Goal: Contribute content: Contribute content

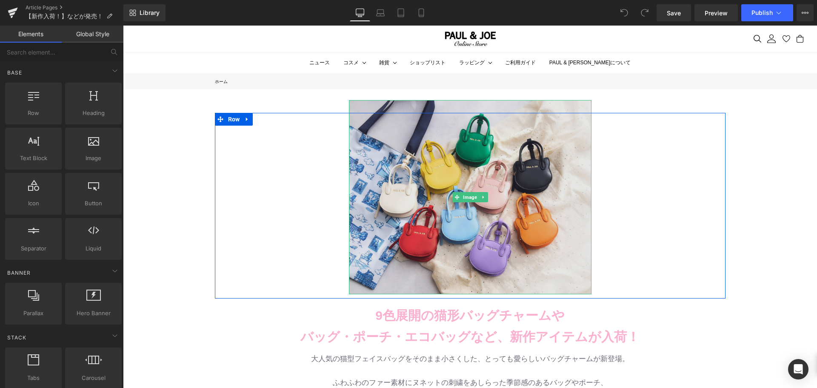
click at [458, 211] on img at bounding box center [470, 197] width 242 height 194
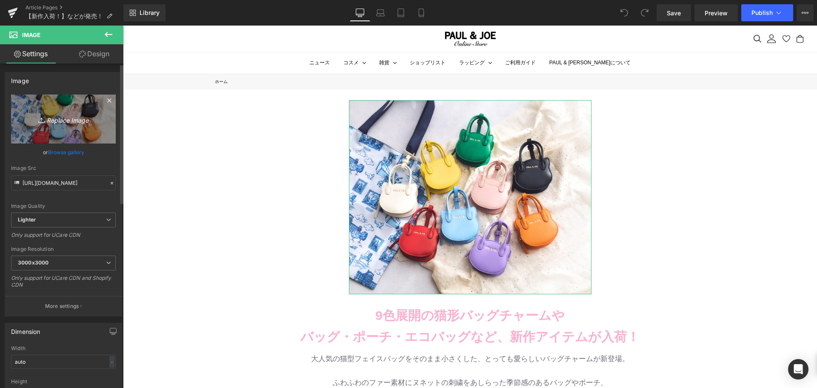
click at [57, 133] on link "Replace Image" at bounding box center [63, 118] width 105 height 49
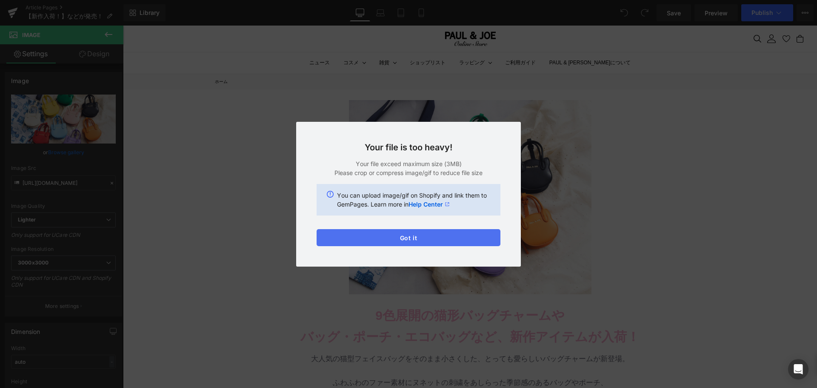
click at [457, 236] on button "Got it" at bounding box center [409, 237] width 184 height 17
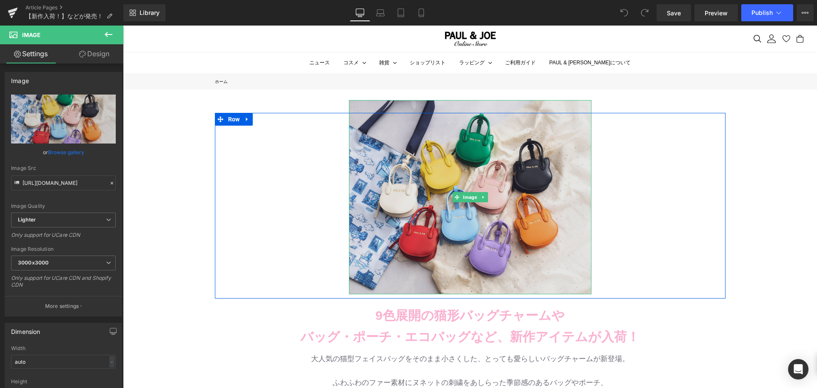
click at [499, 147] on img at bounding box center [470, 197] width 242 height 194
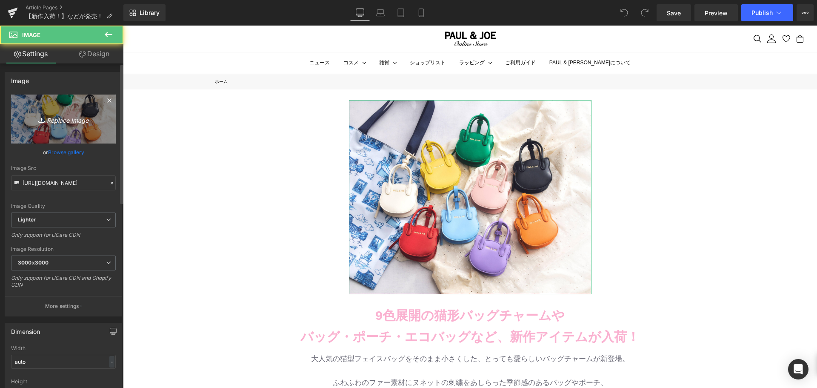
click at [67, 131] on link "Replace Image" at bounding box center [63, 118] width 105 height 49
type input "C:\fakepath\マークス25AW.jpg"
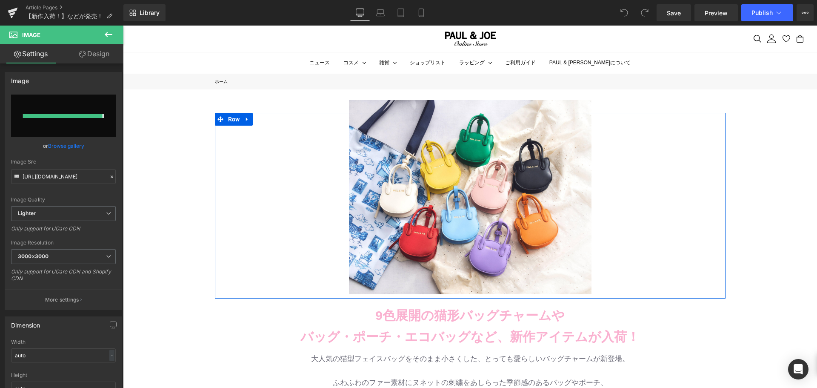
type input "[URL][DOMAIN_NAME]"
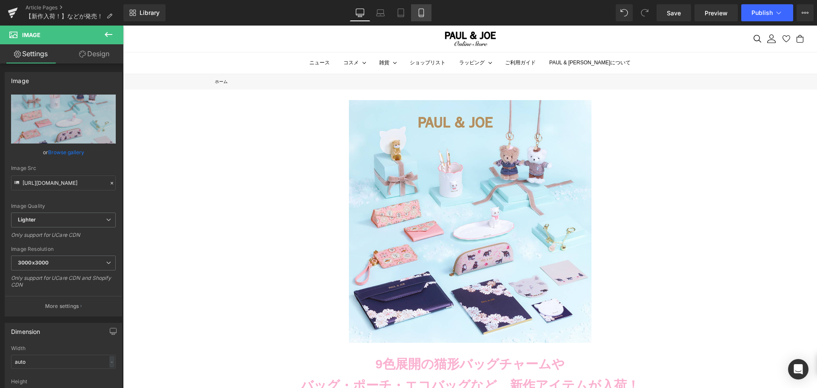
click at [425, 11] on icon at bounding box center [421, 13] width 9 height 9
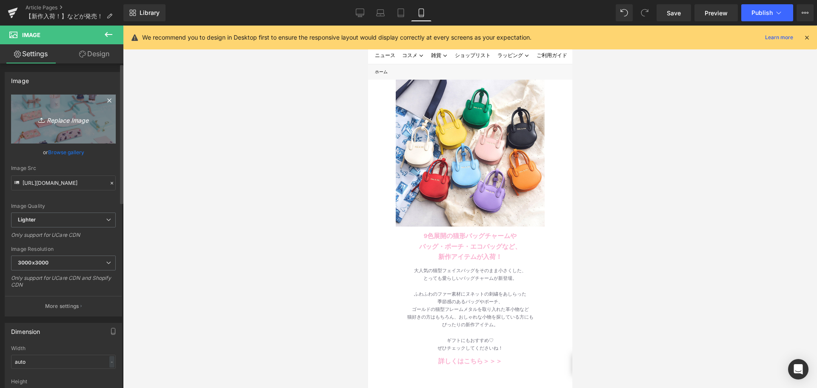
click at [35, 111] on link "Replace Image" at bounding box center [63, 118] width 105 height 49
type input "C:\fakepath\マークス25AW.jpg"
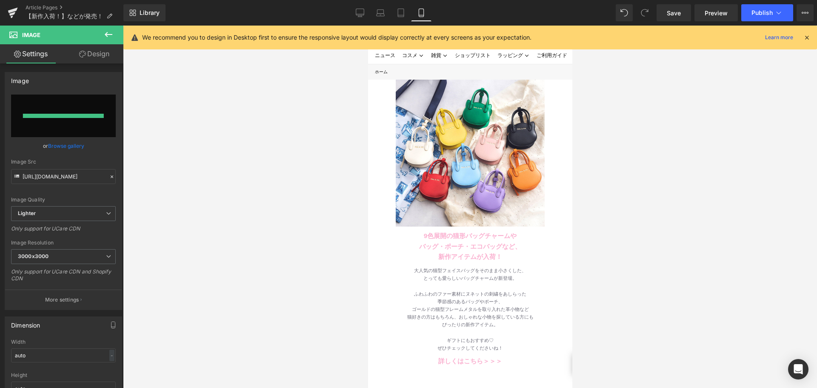
type input "[URL][DOMAIN_NAME]"
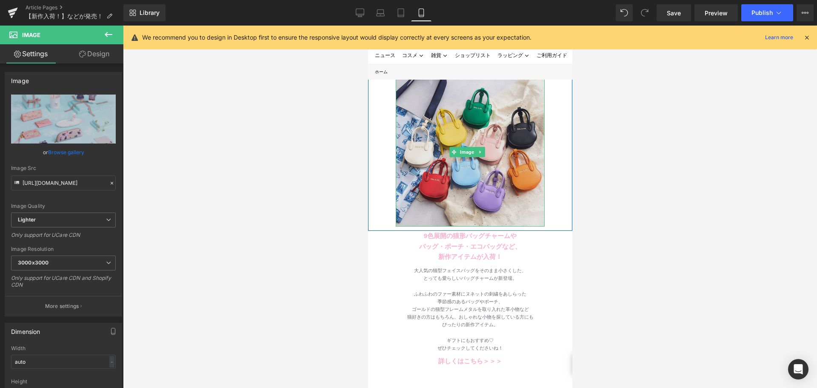
click at [430, 129] on img at bounding box center [469, 151] width 149 height 149
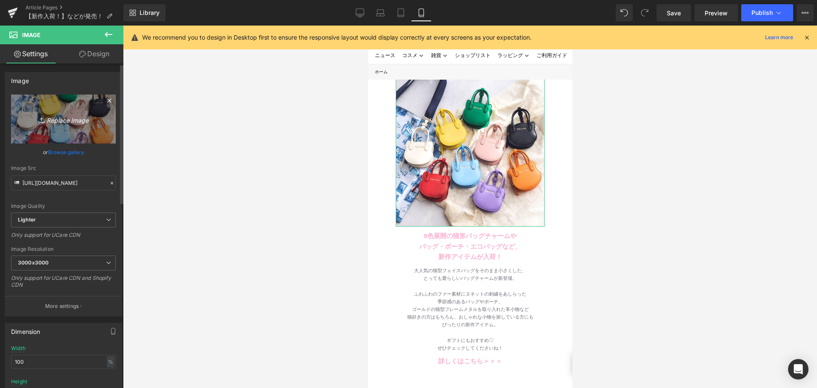
click at [82, 123] on icon "Replace Image" at bounding box center [63, 119] width 68 height 11
type input "C:\fakepath\マークス25AW.jpg"
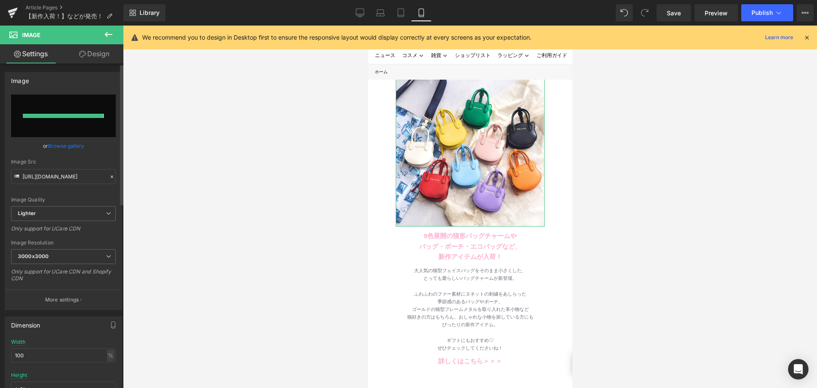
type input "[URL][DOMAIN_NAME]"
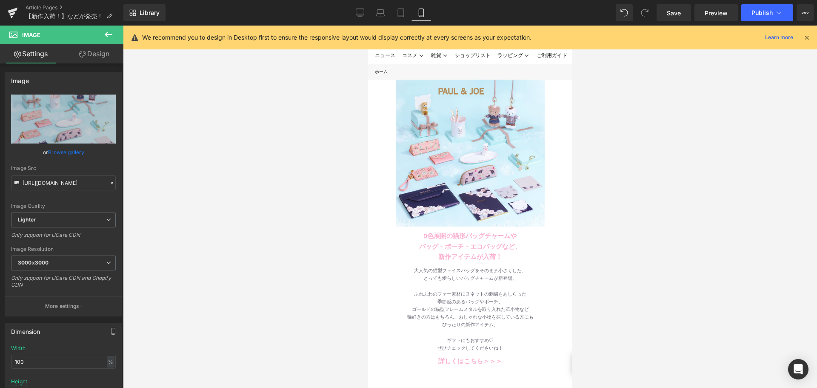
click at [234, 155] on div at bounding box center [470, 207] width 694 height 362
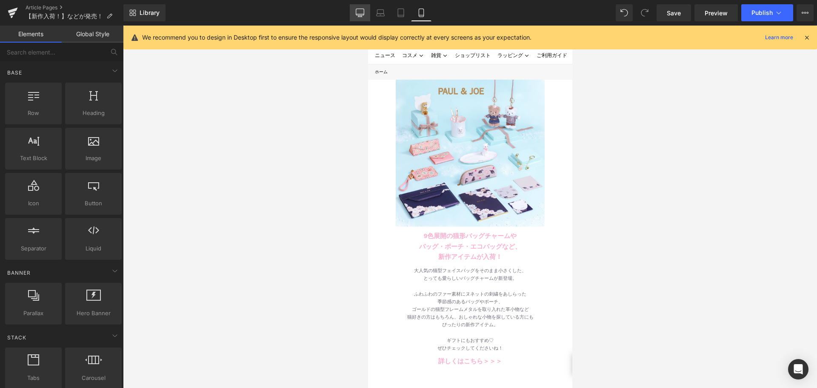
click at [355, 9] on link "Desktop" at bounding box center [360, 12] width 20 height 17
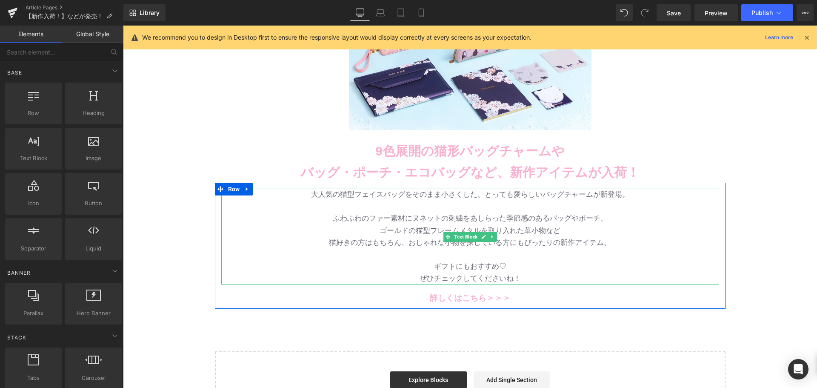
scroll to position [170, 0]
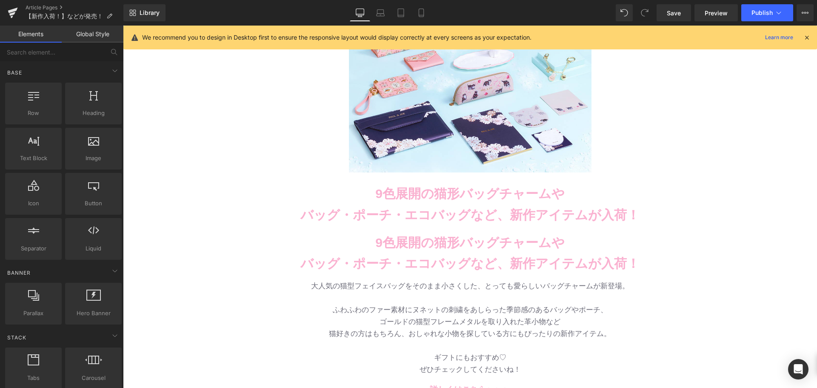
click at [525, 204] on p "バッグ・ポーチ・エコバッグなど、新作アイテムが入荷！" at bounding box center [470, 214] width 694 height 21
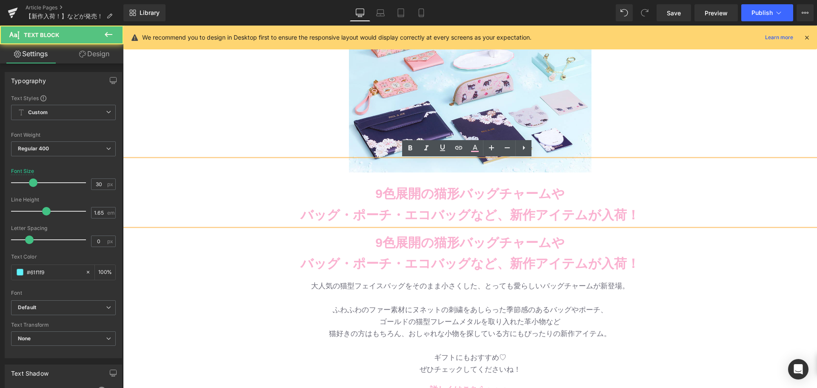
click at [455, 200] on b "9色展開の猫形バッグチャームや" at bounding box center [469, 193] width 189 height 14
click at [389, 194] on b "9色展開の猫形バッグチャームや" at bounding box center [469, 193] width 189 height 14
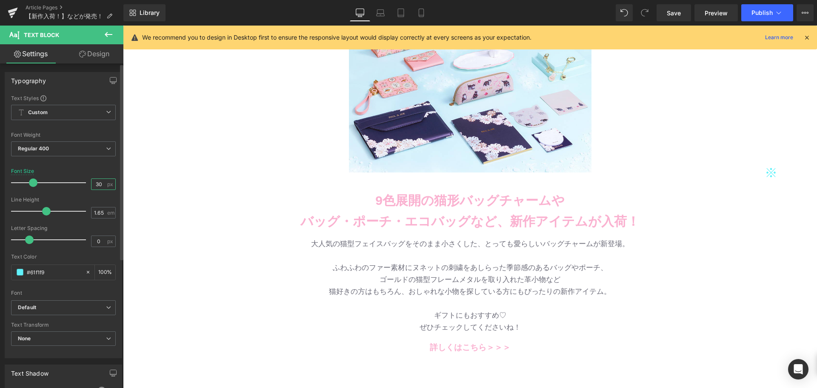
click at [97, 183] on input "30" at bounding box center [98, 184] width 15 height 11
type input "3"
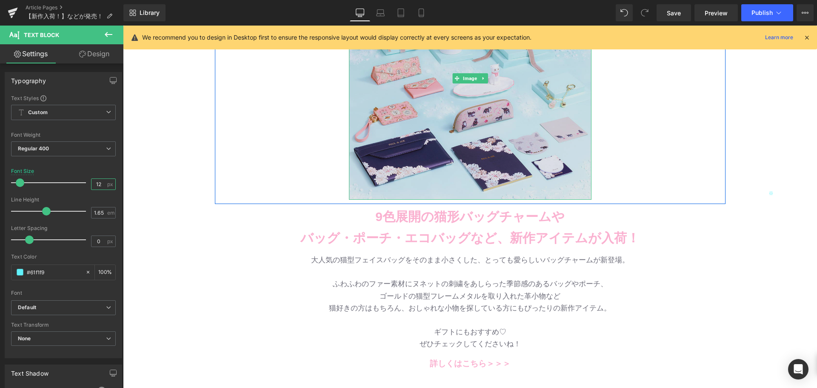
scroll to position [128, 0]
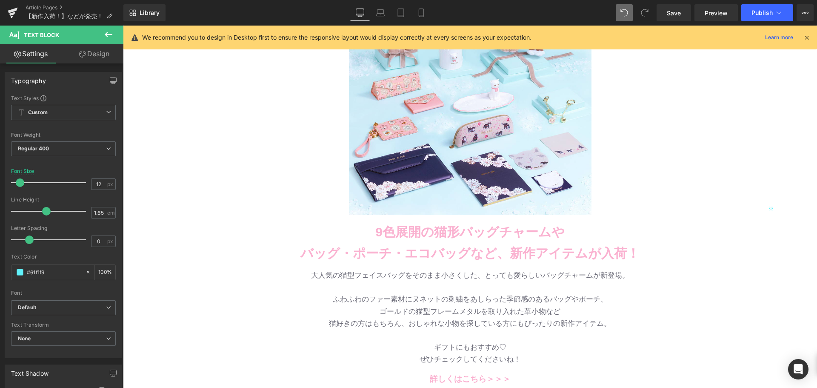
click at [621, 10] on icon at bounding box center [624, 13] width 8 height 8
type input "30"
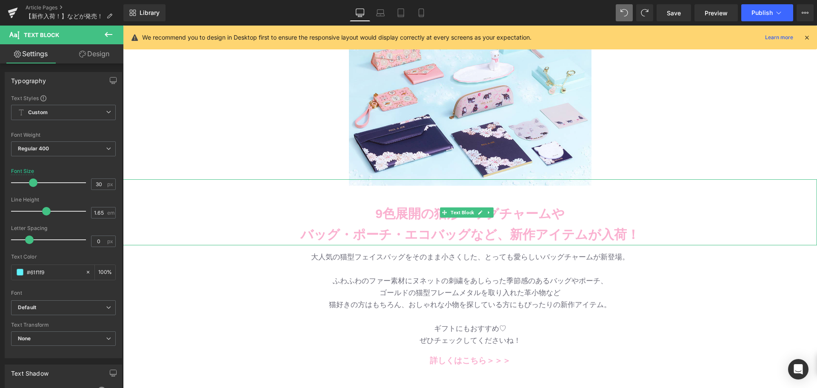
scroll to position [213, 0]
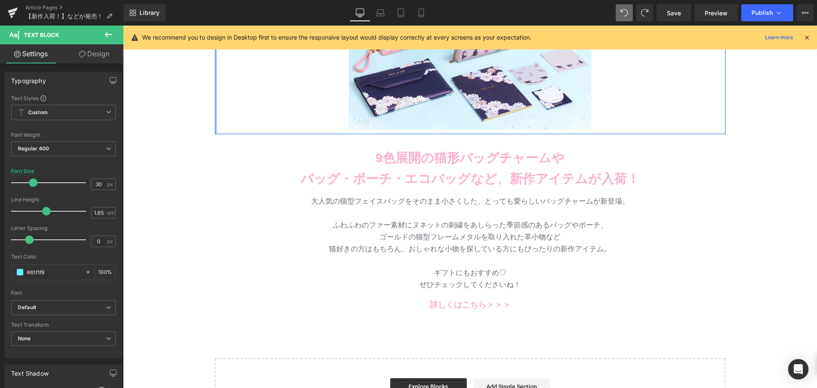
click at [215, 68] on div at bounding box center [216, 17] width 2 height 234
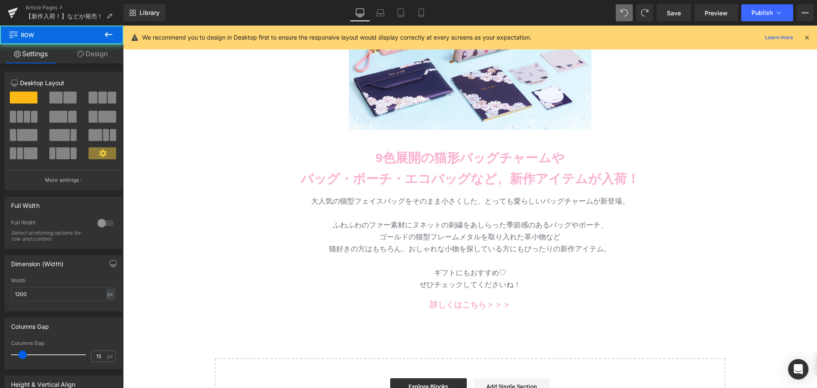
click at [173, 97] on div "Image Row 9色展開の猫形バッグチャームや バッグ・ポーチ・エコバッグなど、 新作アイテムが入荷！ Text Block Row バッグ・財布 新作入…" at bounding box center [470, 152] width 694 height 551
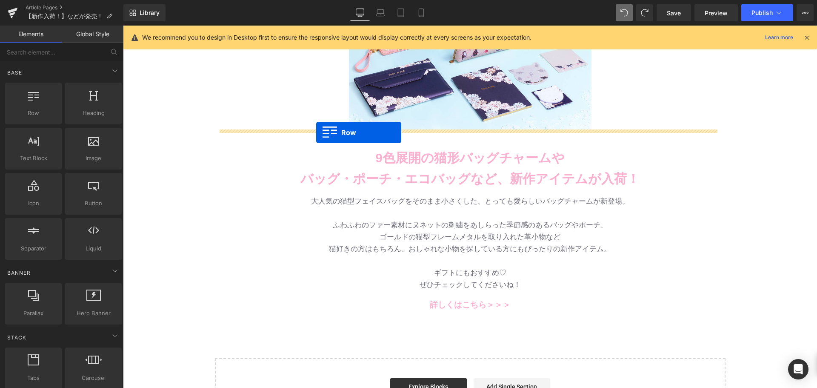
drag, startPoint x: 154, startPoint y: 125, endPoint x: 316, endPoint y: 132, distance: 161.8
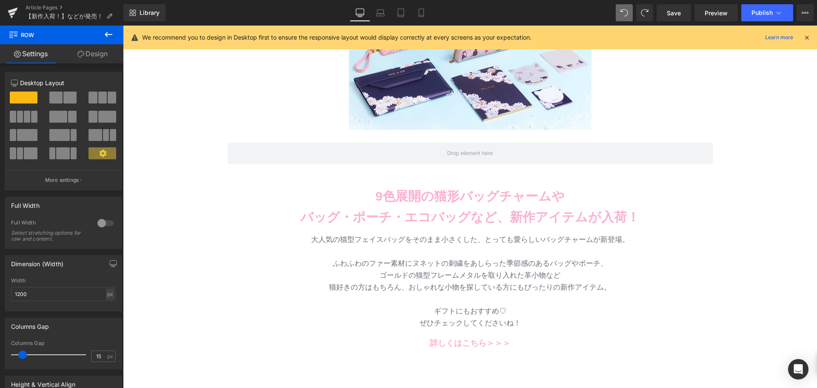
click at [159, 120] on div "Image Row 9色展開の猫形バッグチャームや バッグ・ポーチ・エコバッグなど、 新作アイテムが入荷！ Text Block Row バッグ・財布 新作入…" at bounding box center [470, 171] width 694 height 589
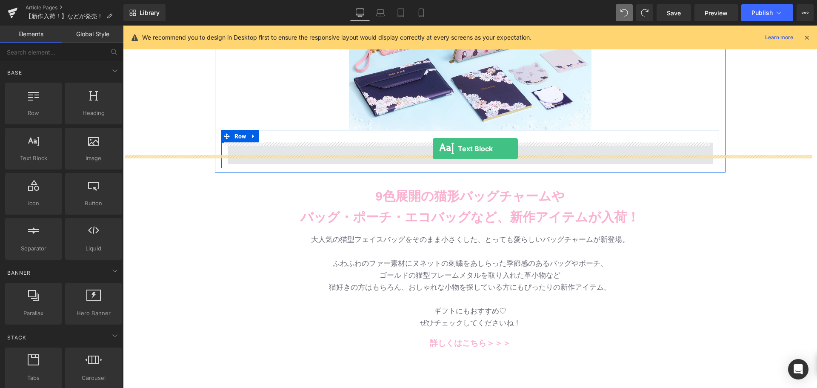
drag, startPoint x: 162, startPoint y: 174, endPoint x: 433, endPoint y: 148, distance: 271.7
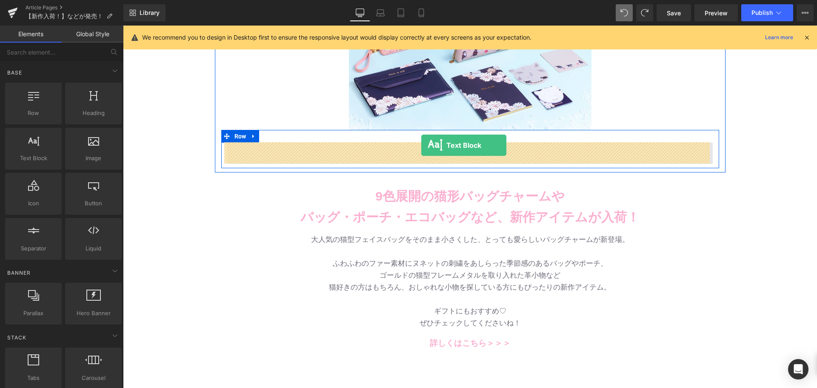
drag, startPoint x: 149, startPoint y: 181, endPoint x: 421, endPoint y: 145, distance: 274.6
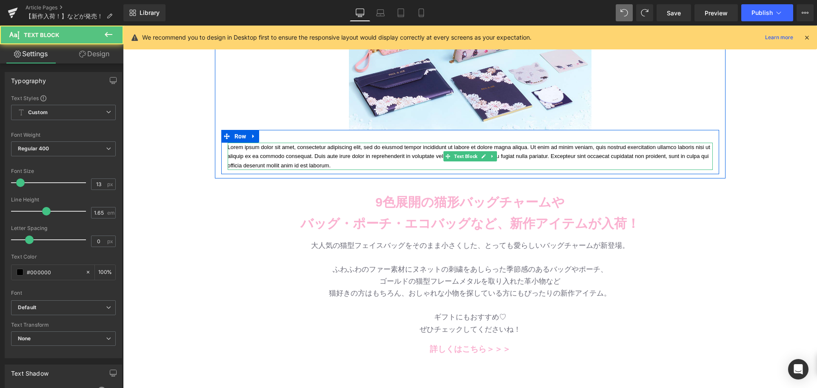
click at [317, 155] on p "Lorem ipsum dolor sit amet, consectetur adipiscing elit, sed do eiusmod tempor …" at bounding box center [470, 156] width 485 height 27
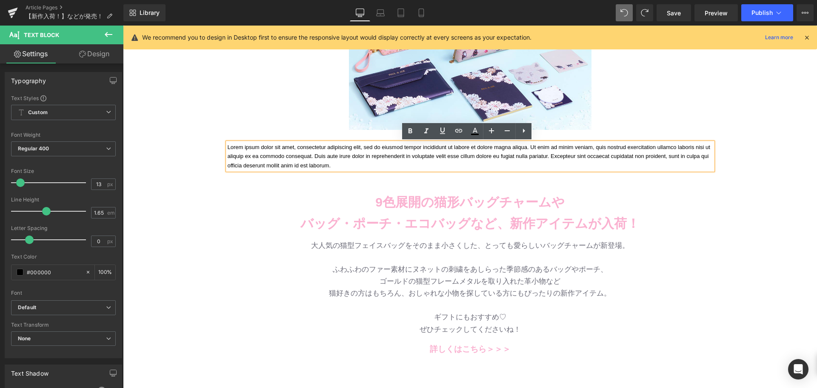
click at [456, 154] on p "Lorem ipsum dolor sit amet, consectetur adipiscing elit, sed do eiusmod tempor …" at bounding box center [470, 156] width 485 height 27
click at [459, 166] on p at bounding box center [470, 174] width 694 height 21
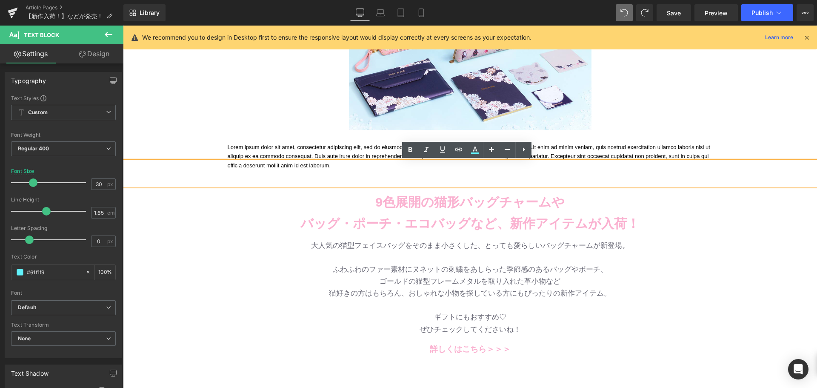
click at [284, 140] on div "Lorem ipsum dolor sit amet, consectetur adipiscing elit, sed do eiusmod tempor …" at bounding box center [470, 152] width 498 height 44
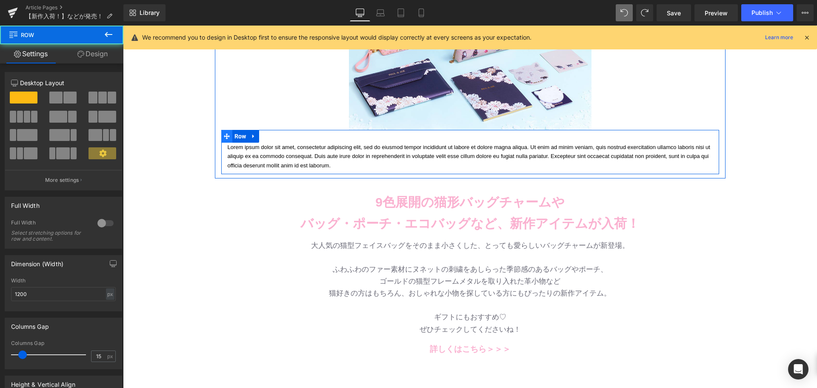
click at [228, 140] on span at bounding box center [226, 136] width 11 height 13
click at [232, 137] on span "Row" at bounding box center [240, 136] width 16 height 13
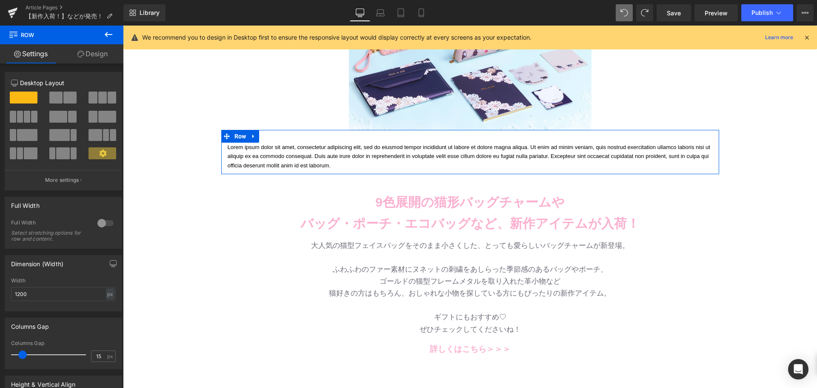
click at [92, 51] on link "Design" at bounding box center [93, 53] width 62 height 19
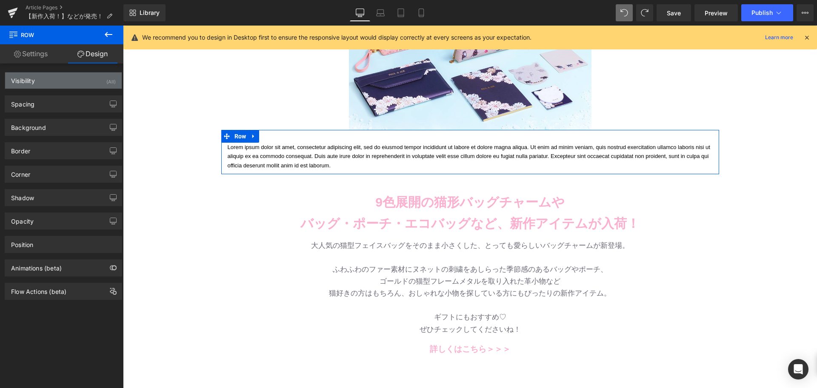
click at [49, 85] on div "Visibility (All)" at bounding box center [63, 80] width 117 height 16
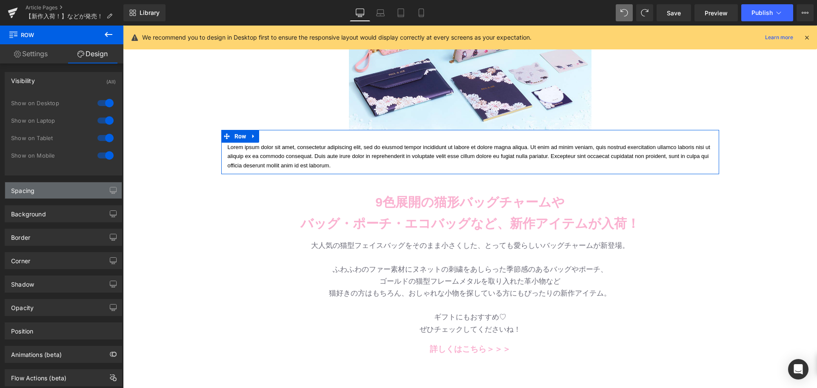
click at [39, 194] on div "Spacing" at bounding box center [63, 190] width 117 height 16
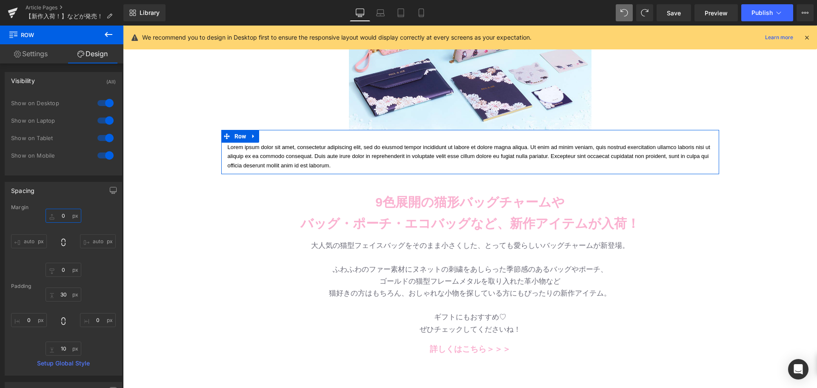
click at [68, 217] on input "0" at bounding box center [64, 215] width 36 height 14
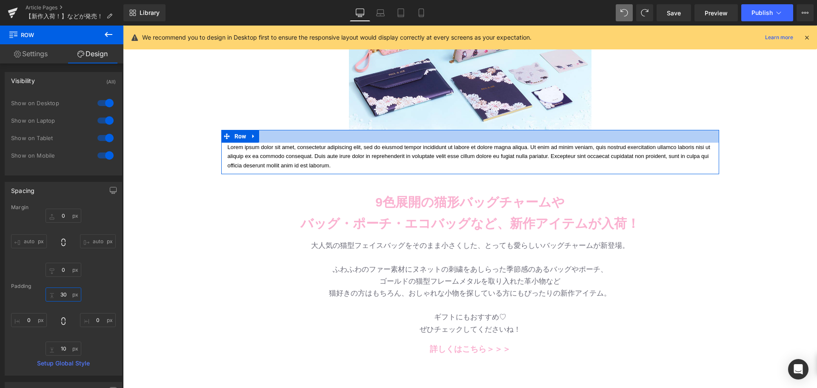
click at [62, 293] on input "30" at bounding box center [64, 294] width 36 height 14
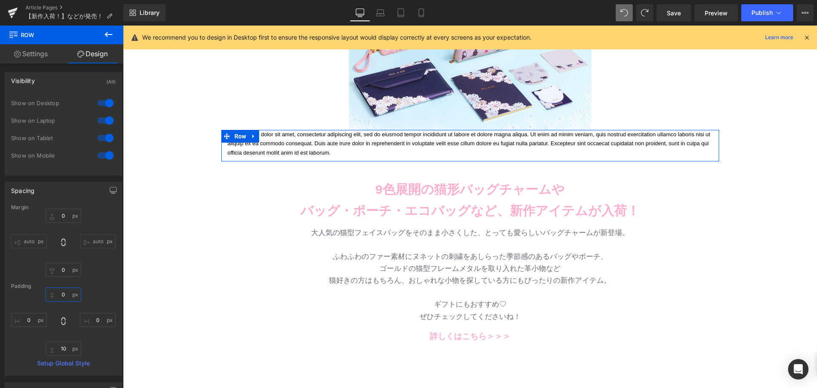
type input "0"
click at [34, 241] on input "auto" at bounding box center [29, 241] width 36 height 14
click at [31, 321] on input "0" at bounding box center [29, 320] width 36 height 14
type input "30"
click at [98, 322] on input "0" at bounding box center [98, 320] width 36 height 14
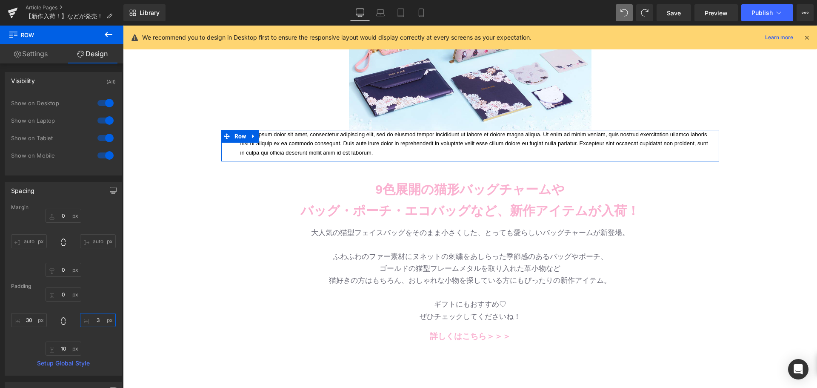
type input "30"
click at [153, 312] on div "Image Row 9色展開の猫形バッグチャームや バッグ・ポーチ・エコバッグなど、 新作アイテムが入荷！ Text Block Row バッグ・財布 新作入…" at bounding box center [470, 168] width 694 height 582
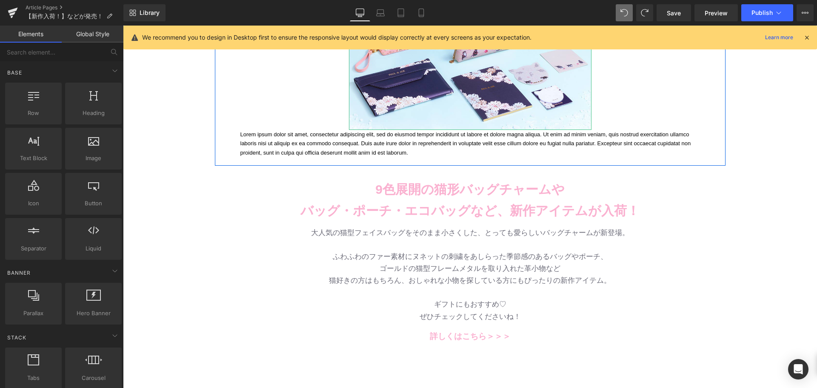
click at [304, 148] on p "Lorem ipsum dolor sit amet, consectetur adipiscing elit, sed do eiusmod tempor …" at bounding box center [469, 143] width 459 height 27
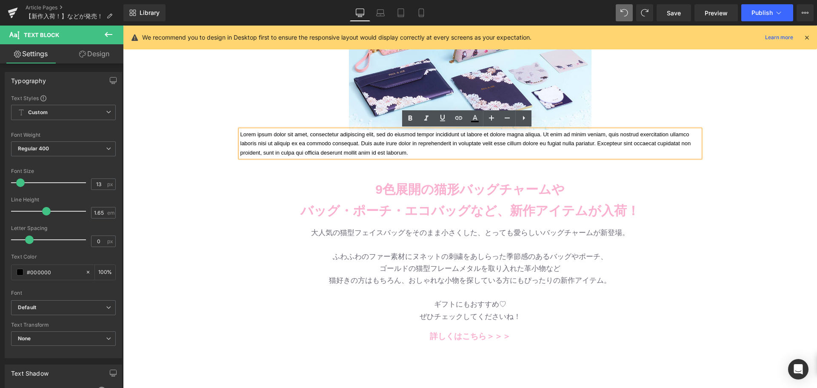
click at [298, 147] on p "Lorem ipsum dolor sit amet, consectetur adipiscing elit, sed do eiusmod tempor …" at bounding box center [469, 143] width 459 height 27
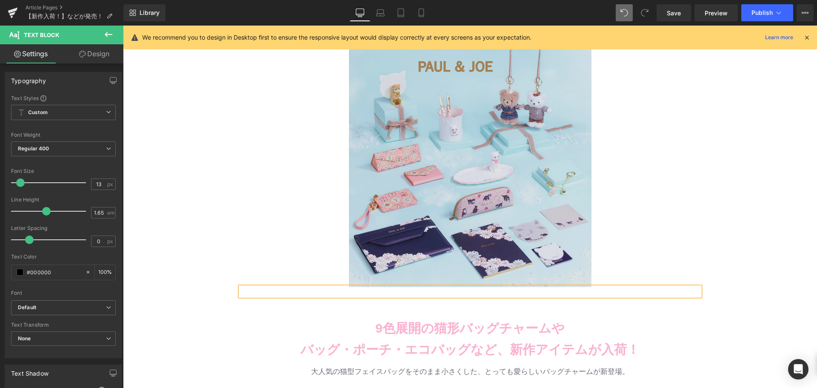
scroll to position [43, 0]
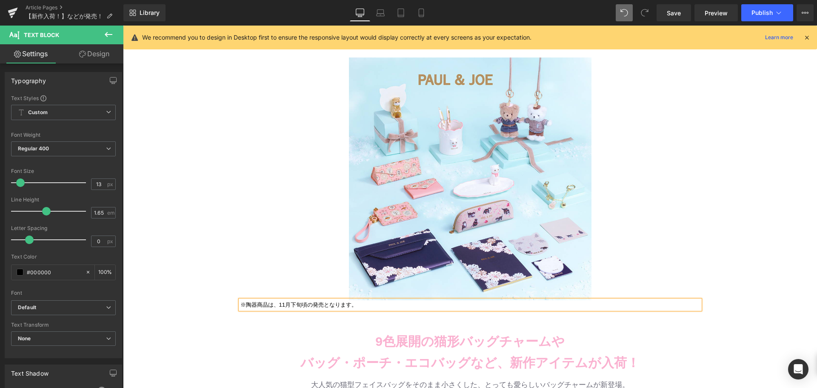
click at [279, 265] on div "Image ※陶器商品は、11月下旬頃の発売となります。 Text Block Row" at bounding box center [470, 191] width 510 height 243
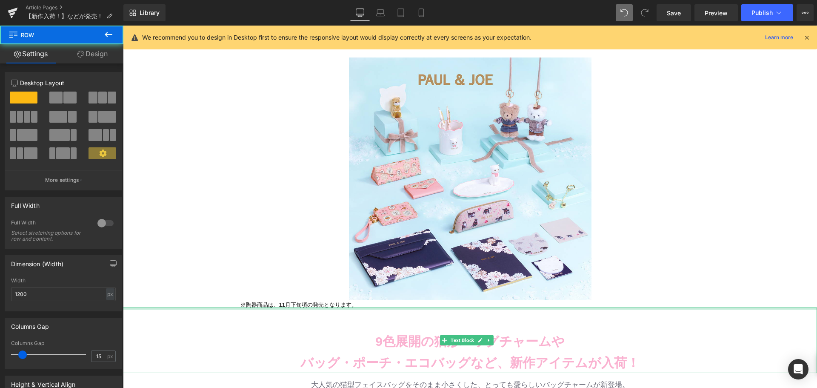
click at [270, 309] on div at bounding box center [470, 308] width 694 height 2
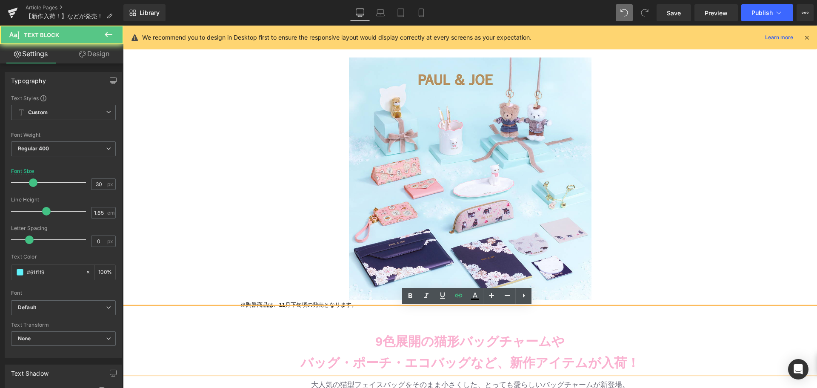
click at [265, 301] on div "Text Block" at bounding box center [470, 312] width 694 height 24
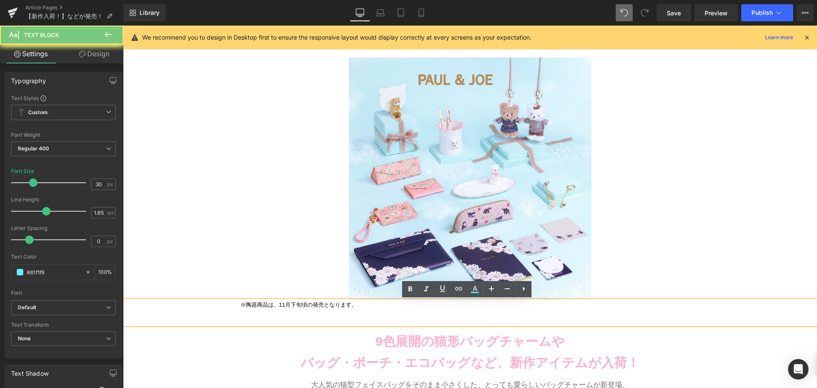
click at [251, 304] on p at bounding box center [470, 313] width 694 height 21
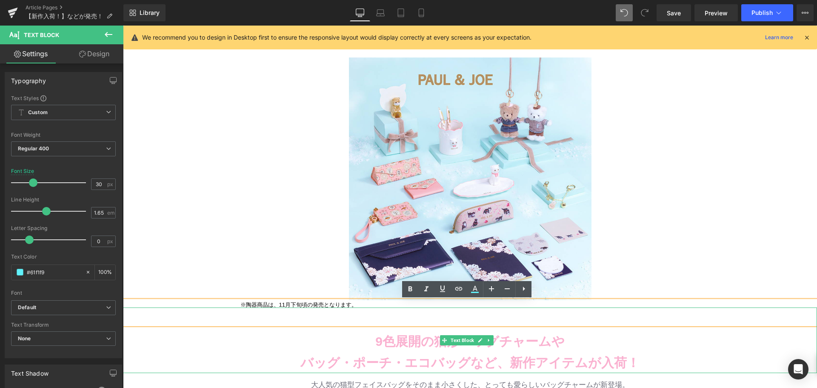
drag, startPoint x: 237, startPoint y: 307, endPoint x: 256, endPoint y: 304, distance: 18.9
click at [255, 307] on div at bounding box center [470, 308] width 694 height 2
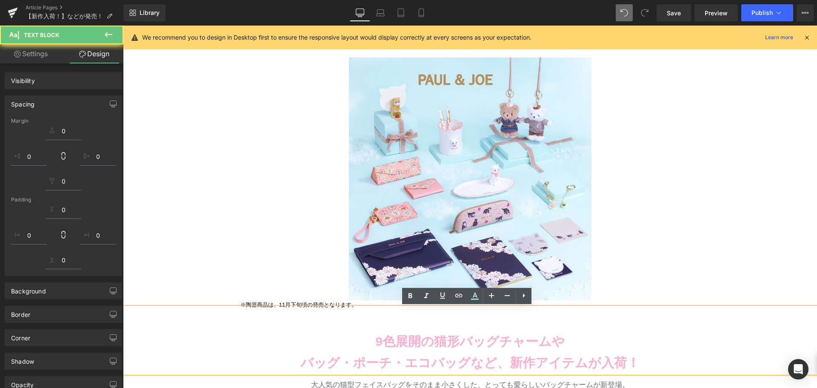
click at [256, 302] on div "Text Block" at bounding box center [470, 312] width 694 height 24
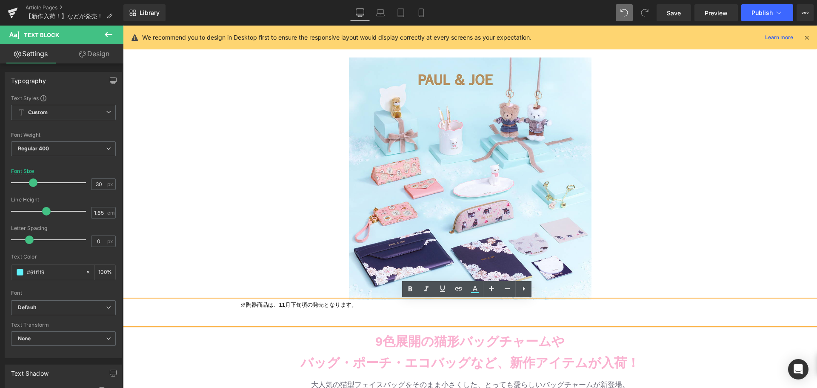
click at [238, 304] on p at bounding box center [470, 313] width 694 height 21
click at [233, 244] on div "Image ※陶器商品は、11月下旬頃の発売となります。 Text Block Row" at bounding box center [470, 191] width 510 height 243
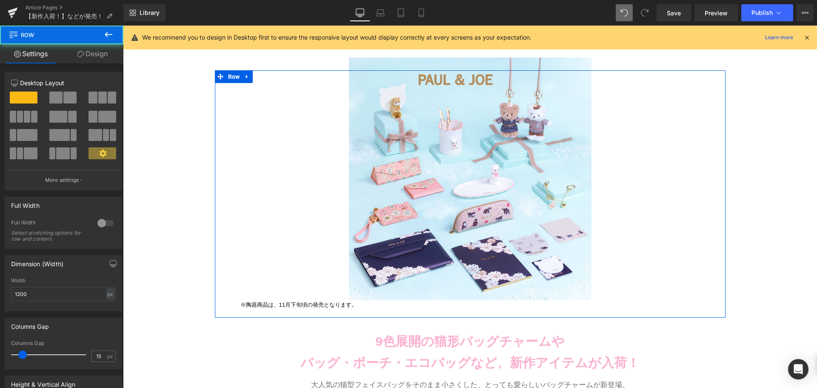
click at [302, 296] on div "Image ※陶器商品は、11月下旬頃の発売となります。 Text Block Row" at bounding box center [470, 191] width 510 height 243
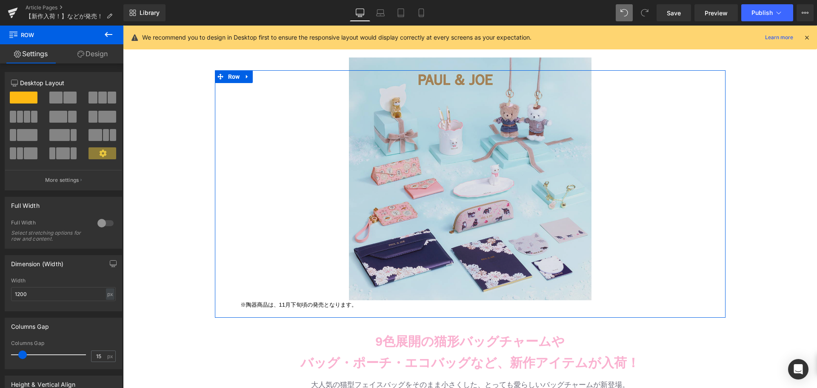
click at [355, 273] on img at bounding box center [470, 178] width 242 height 242
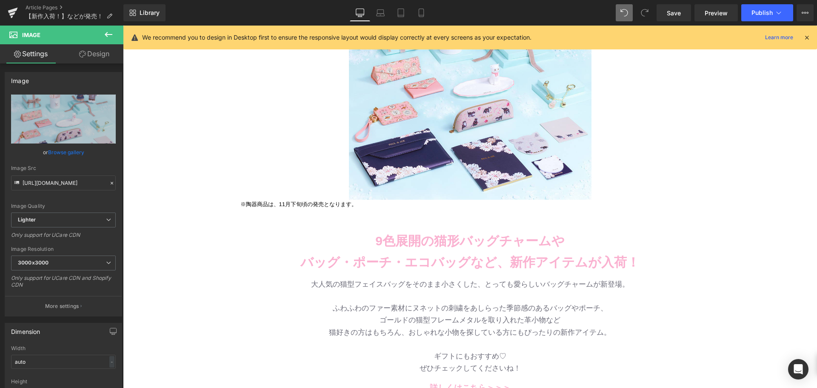
scroll to position [170, 0]
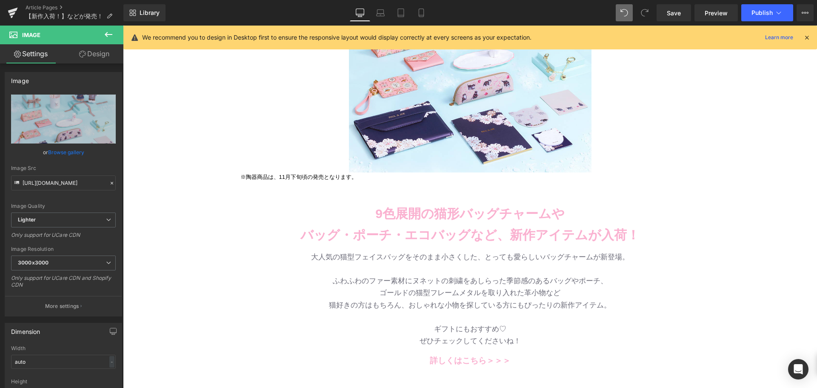
click at [244, 177] on p at bounding box center [470, 185] width 694 height 21
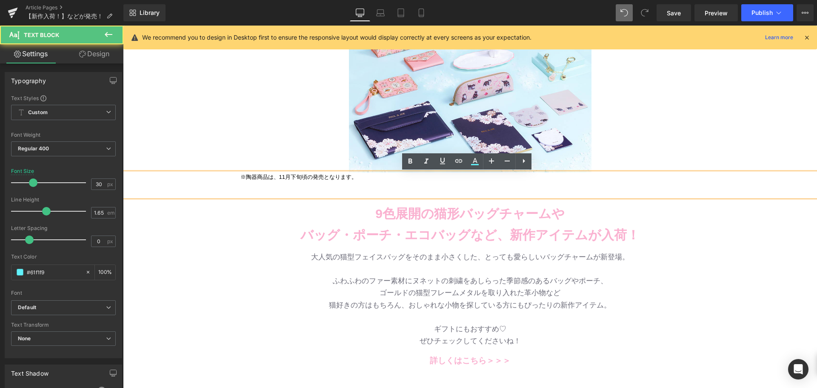
click at [249, 175] on div at bounding box center [470, 185] width 694 height 24
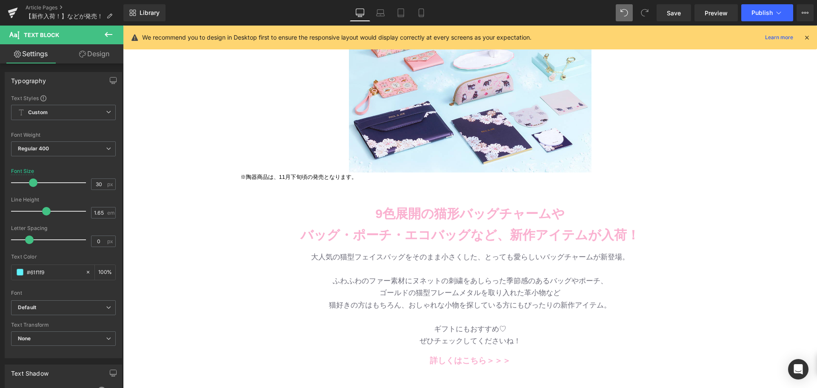
click at [79, 48] on link "Design" at bounding box center [94, 53] width 62 height 19
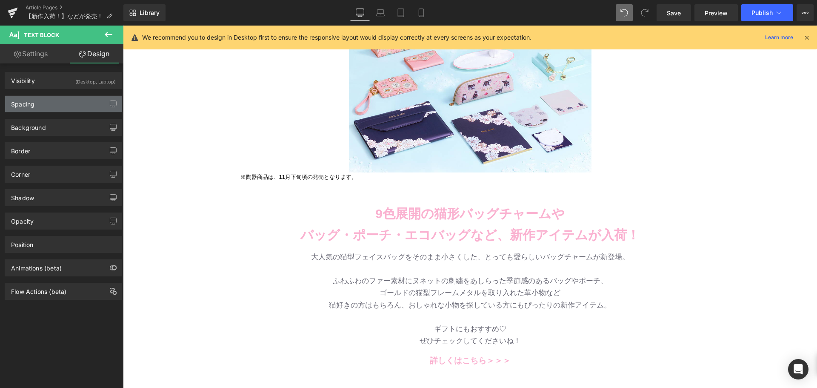
type input "-40"
type input "0"
type input "6"
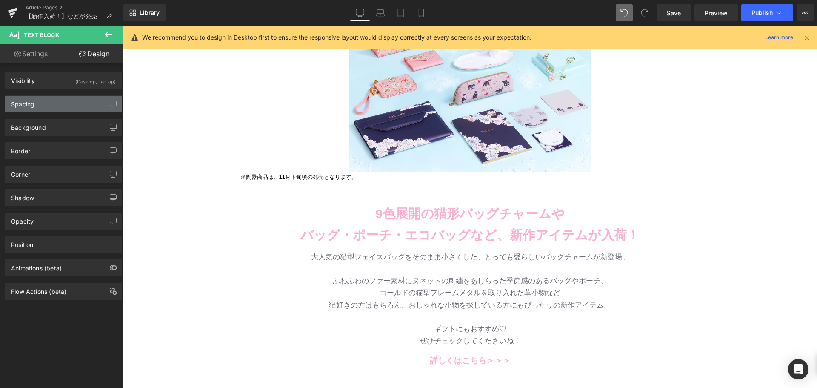
type input "0"
click at [64, 105] on div "Spacing" at bounding box center [63, 104] width 117 height 16
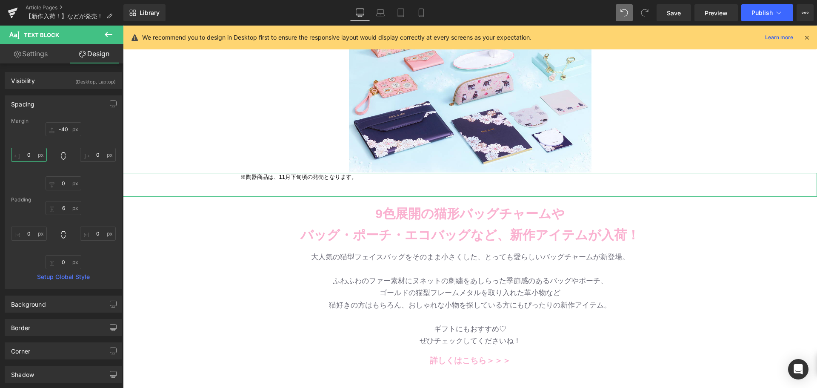
click at [29, 153] on input "0" at bounding box center [29, 155] width 36 height 14
type input "１"
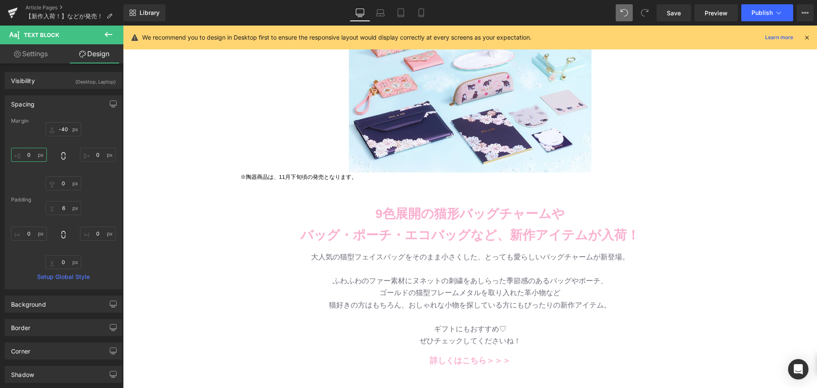
type input "１０"
type input "１００"
type input "100[PERSON_NAME]"
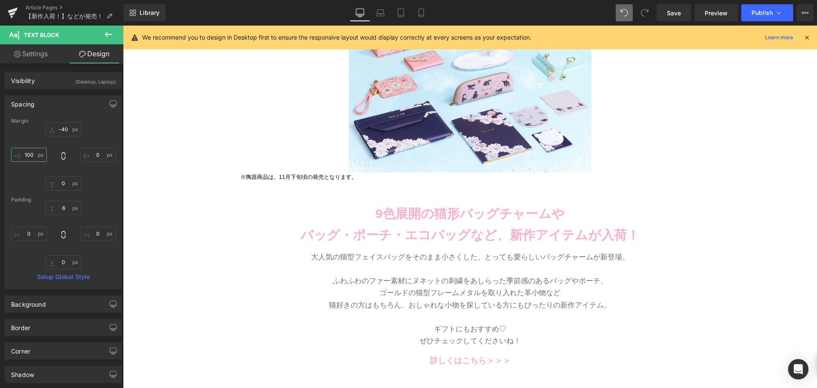
type input "100"
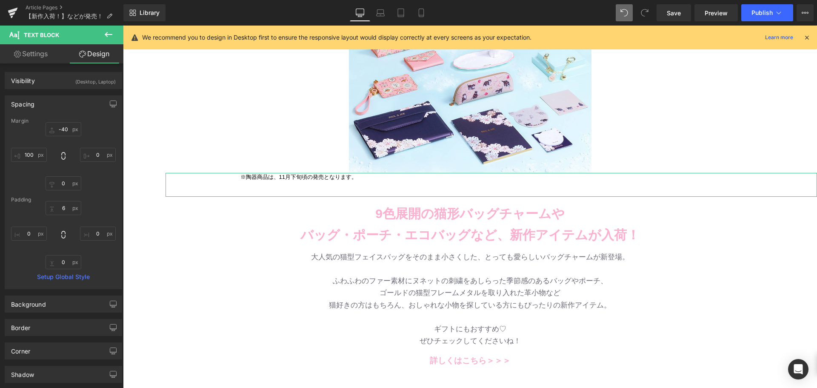
click at [188, 121] on div "Image Row 9色展開の猫形バッグチャームや バッグ・ポーチ・エコバッグなど、 新作アイテムが入荷！ Text Block Row バッグ・財布 新作入…" at bounding box center [470, 201] width 694 height 565
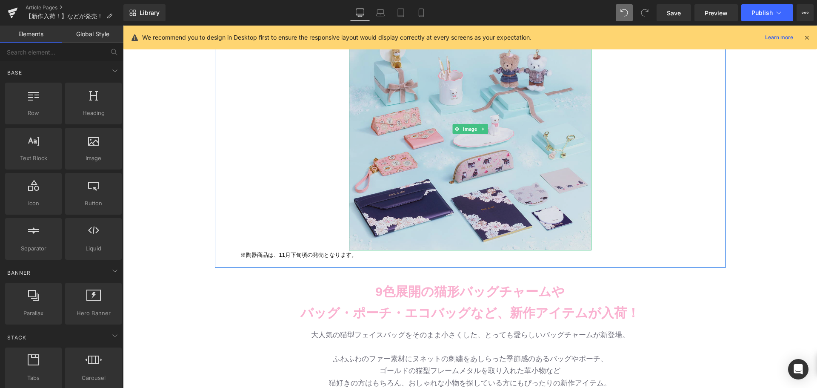
scroll to position [85, 0]
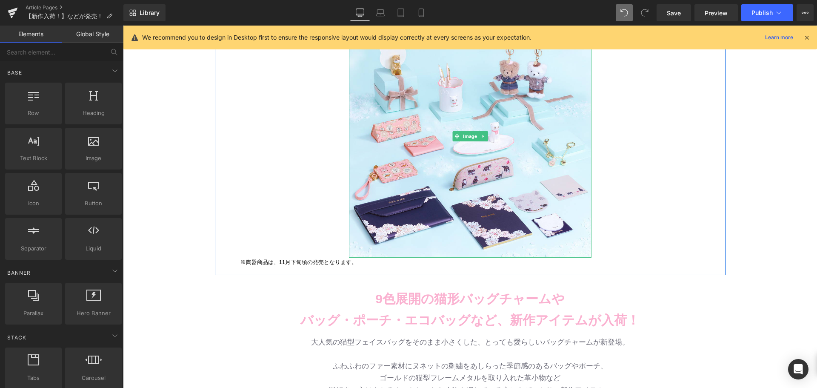
click at [325, 162] on div "Image ※陶器商品は、11月下旬頃の発売となります。 Text Block Row" at bounding box center [470, 149] width 510 height 243
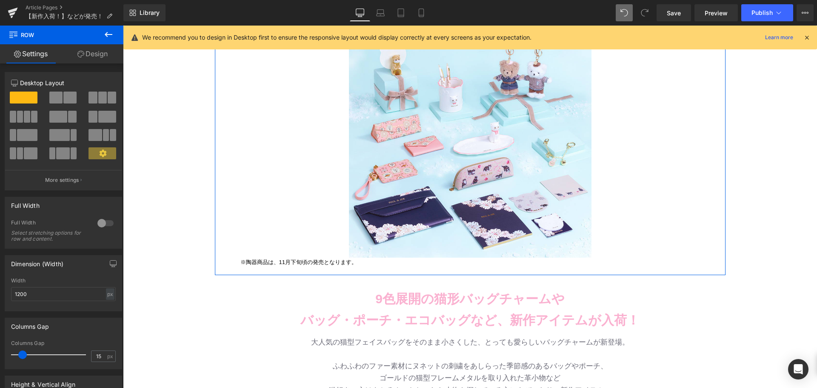
click at [277, 260] on p at bounding box center [490, 270] width 651 height 21
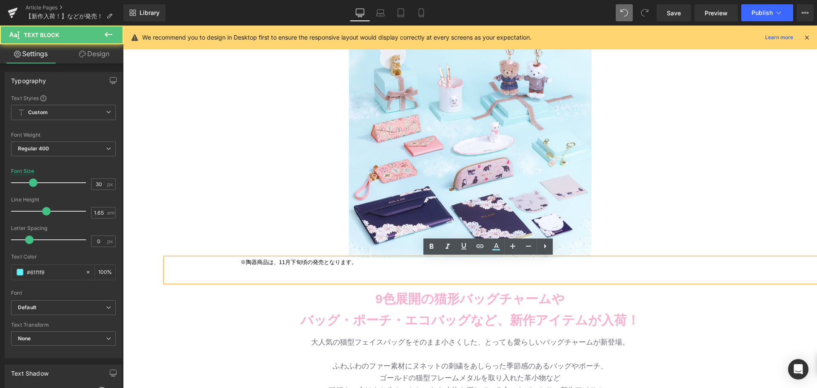
click at [239, 265] on div "9色展開の猫形バッグチャームや バッグ・ポーチ・エコバッグなど、新作アイテムが入荷！ Text Block" at bounding box center [470, 298] width 694 height 66
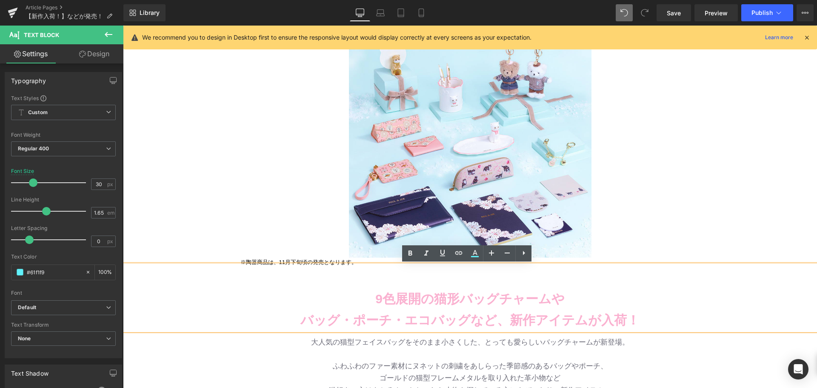
click at [237, 265] on div "9色展開の猫形バッグチャームや バッグ・ポーチ・エコバッグなど、新作アイテムが入荷！ Text Block" at bounding box center [470, 298] width 694 height 66
click at [394, 297] on b "9色展開の猫形バッグチャームや" at bounding box center [469, 298] width 189 height 14
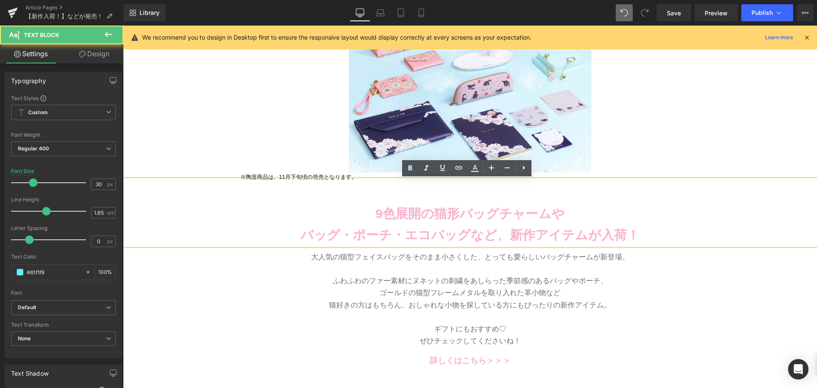
click at [331, 290] on p "ゴールドの猫型フレームメタルを取り入れた革小物など" at bounding box center [470, 293] width 498 height 12
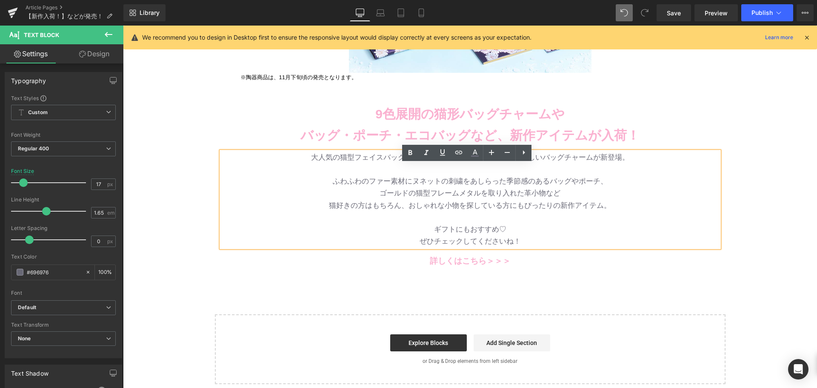
scroll to position [255, 0]
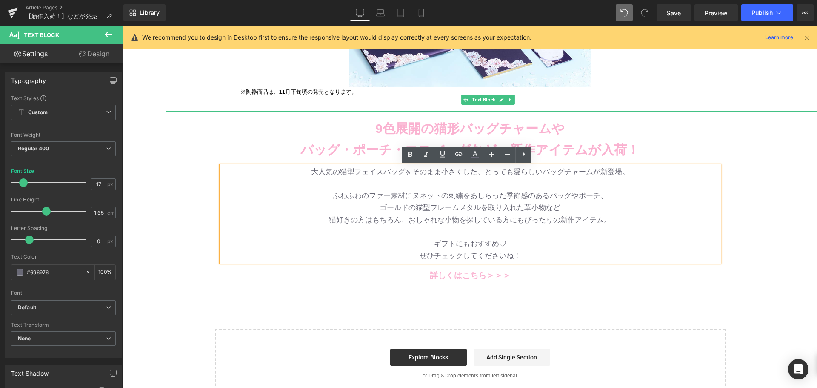
click at [302, 91] on p at bounding box center [490, 100] width 651 height 21
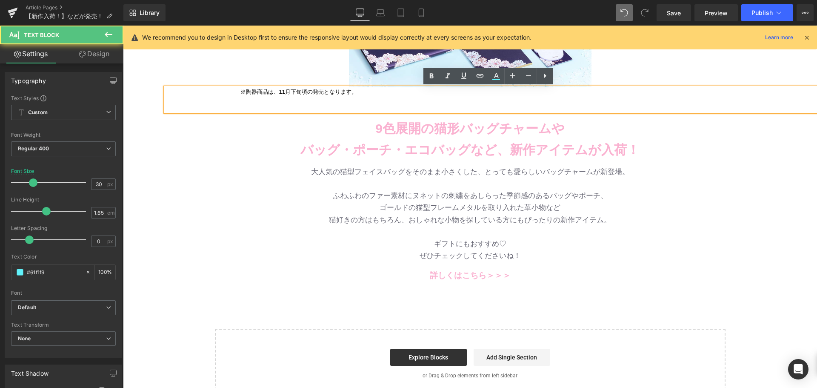
drag, startPoint x: 234, startPoint y: 92, endPoint x: 373, endPoint y: 93, distance: 138.3
click at [373, 93] on p at bounding box center [490, 100] width 651 height 21
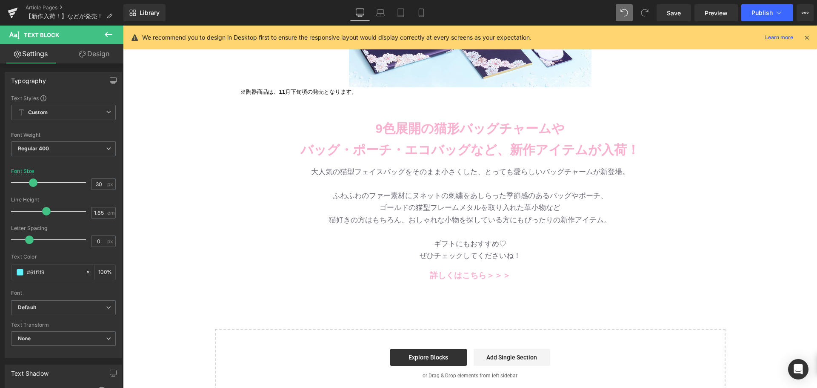
click at [106, 55] on link "Design" at bounding box center [94, 53] width 62 height 19
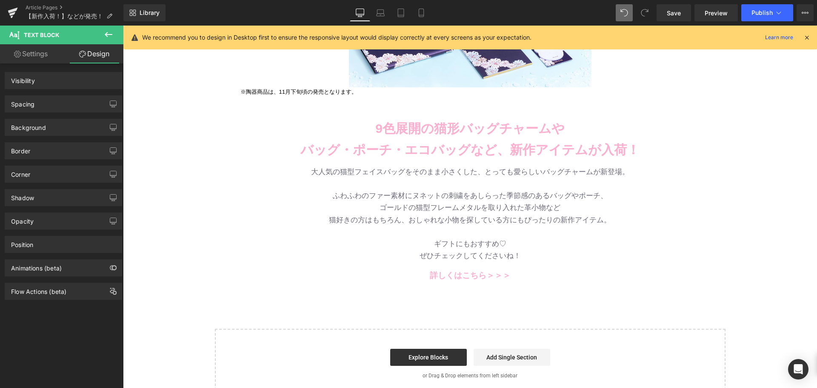
click at [20, 54] on link "Settings" at bounding box center [31, 53] width 62 height 19
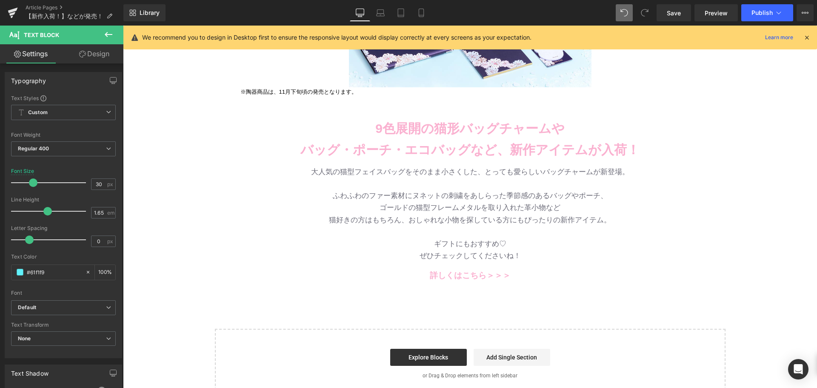
type input "100"
click at [19, 272] on span at bounding box center [20, 271] width 7 height 7
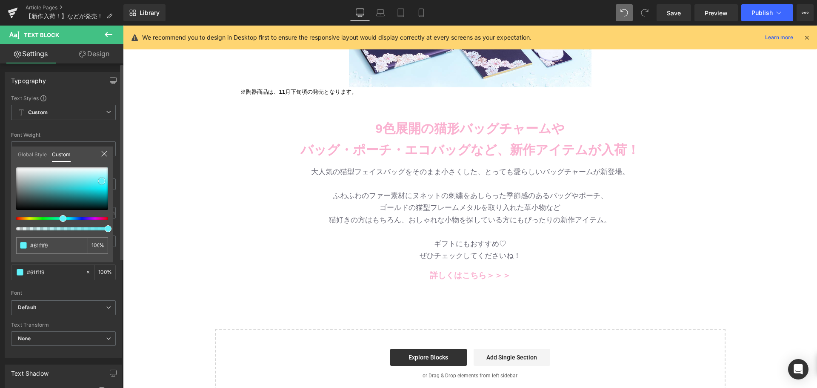
type input "#65eef5"
type input "#8accd0"
type input "#acc1c2"
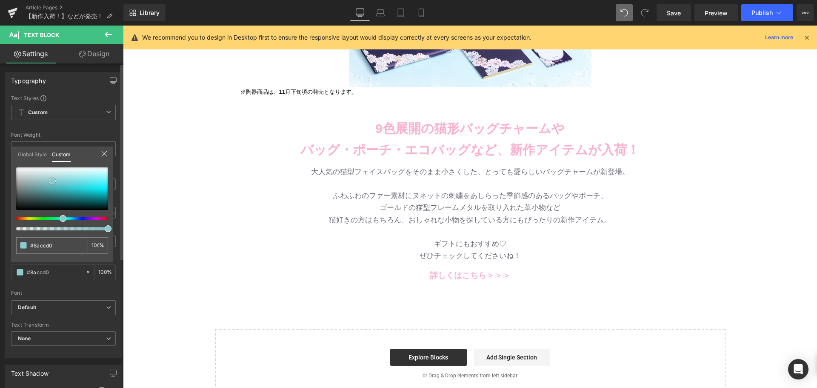
type input "#acc1c2"
type input "#b4c3c4"
type input "#c0cccd"
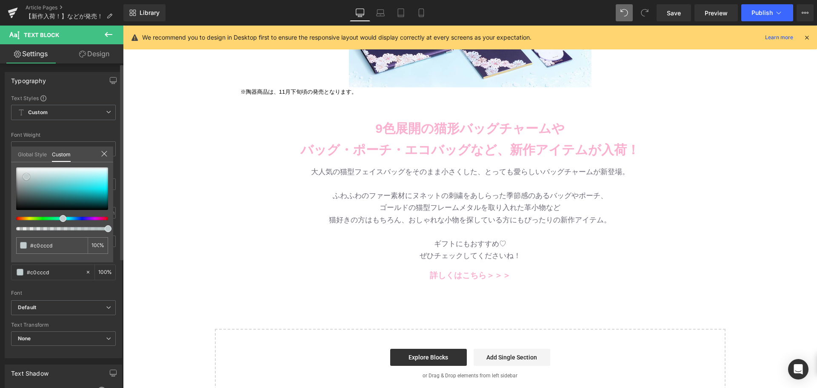
type input "#c6d0d1"
type input "#b6c1c2"
type input "#525b5b"
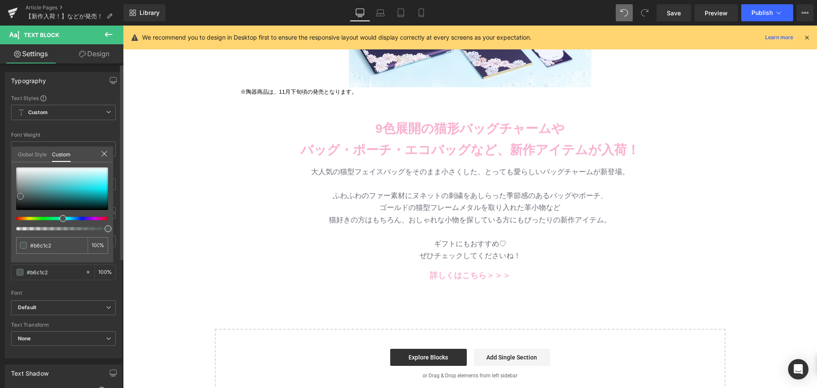
type input "#525b5b"
type input "#3d4242"
type input "#3a3f3f"
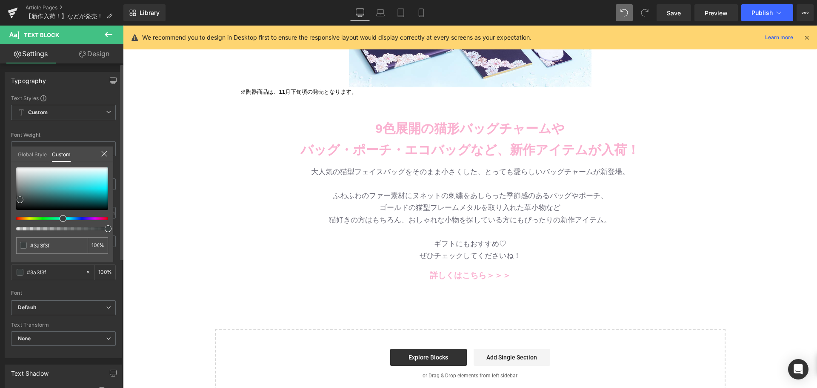
type input "#383c3c"
type input "#3b3f3f"
type input "#464c4c"
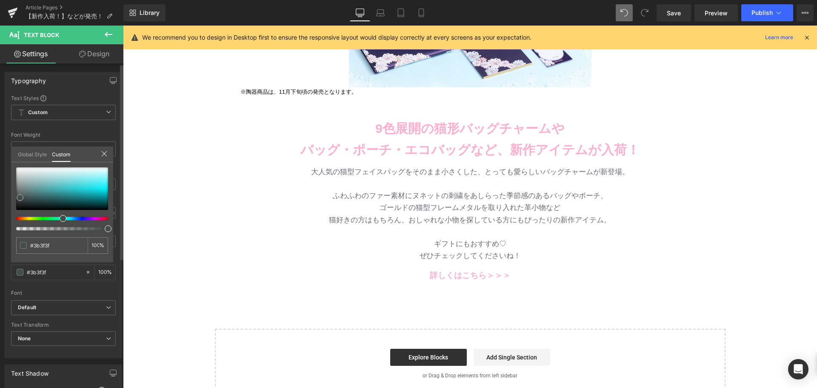
type input "#464c4c"
type input "#494f4f"
type input "#535a5a"
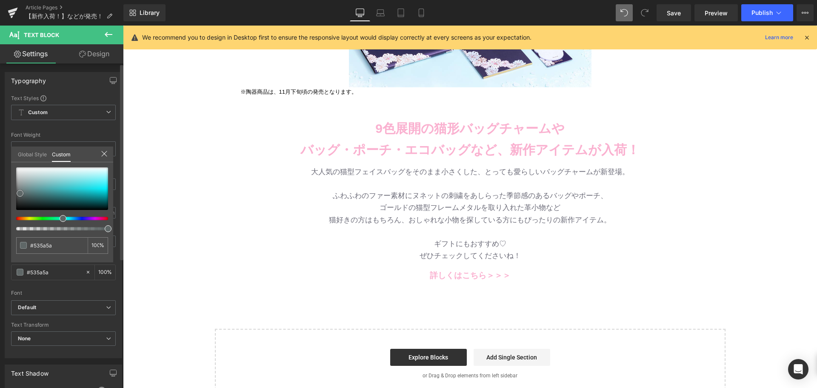
type input "#5d6464"
type input "#666f6f"
type input "#697272"
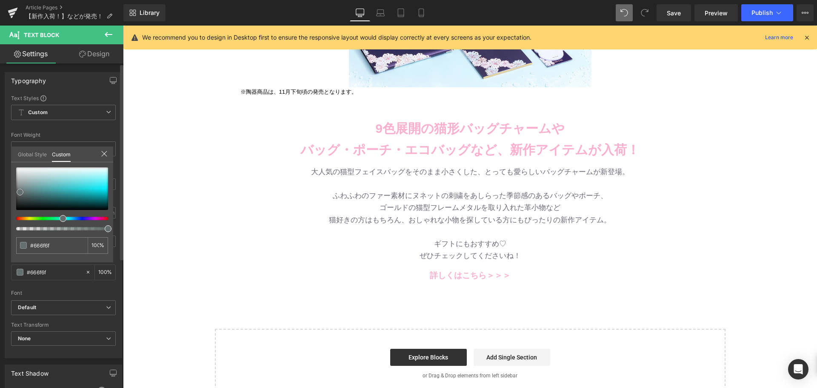
type input "#697272"
type input "#6e7777"
type input "#778181"
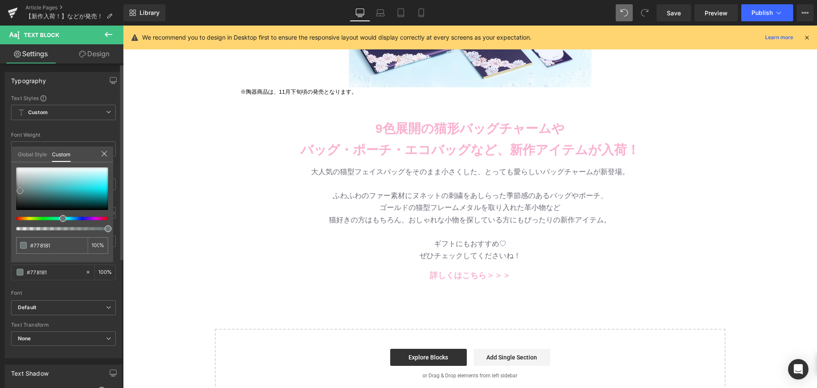
type input "#879090"
type input "#96a0a0"
type input "#a1aaaa"
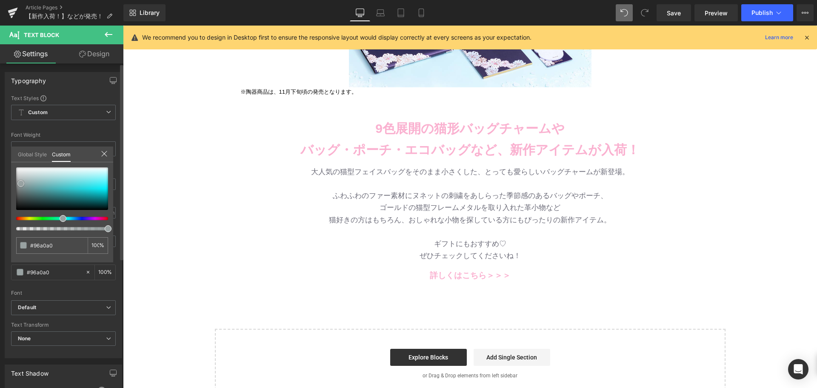
type input "#a1aaaa"
type input "#a3acac"
type input "#a9b1b1"
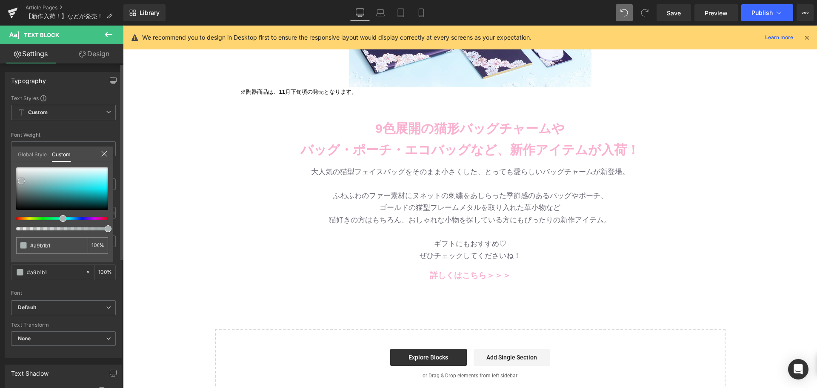
type input "#abb3b3"
drag, startPoint x: 99, startPoint y: 180, endPoint x: 19, endPoint y: 180, distance: 80.4
click at [19, 180] on span at bounding box center [21, 180] width 7 height 7
type input "#a6afaf"
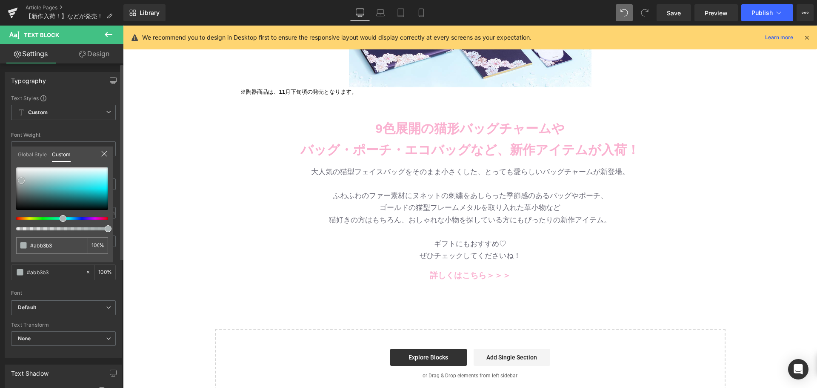
type input "#a6afaf"
type input "#869191"
type input "#838f8f"
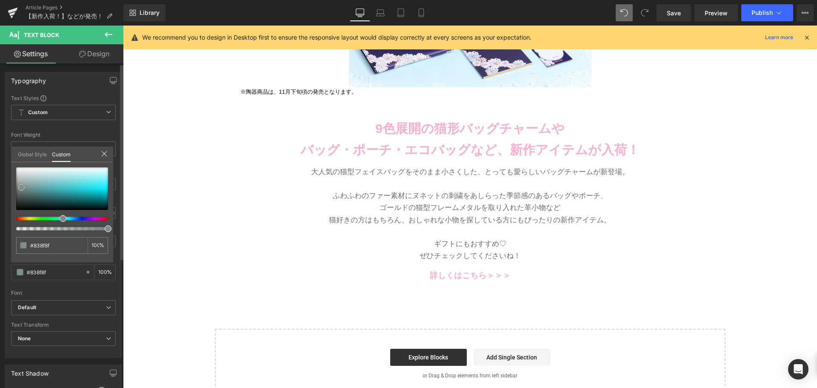
type input "#818d8d"
type input "#7e8a8a"
type input "#6d7878"
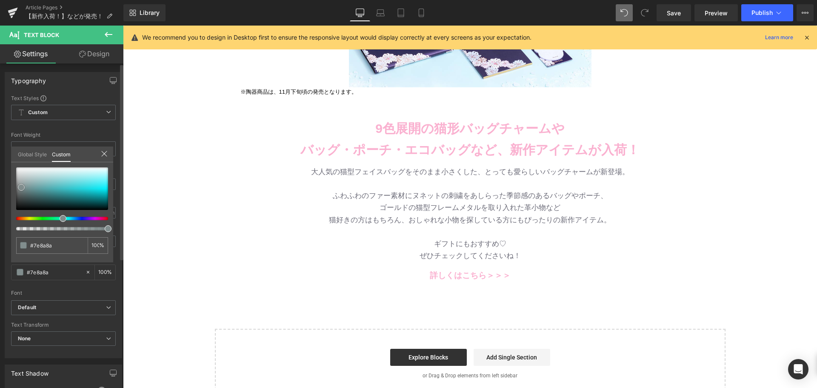
type input "#6d7878"
type input "#646c6c"
type input "#616a6a"
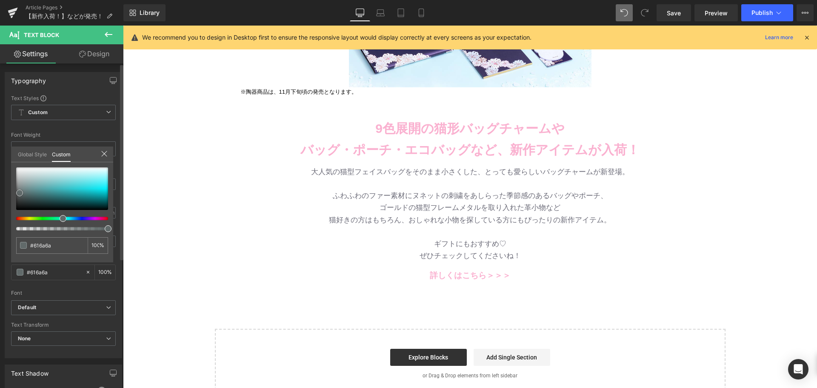
type input "#626969"
drag, startPoint x: 19, startPoint y: 180, endPoint x: 17, endPoint y: 192, distance: 12.5
click at [17, 192] on span at bounding box center [19, 192] width 7 height 7
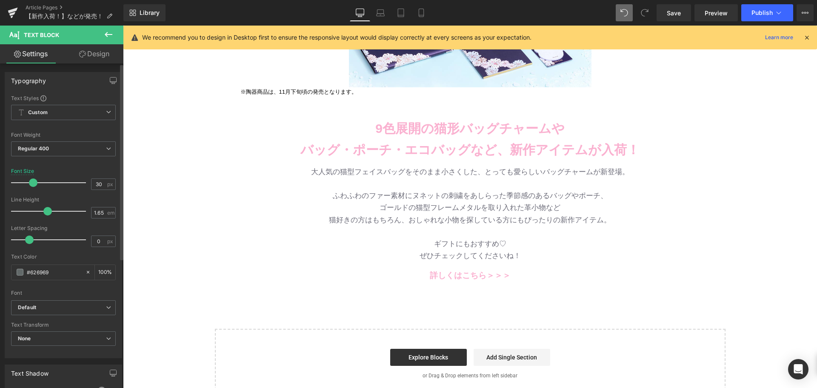
click at [243, 88] on body "コンテンツへスキップ [PERSON_NAME] ＆ [PERSON_NAME]公式オンラインストア メニューを開く 検索を開く ニュース コスメ 新商品 プ…" at bounding box center [470, 194] width 694 height 849
click at [123, 26] on div at bounding box center [123, 26] width 0 height 0
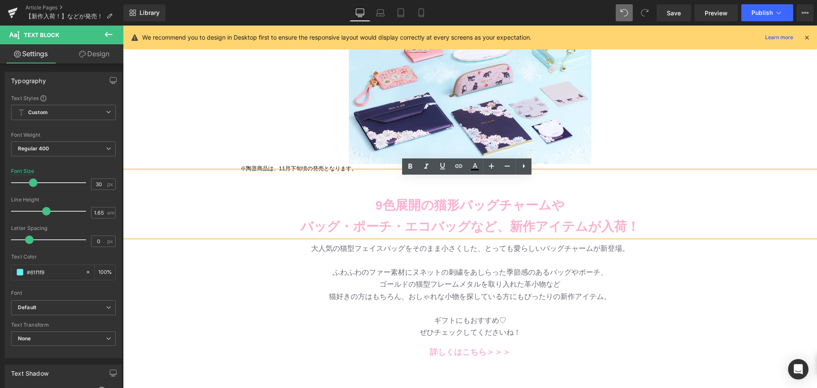
scroll to position [170, 0]
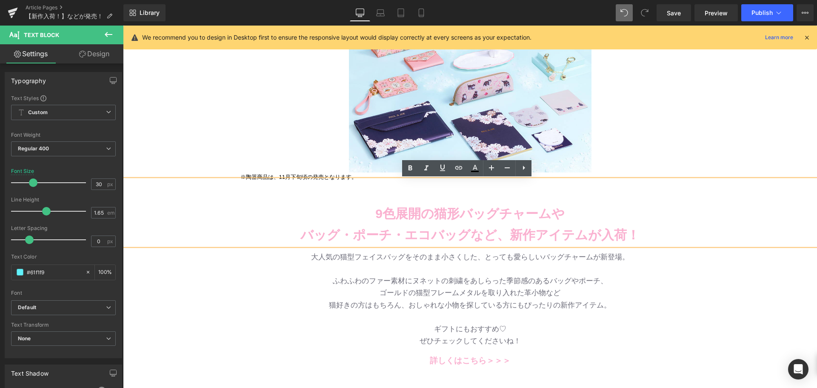
click at [438, 206] on b "9色展開の猫形バッグチャームや" at bounding box center [469, 213] width 189 height 14
click at [428, 197] on p at bounding box center [470, 192] width 694 height 21
click at [254, 180] on div "9色展開の猫形バッグチャームや バッグ・ポーチ・エコバッグなど、新作アイテムが入荷！" at bounding box center [470, 213] width 694 height 66
click at [264, 165] on div "Image ※陶器商品は、11月下旬頃の発売となります。 Text Block Row" at bounding box center [470, 64] width 510 height 243
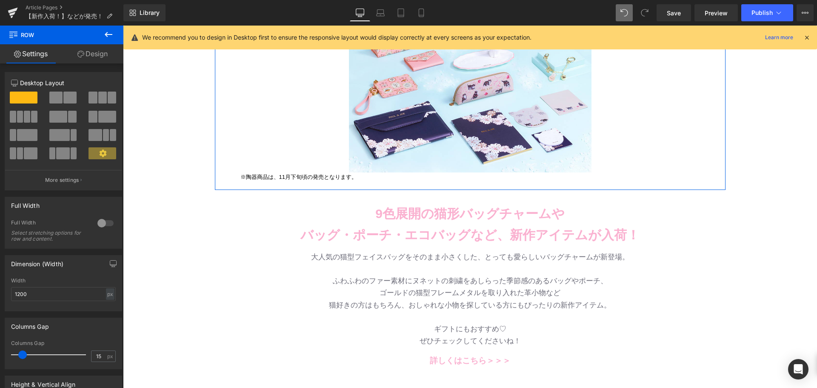
click at [123, 26] on div at bounding box center [123, 26] width 0 height 0
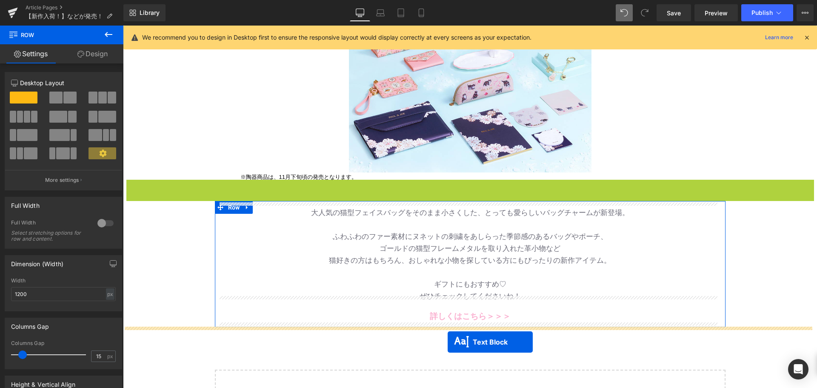
drag, startPoint x: 460, startPoint y: 214, endPoint x: 447, endPoint y: 342, distance: 129.1
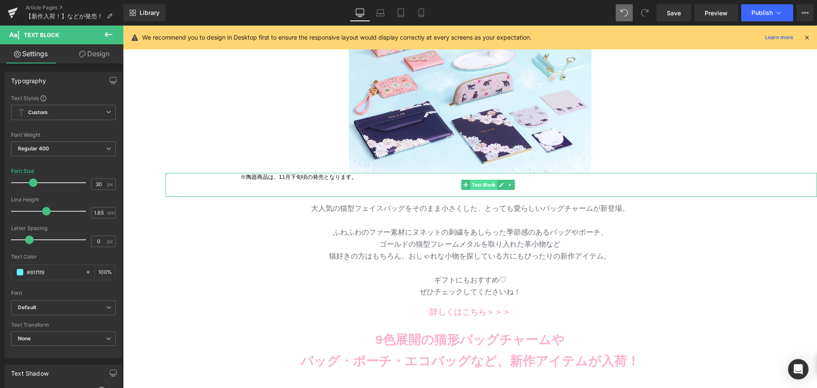
click at [485, 183] on span "Text Block" at bounding box center [483, 185] width 27 height 10
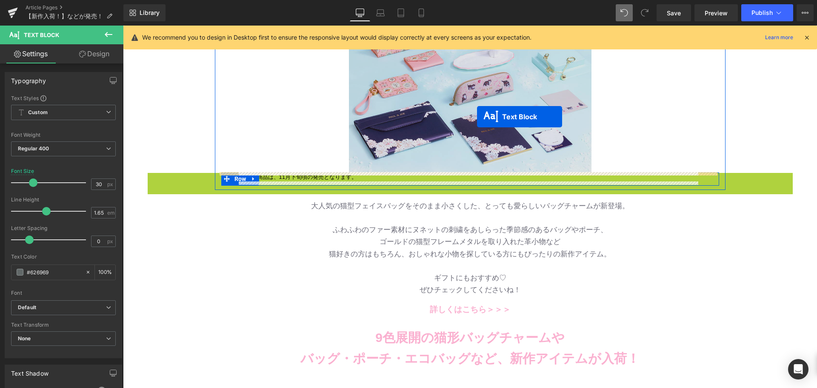
drag, startPoint x: 482, startPoint y: 183, endPoint x: 477, endPoint y: 117, distance: 66.5
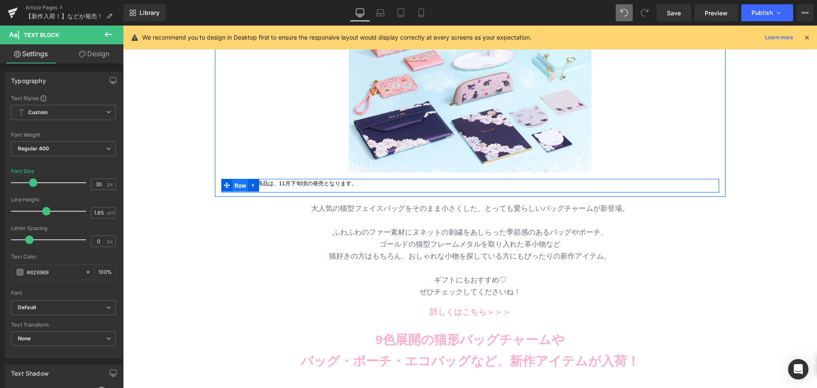
click at [235, 184] on span "Row" at bounding box center [240, 185] width 16 height 13
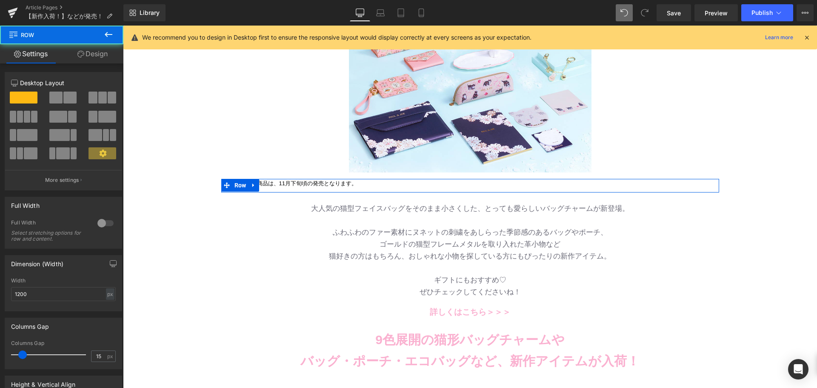
click at [87, 57] on link "Design" at bounding box center [93, 53] width 62 height 19
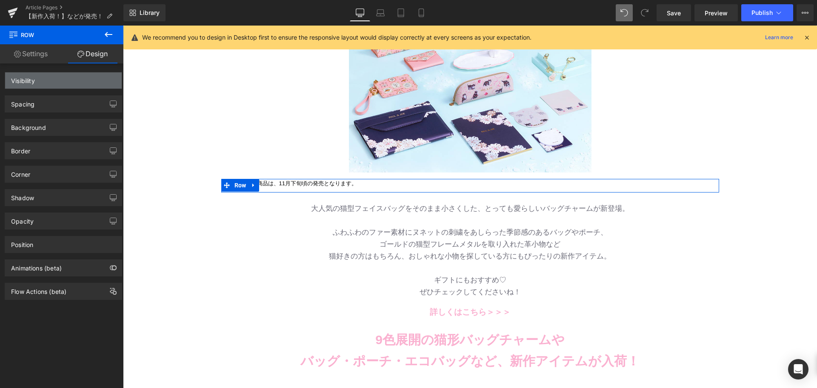
click at [48, 74] on div "Visibility" at bounding box center [63, 80] width 117 height 16
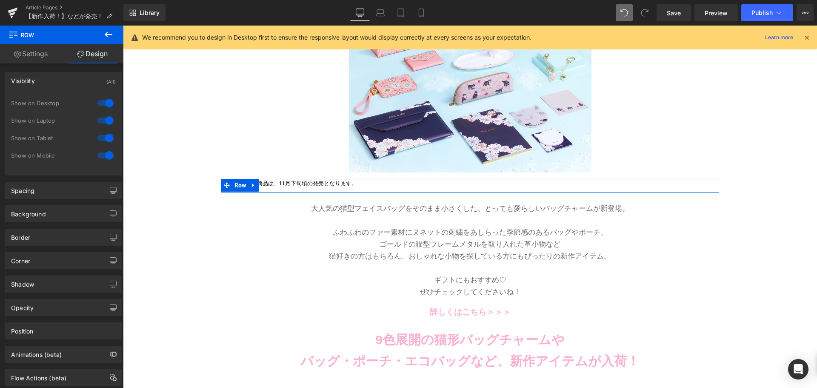
type input "0"
type input "30"
type input "10"
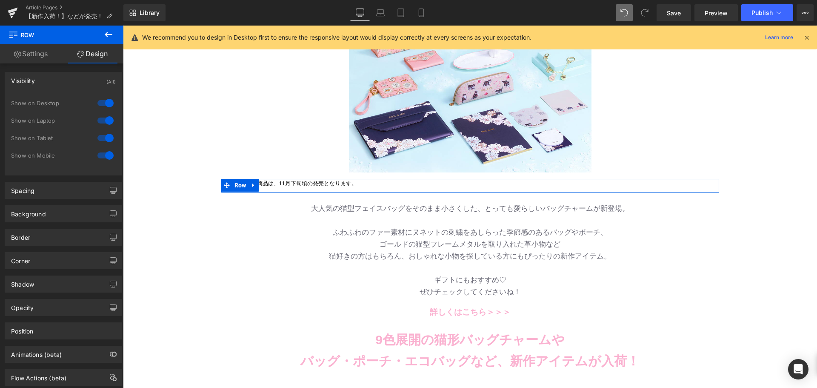
type input "30"
click at [40, 177] on div "Spacing [GEOGRAPHIC_DATA] 0px 0 auto auto 0px 0 auto auto [GEOGRAPHIC_DATA] 0px…" at bounding box center [63, 186] width 127 height 23
click at [40, 181] on div "Spacing [GEOGRAPHIC_DATA] 0px 0 auto auto 0px 0 auto auto [GEOGRAPHIC_DATA] 0px…" at bounding box center [63, 186] width 127 height 23
click at [40, 183] on div "Spacing" at bounding box center [63, 190] width 117 height 16
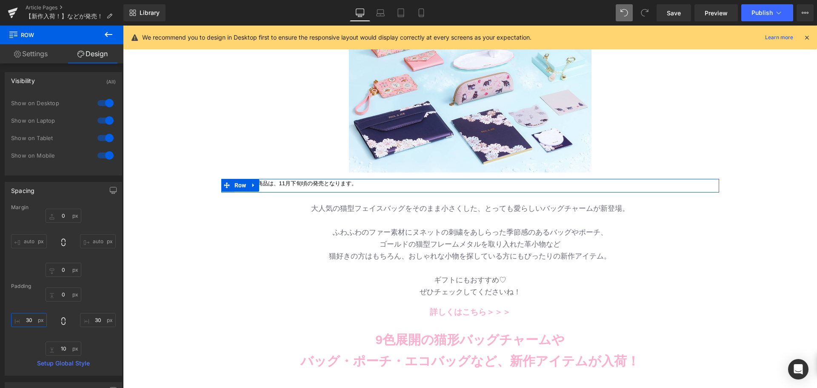
click at [33, 317] on input "30" at bounding box center [29, 320] width 36 height 14
type input "1"
type input "3"
type input "5"
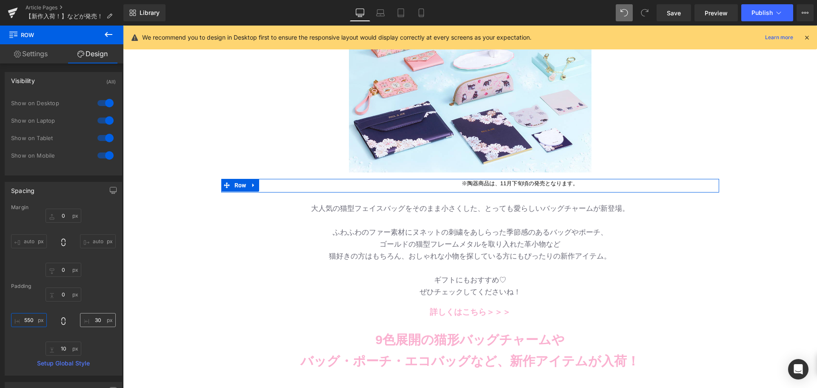
type input "550"
click at [98, 313] on input "30" at bounding box center [98, 320] width 36 height 14
type input "0"
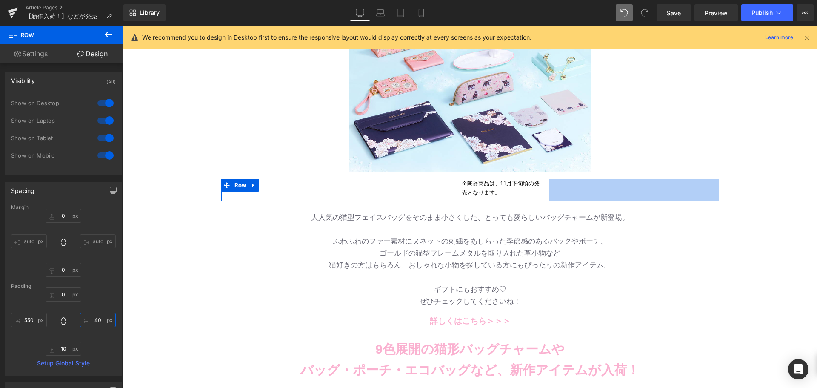
type input "4"
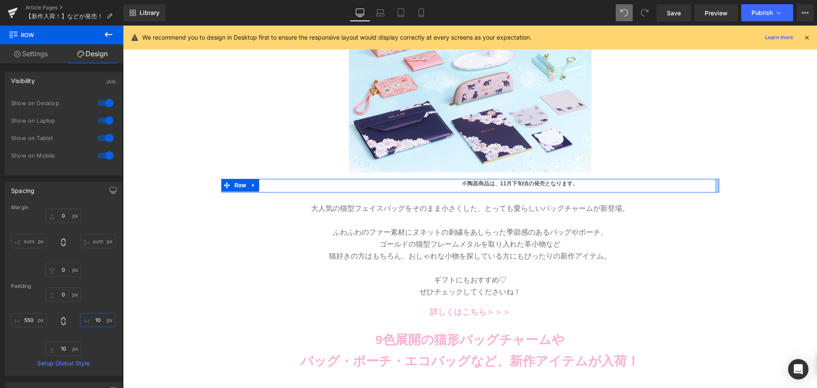
type input "10-"
type input "-"
type input "100"
click at [161, 293] on div "Image Row 9色展開の猫形バッグチャームや バッグ・ポーチ・エコバッグなど、 新作アイテムが入荷！ Text Block Row バッグ・財布 新作入…" at bounding box center [470, 201] width 694 height 565
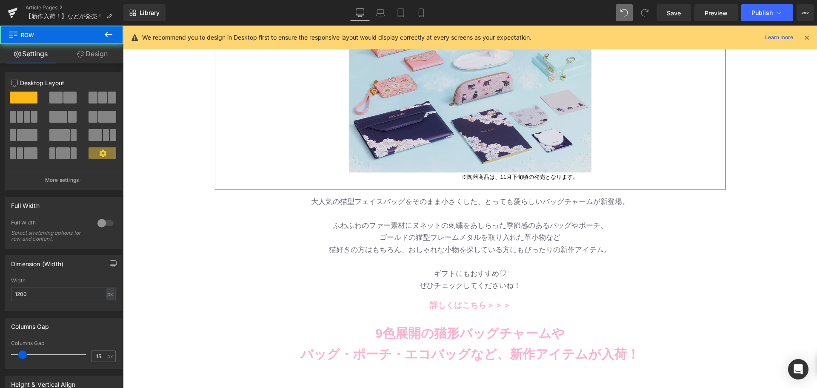
click at [524, 171] on div "Image ※陶器商品は、11月下旬頃の発売となります。 Text Block Row 550px 100px" at bounding box center [470, 64] width 510 height 243
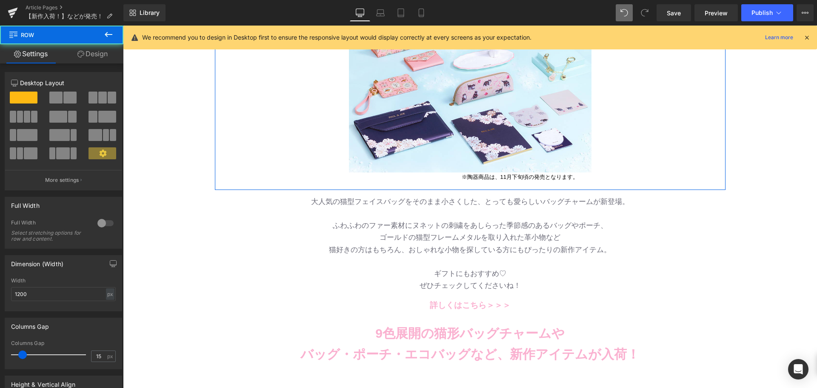
click at [465, 181] on div "※陶器商品は、11月下旬頃の発売となります。 Text Block Row 550px 100px" at bounding box center [470, 178] width 498 height 13
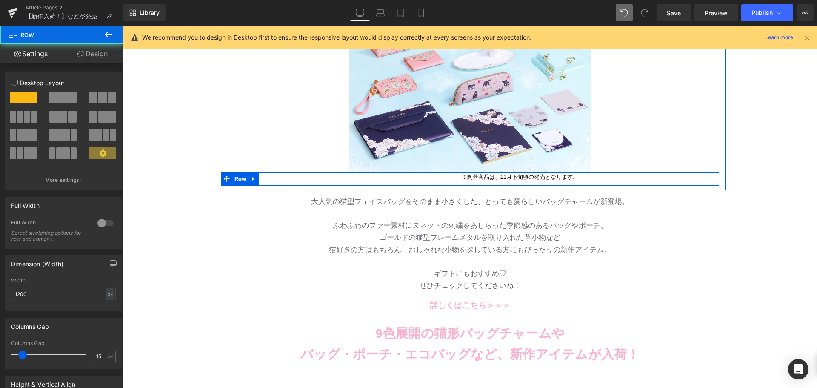
click at [462, 176] on div "※陶器商品は、11月下旬頃の発売となります。 Text Block" at bounding box center [566, 176] width 208 height 9
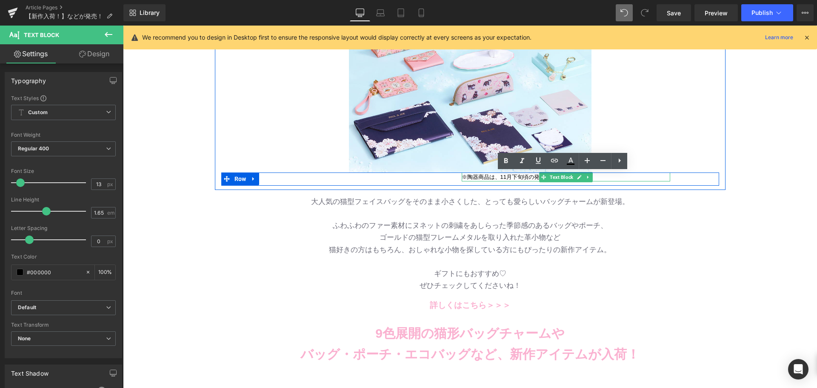
click at [462, 175] on p "※陶器商品は、11月下旬頃の発売となります。" at bounding box center [566, 176] width 208 height 9
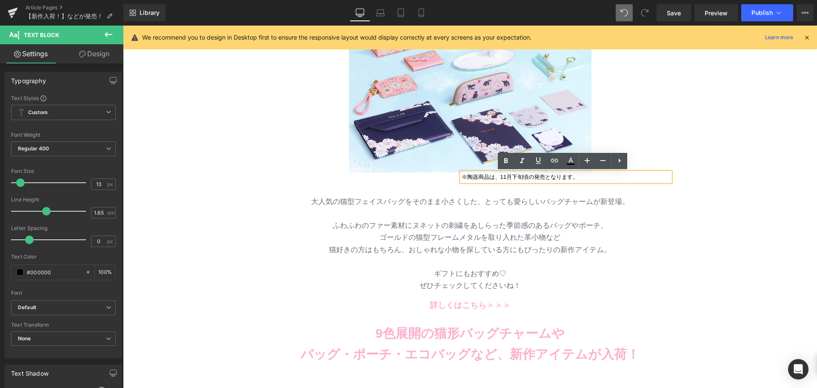
click at [684, 148] on div "Image ※陶器商品は、11月下旬頃の発売となります。 Text Block Row 550px 100px" at bounding box center [470, 64] width 510 height 243
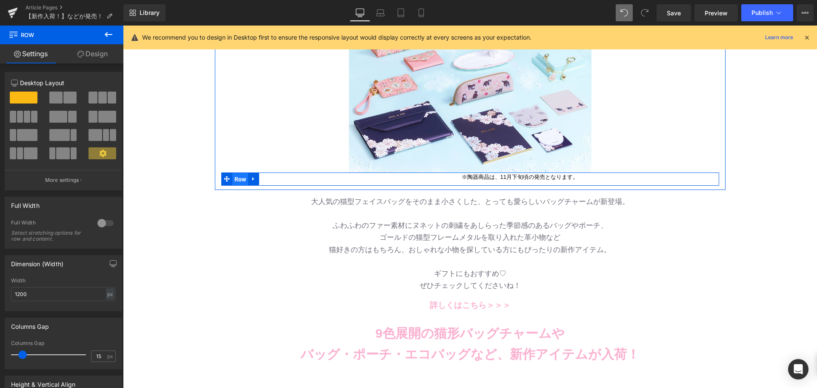
click at [235, 177] on span "Row" at bounding box center [240, 179] width 16 height 13
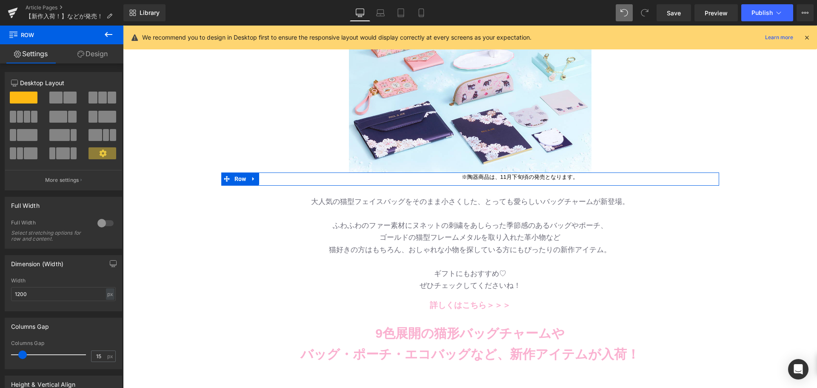
click at [100, 52] on link "Design" at bounding box center [93, 53] width 62 height 19
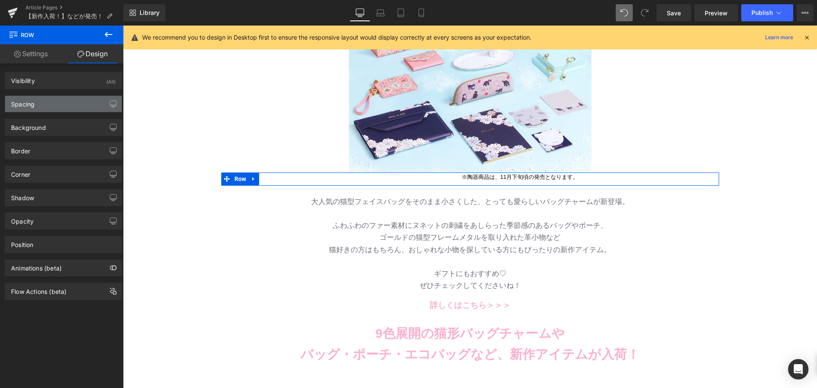
type input "0"
type input "100"
type input "10"
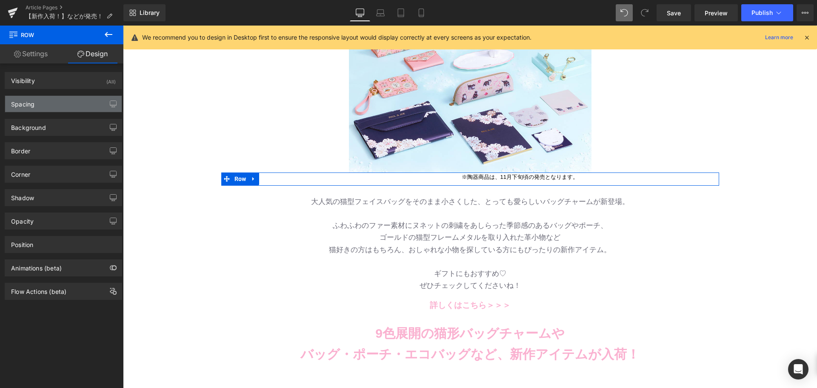
type input "550"
click at [34, 100] on div "Spacing" at bounding box center [22, 102] width 23 height 12
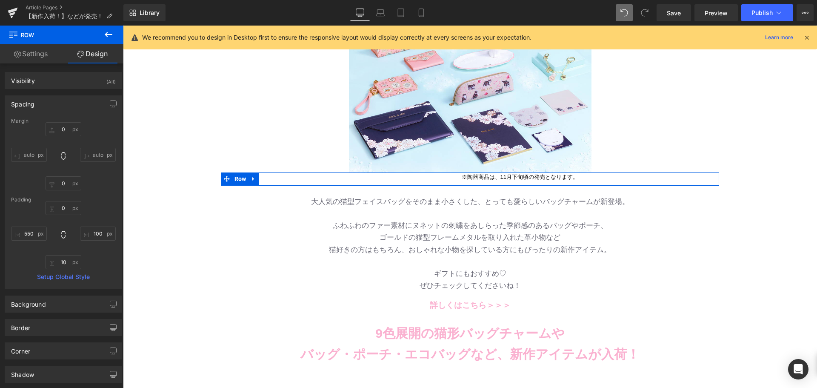
click at [83, 241] on div "0px 0 100px 100 10px 10 550px 550" at bounding box center [63, 235] width 105 height 68
click at [96, 234] on input "100" at bounding box center [98, 233] width 36 height 14
click at [33, 235] on input "550" at bounding box center [29, 233] width 36 height 14
type input "7"
type input "6"
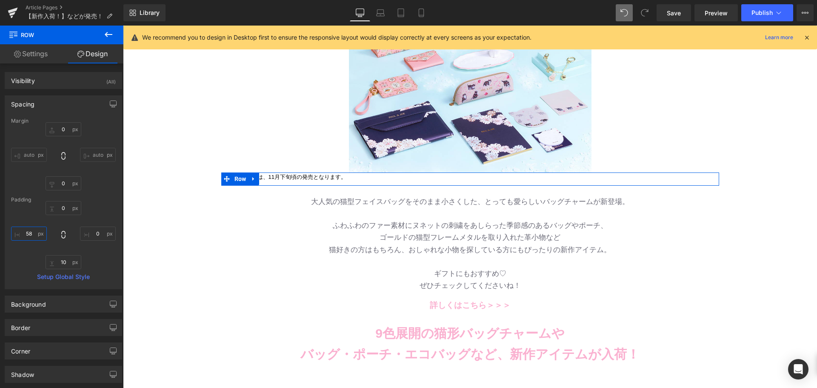
type input "580"
click at [134, 275] on div "Image Row 9色展開の猫形バッグチャームや バッグ・ポーチ・エコバッグなど、 新作アイテムが入荷！ Text Block Row バッグ・財布 新作入…" at bounding box center [470, 198] width 694 height 558
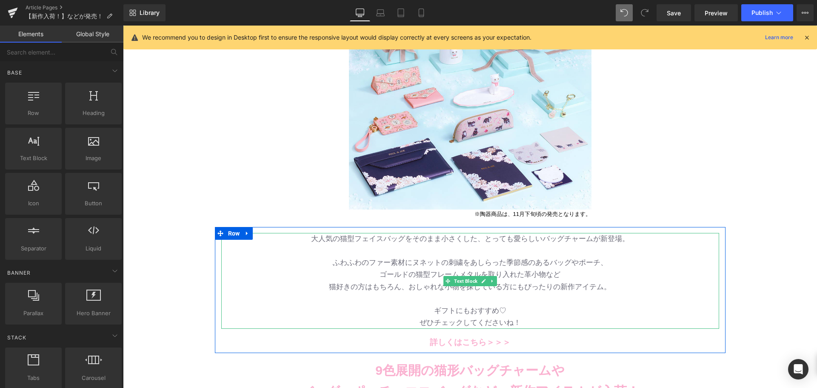
scroll to position [85, 0]
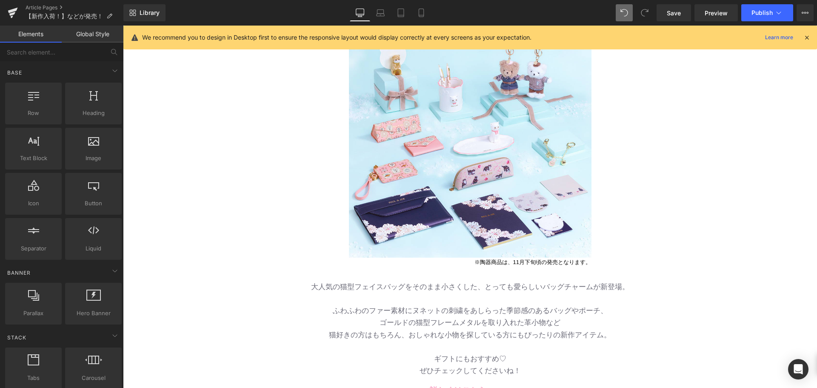
click at [402, 282] on div "大人気の猫型フェイスバッグをそのまま小さくした、とっても愛らしいバッグチャームが新登場。 ふわふわのファー素材にヌネットの刺繍をあしらった季節感のあるバッグや…" at bounding box center [470, 328] width 498 height 95
click at [402, 283] on p "大人気の猫型フェイスバッグをそのまま小さくした、とっても愛らしいバッグチャームが新登場。" at bounding box center [470, 287] width 498 height 12
click at [403, 287] on p "大人気の猫型フェイスバッグをそのまま小さくした、とっても愛らしいバッグチャームが新登場。" at bounding box center [470, 287] width 498 height 12
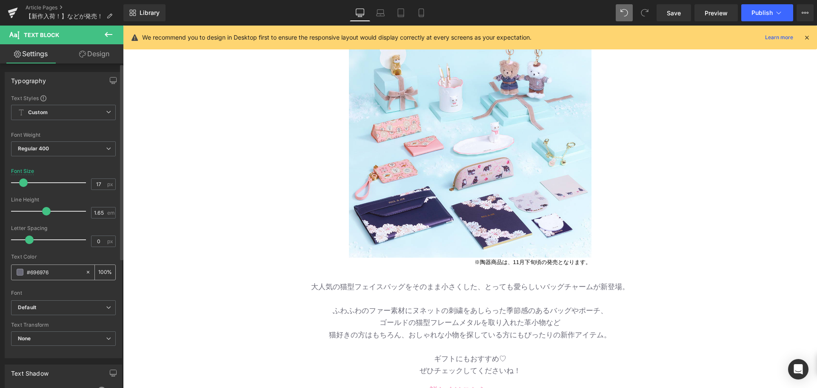
click at [63, 271] on input "#696976" at bounding box center [54, 271] width 54 height 9
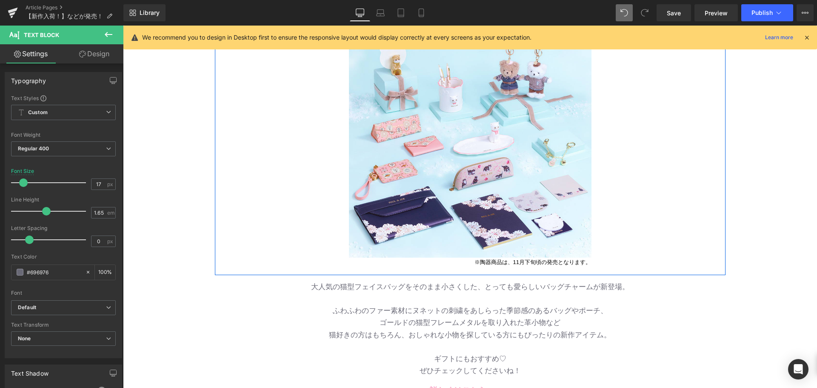
click at [659, 222] on div "Image ※陶器商品は、11月下旬頃の発売となります。 Text Block Row 580px NaNpx" at bounding box center [470, 149] width 510 height 243
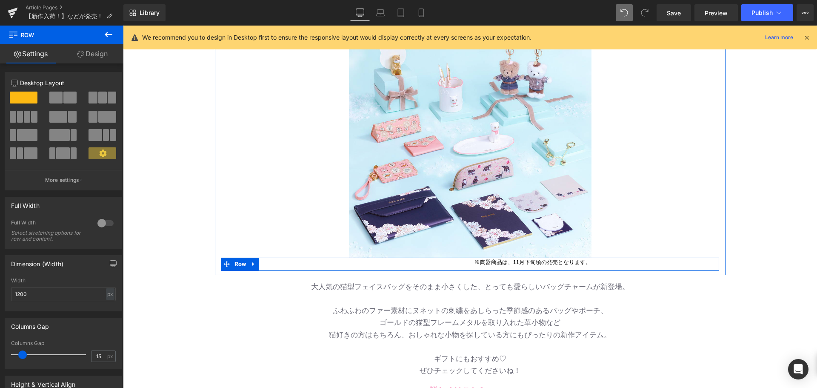
click at [503, 264] on p "※陶器商品は、11月下旬頃の発売となります。" at bounding box center [593, 261] width 238 height 9
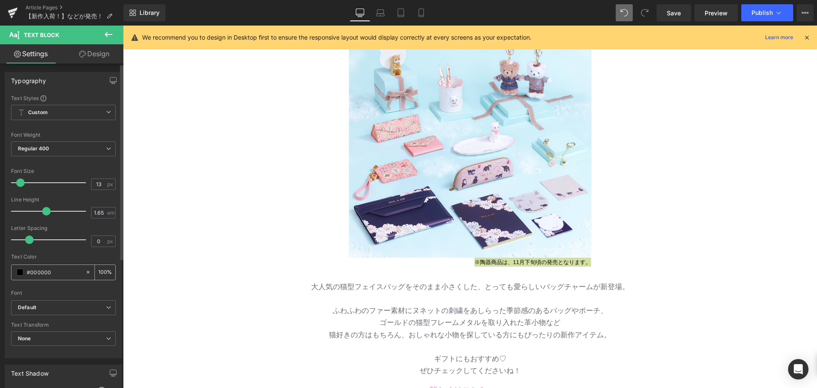
click at [61, 277] on div "#000000" at bounding box center [48, 272] width 74 height 15
click at [63, 272] on input "#000000" at bounding box center [54, 271] width 54 height 9
paste input "696976"
type input "#696976"
click at [194, 244] on div "Image Row 9色展開の猫形バッグチャームや バッグ・ポーチ・エコバッグなど、 新作アイテムが入荷！ Text Block Row バッグ・財布 新作入…" at bounding box center [470, 283] width 694 height 558
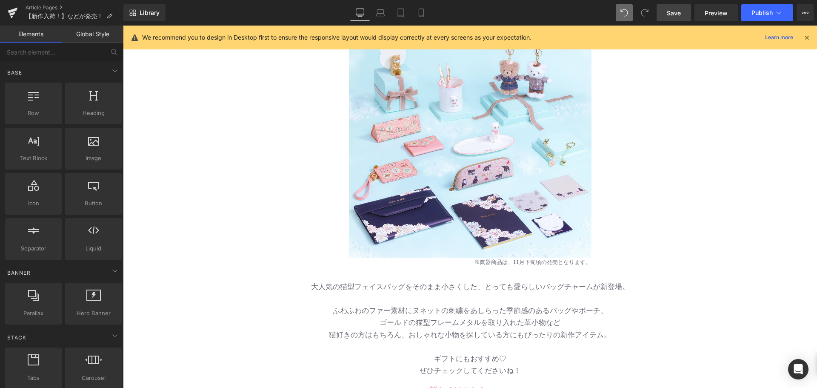
click at [675, 7] on link "Save" at bounding box center [673, 12] width 34 height 17
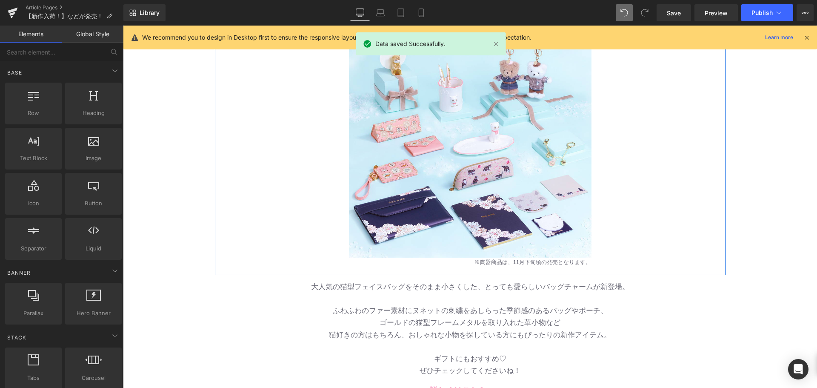
scroll to position [0, 0]
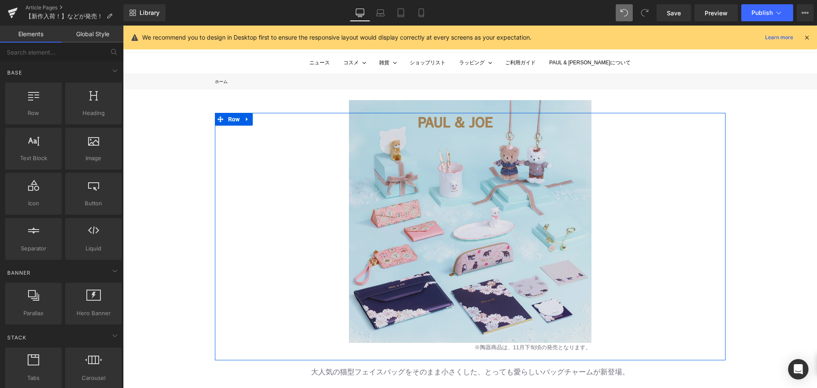
click at [396, 217] on img at bounding box center [470, 221] width 242 height 242
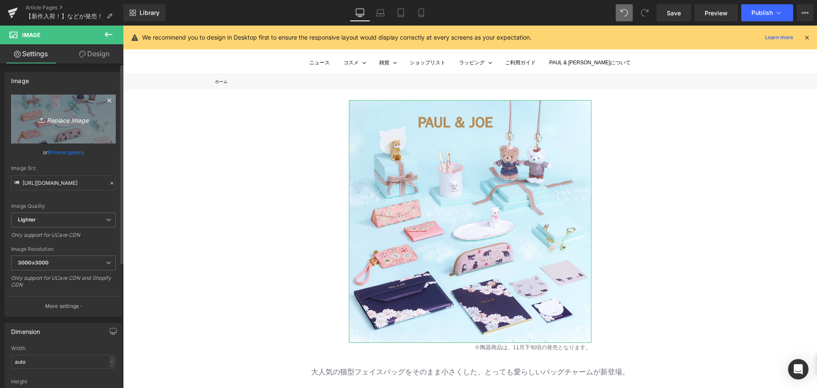
click at [56, 138] on link "Replace Image" at bounding box center [63, 118] width 105 height 49
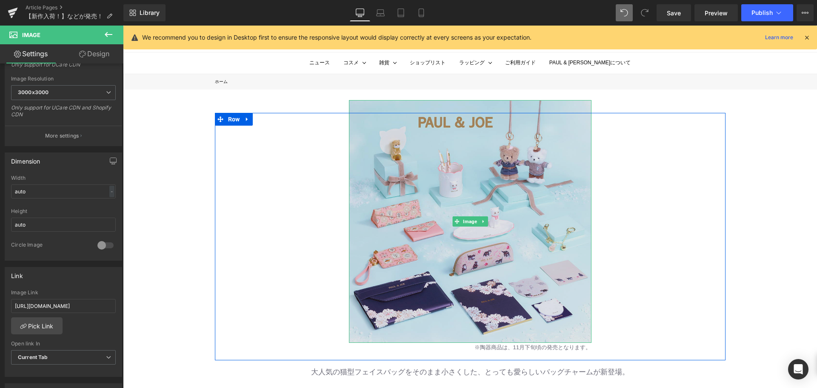
click at [361, 129] on img at bounding box center [470, 221] width 242 height 242
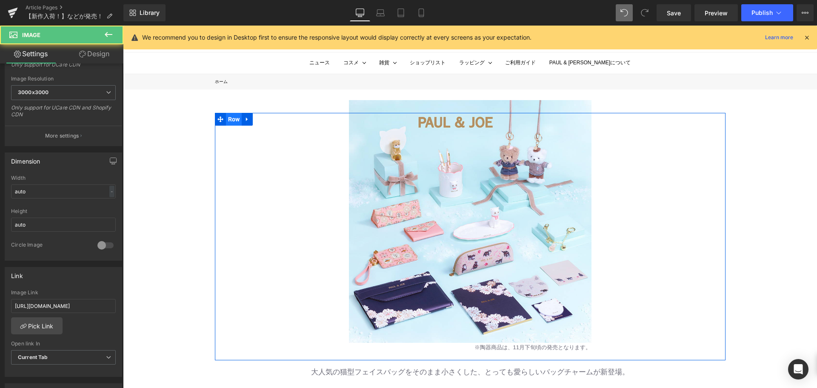
click at [227, 115] on span "Row" at bounding box center [234, 119] width 16 height 13
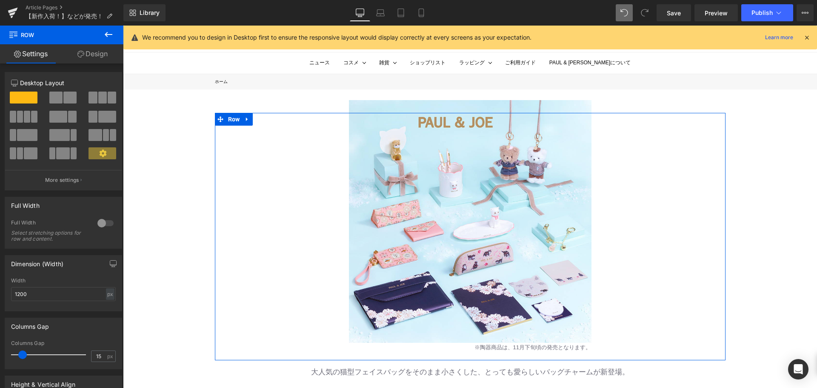
click at [97, 48] on link "Design" at bounding box center [93, 53] width 62 height 19
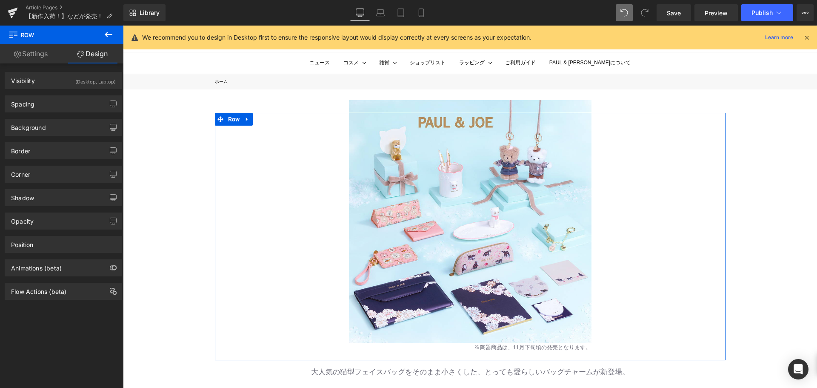
click at [92, 82] on div "(Desktop, Laptop)" at bounding box center [95, 79] width 40 height 14
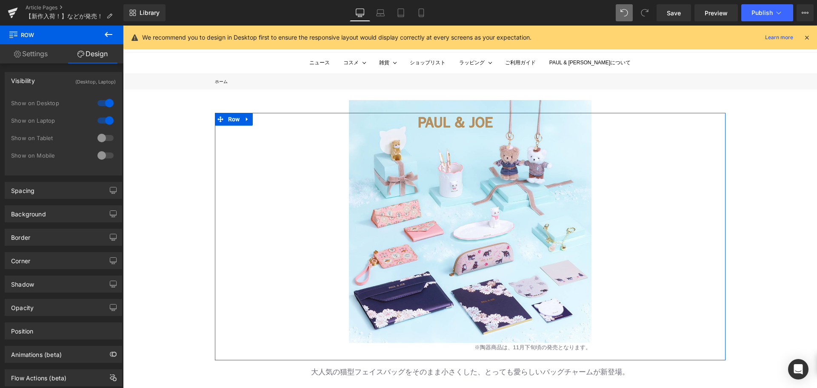
click at [101, 141] on div at bounding box center [105, 138] width 20 height 14
click at [100, 151] on div at bounding box center [105, 155] width 20 height 14
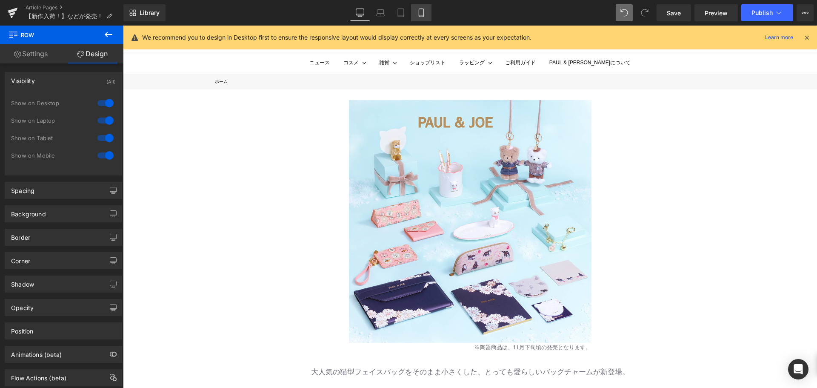
click at [420, 11] on icon at bounding box center [421, 13] width 9 height 9
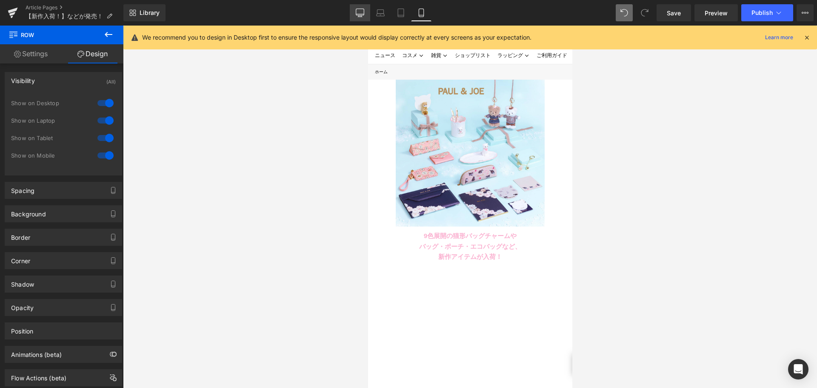
click at [359, 5] on link "Desktop" at bounding box center [360, 12] width 20 height 17
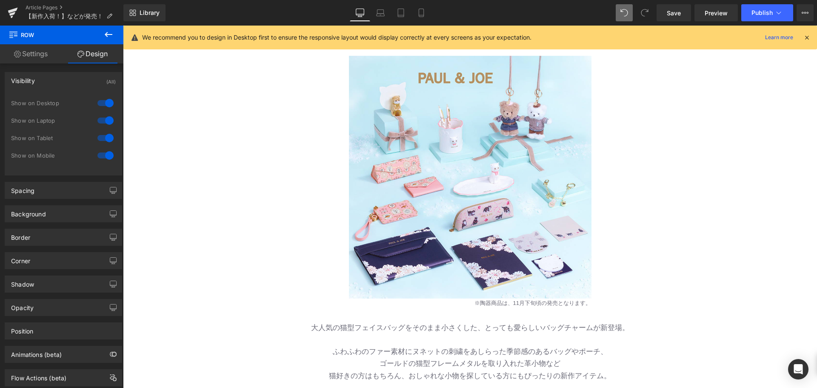
scroll to position [85, 0]
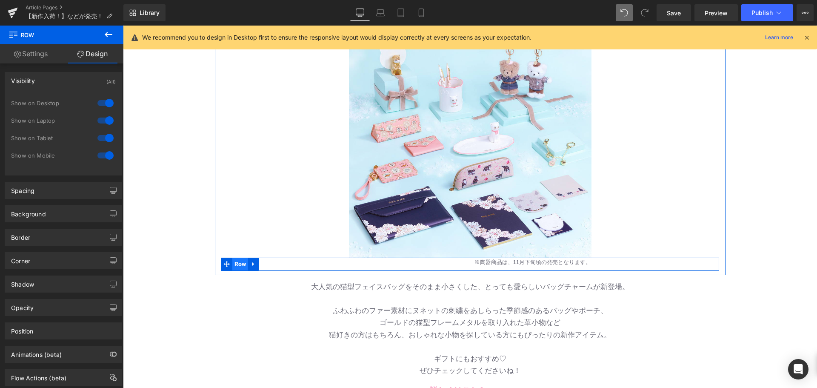
click at [234, 264] on span "Row" at bounding box center [240, 263] width 16 height 13
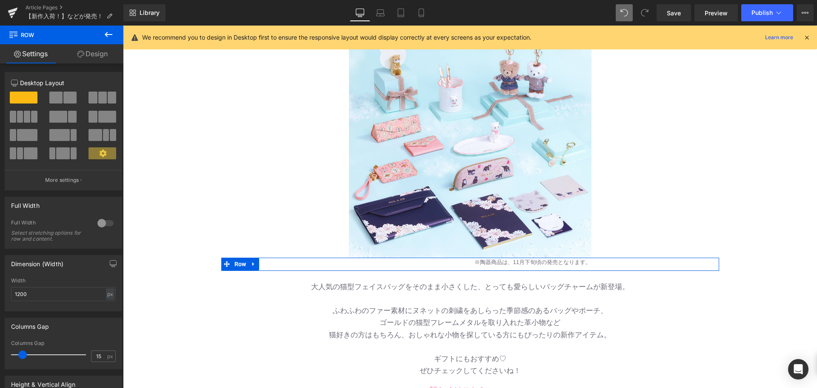
click at [81, 55] on icon at bounding box center [80, 54] width 7 height 7
click at [0, 0] on div "Visibility" at bounding box center [0, 0] width 0 height 0
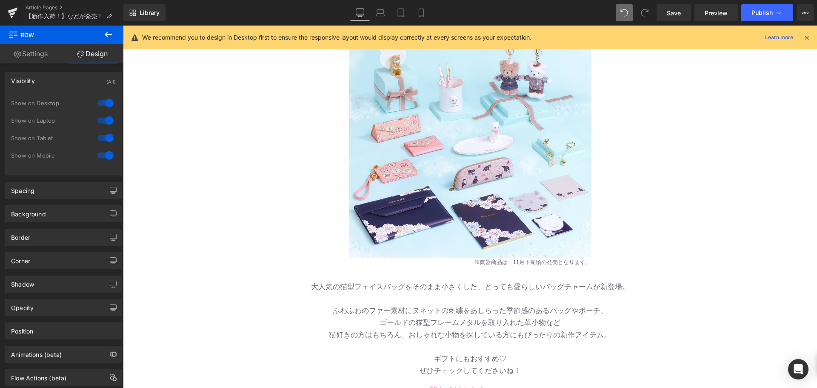
click at [422, 23] on div "Library Desktop Desktop Laptop Tablet Mobile Save Preview Publish Scheduled Vie…" at bounding box center [469, 13] width 693 height 26
click at [422, 17] on link "Mobile" at bounding box center [421, 12] width 20 height 17
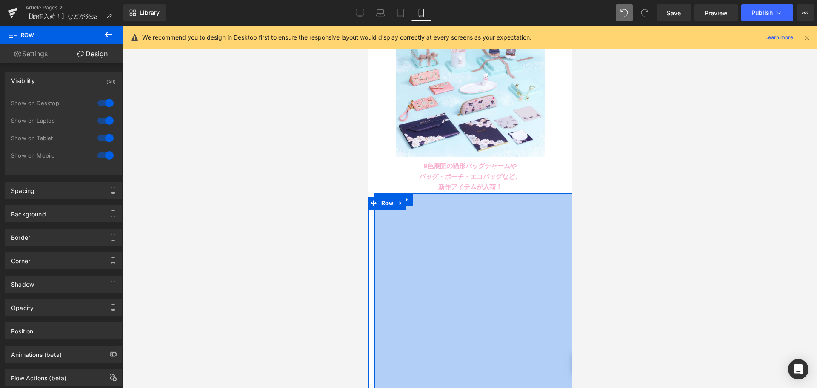
scroll to position [43, 0]
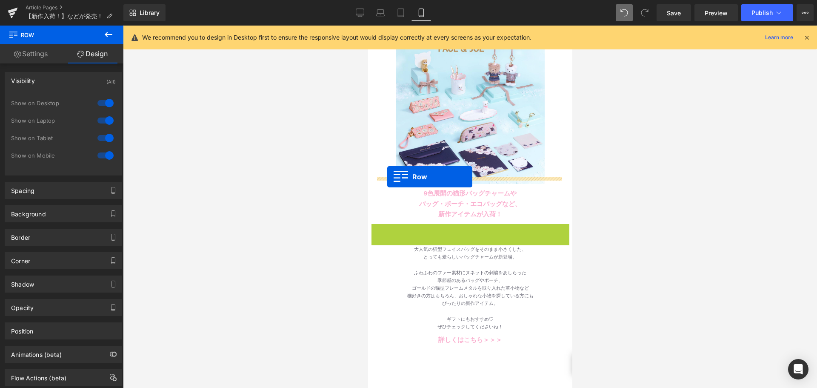
drag, startPoint x: 386, startPoint y: 224, endPoint x: 387, endPoint y: 177, distance: 47.2
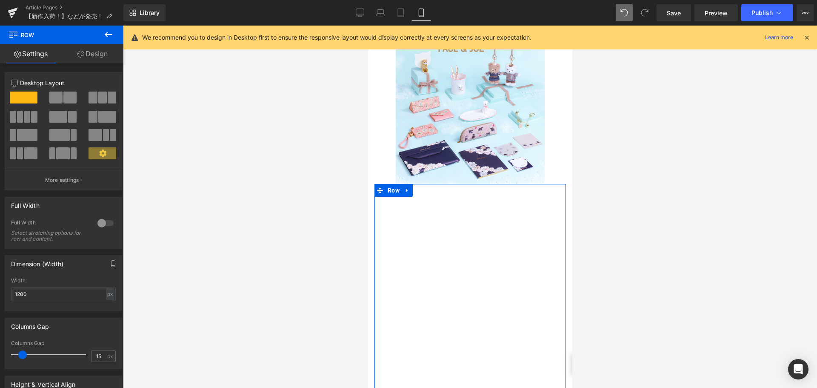
click at [106, 61] on link "Design" at bounding box center [93, 53] width 62 height 19
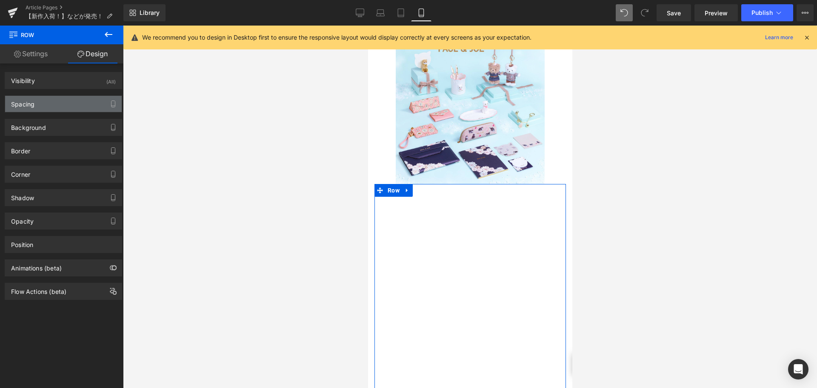
click at [41, 107] on div "Spacing" at bounding box center [63, 104] width 117 height 16
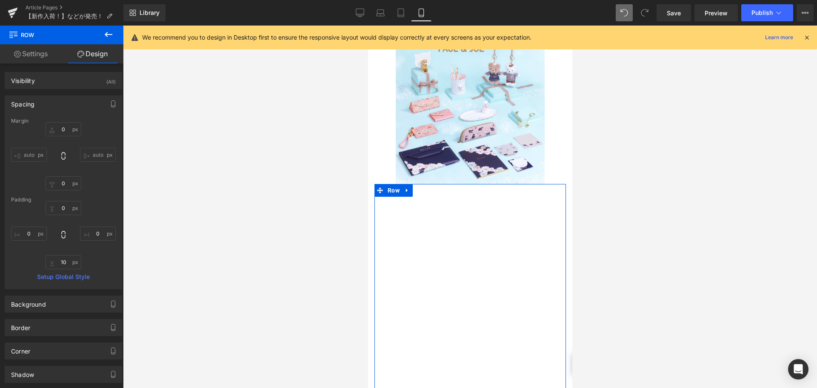
click at [29, 60] on link "Settings" at bounding box center [31, 53] width 62 height 19
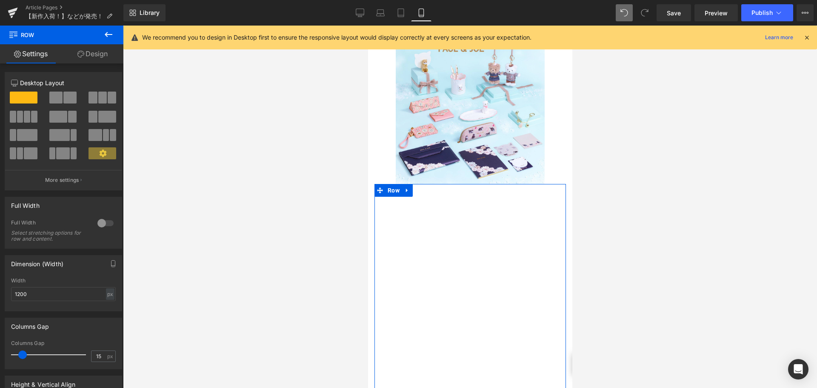
click at [74, 54] on link "Design" at bounding box center [93, 53] width 62 height 19
type input "0"
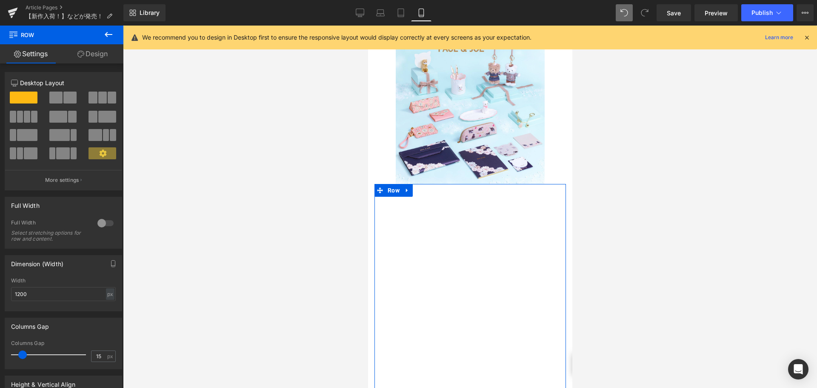
type input "10"
type input "0"
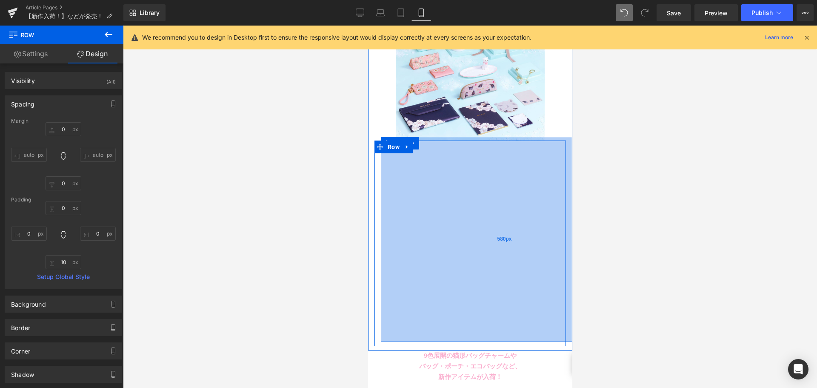
scroll to position [128, 0]
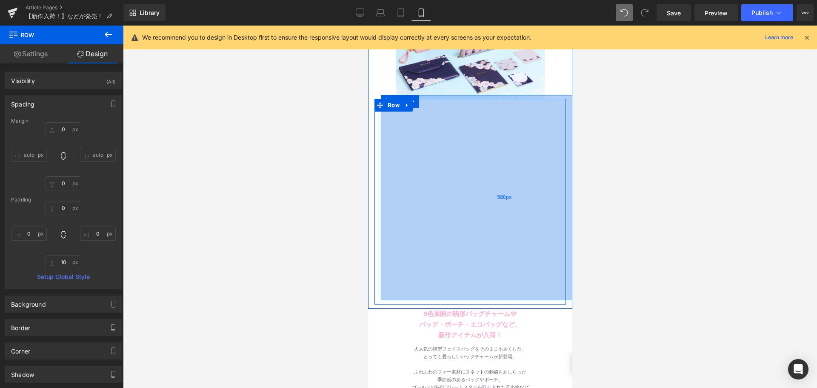
click at [422, 175] on div "580px" at bounding box center [503, 197] width 247 height 205
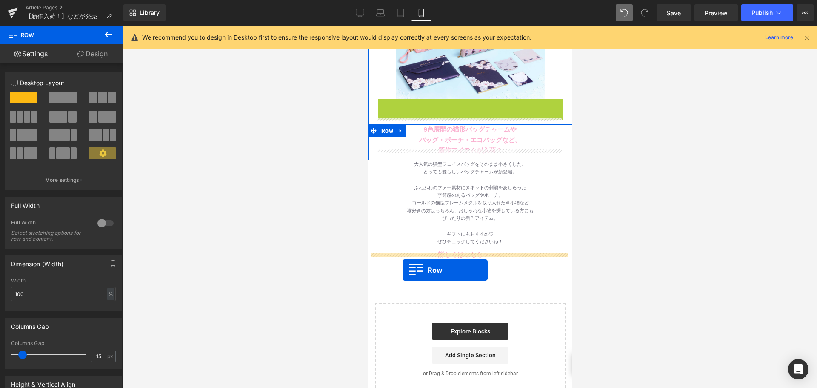
drag, startPoint x: 389, startPoint y: 100, endPoint x: 402, endPoint y: 270, distance: 170.2
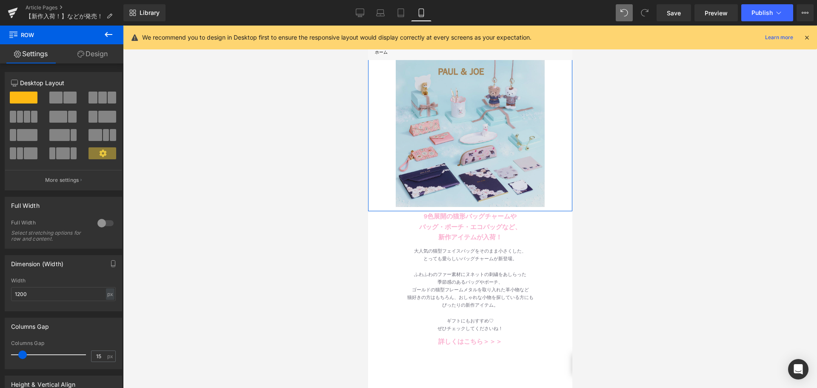
scroll to position [0, 0]
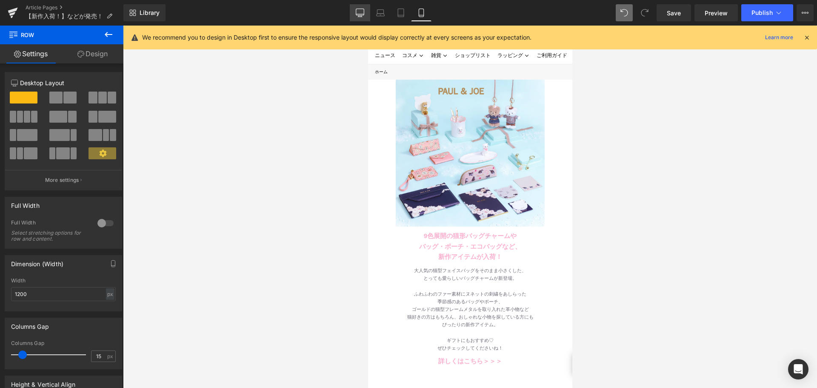
click at [367, 11] on link "Desktop" at bounding box center [360, 12] width 20 height 17
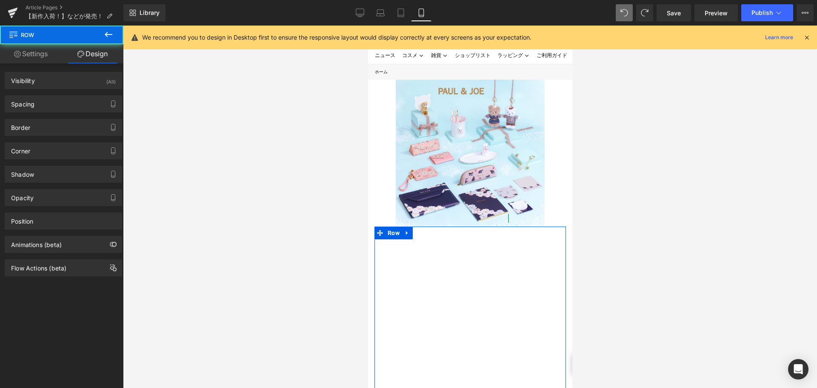
scroll to position [68, 0]
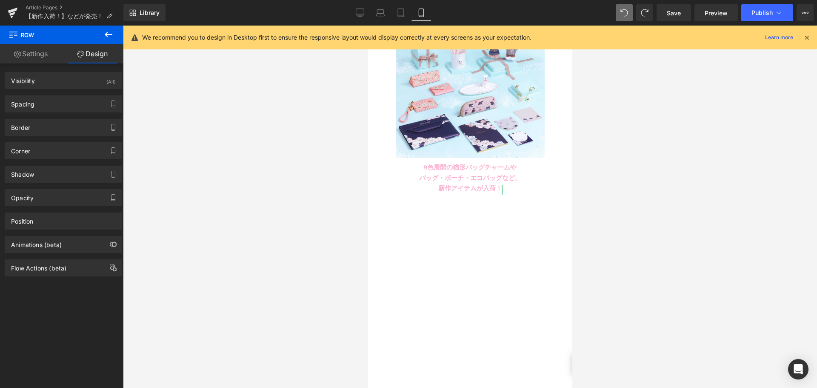
click at [349, 7] on div "Library Mobile Desktop Laptop Tablet Mobile Save Preview Publish Scheduled View…" at bounding box center [469, 12] width 693 height 17
click at [352, 7] on link "Desktop" at bounding box center [360, 12] width 20 height 17
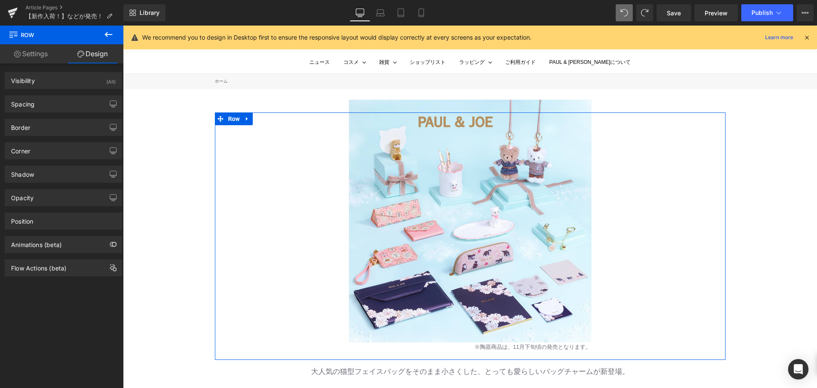
scroll to position [0, 0]
click at [230, 120] on span "Row" at bounding box center [234, 119] width 16 height 13
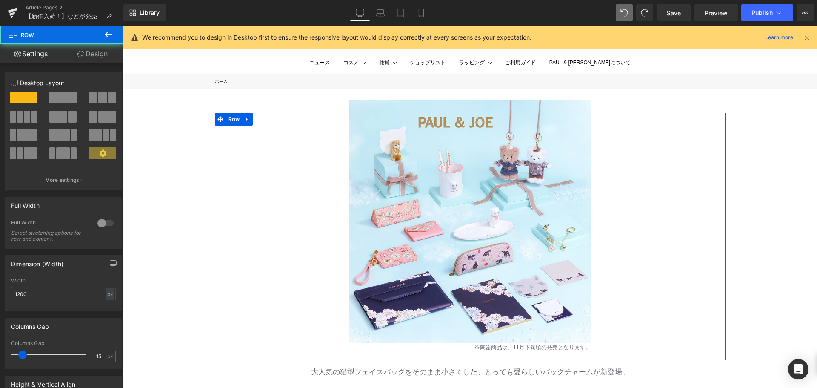
click at [89, 49] on link "Design" at bounding box center [93, 53] width 62 height 19
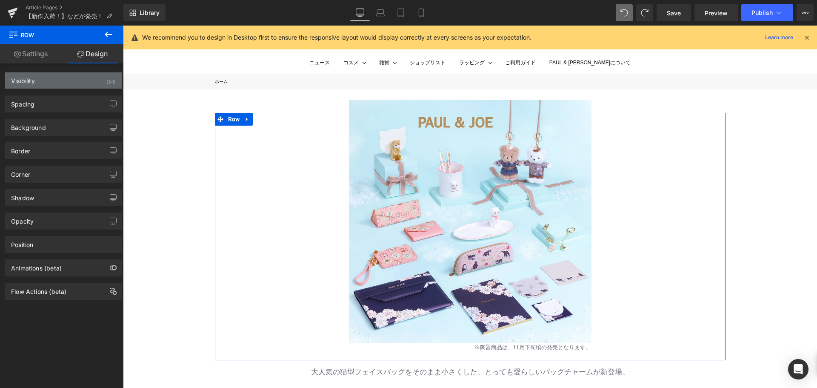
click at [65, 80] on div "Visibility (All)" at bounding box center [63, 80] width 117 height 16
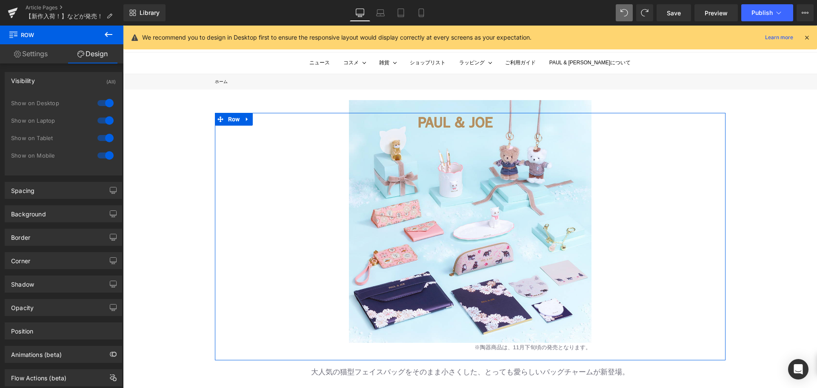
click at [99, 151] on div at bounding box center [105, 155] width 20 height 14
click at [104, 141] on div at bounding box center [105, 138] width 20 height 14
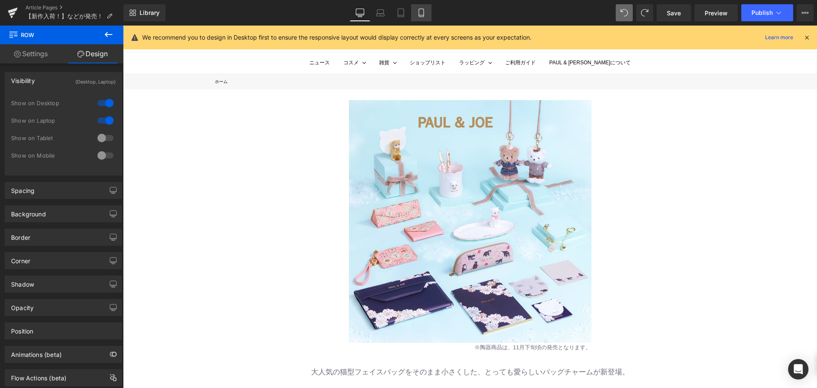
click at [428, 18] on link "Mobile" at bounding box center [421, 12] width 20 height 17
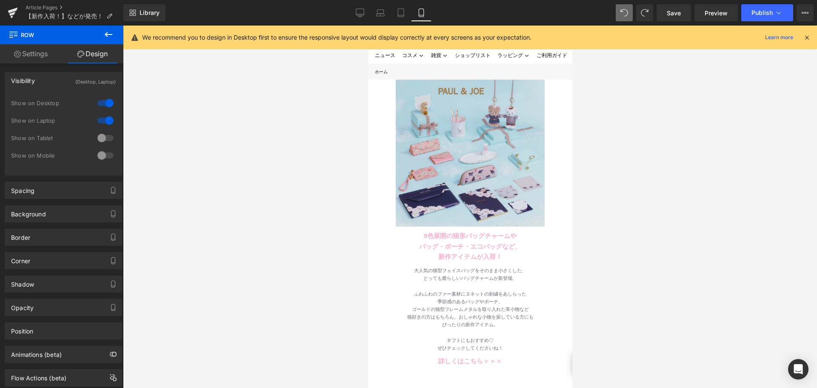
click at [476, 167] on img at bounding box center [469, 151] width 149 height 149
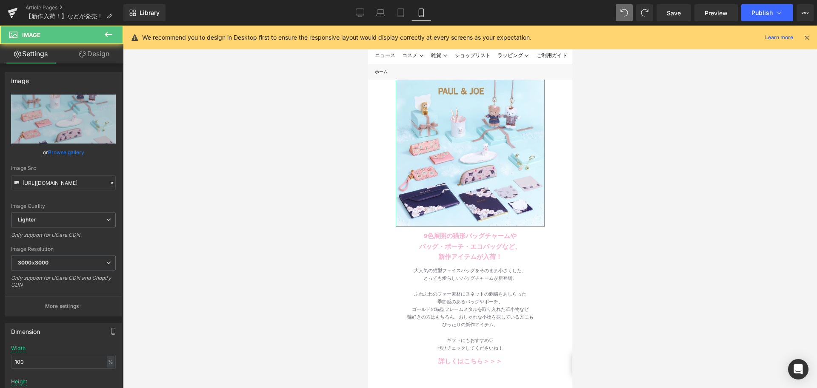
click at [84, 53] on icon at bounding box center [82, 54] width 7 height 7
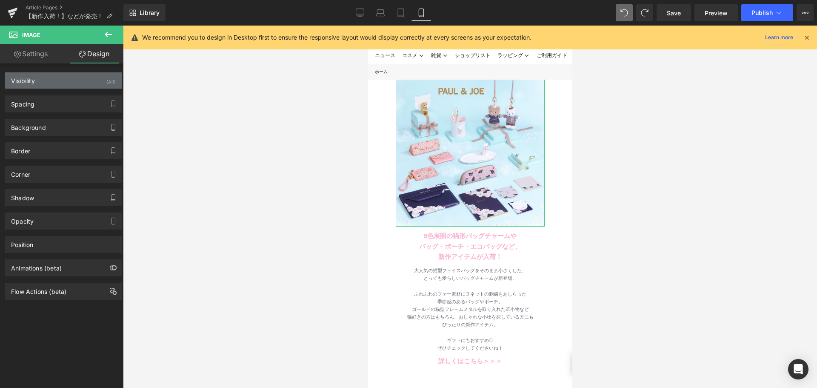
click at [58, 76] on div "Visibility (All)" at bounding box center [63, 80] width 117 height 16
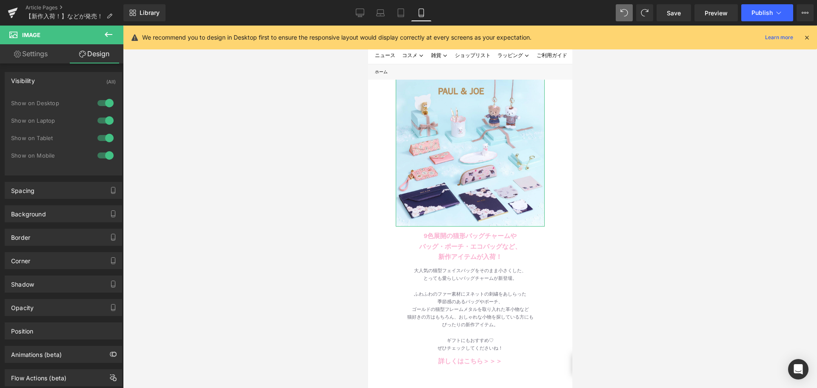
click at [98, 106] on div at bounding box center [105, 103] width 20 height 14
click at [103, 121] on div at bounding box center [105, 121] width 20 height 14
click at [332, 124] on div at bounding box center [470, 207] width 694 height 362
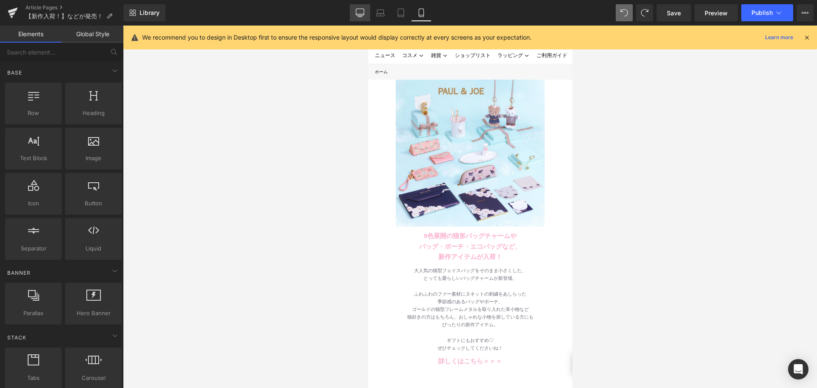
click at [368, 17] on link "Desktop" at bounding box center [360, 12] width 20 height 17
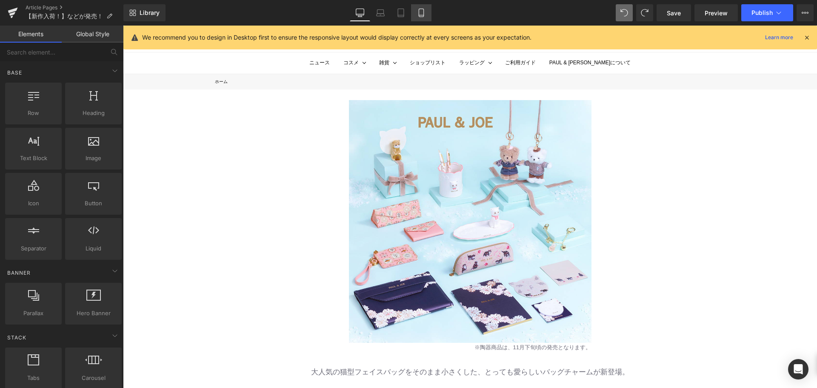
click at [422, 12] on icon at bounding box center [421, 13] width 9 height 9
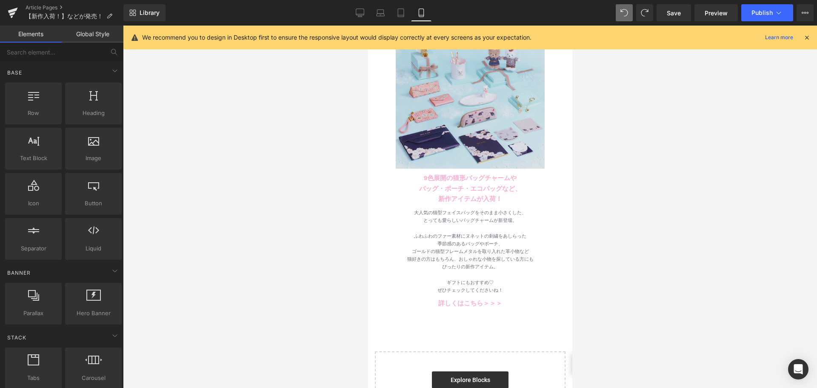
scroll to position [26, 0]
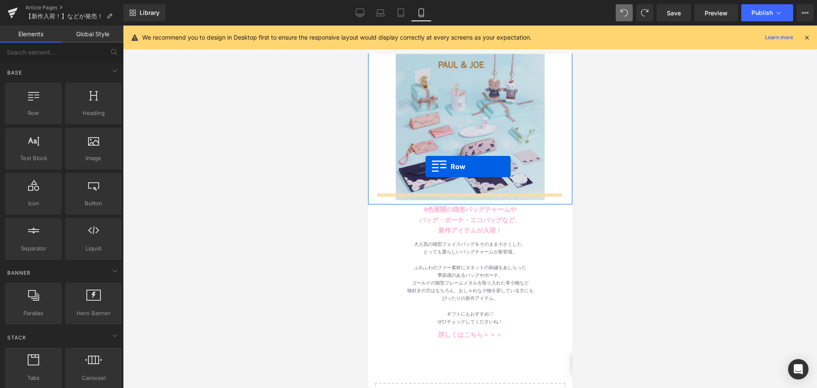
drag, startPoint x: 396, startPoint y: 128, endPoint x: 425, endPoint y: 166, distance: 48.1
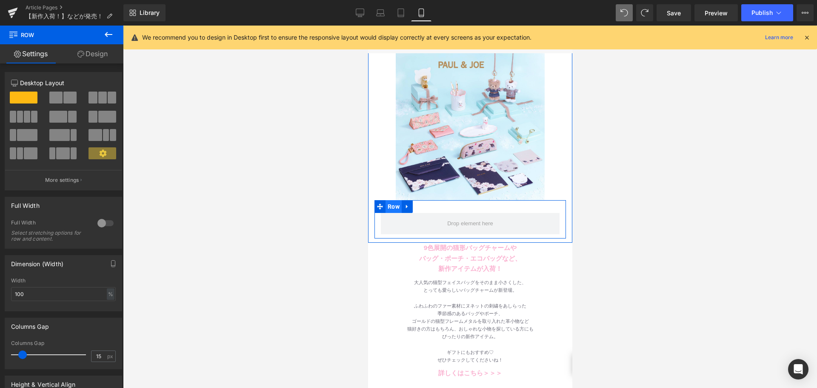
click at [399, 202] on span "Row" at bounding box center [393, 206] width 16 height 13
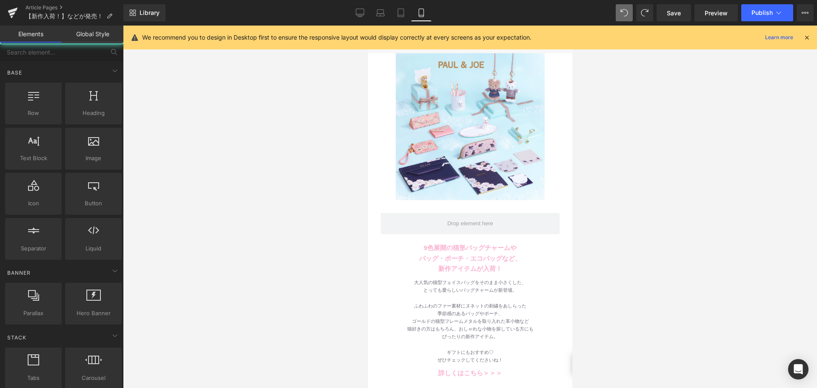
click at [240, 200] on div at bounding box center [470, 207] width 694 height 362
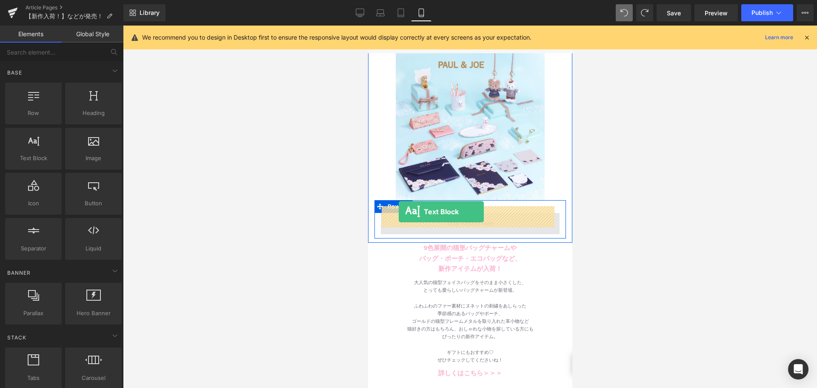
drag, startPoint x: 388, startPoint y: 174, endPoint x: 398, endPoint y: 211, distance: 38.7
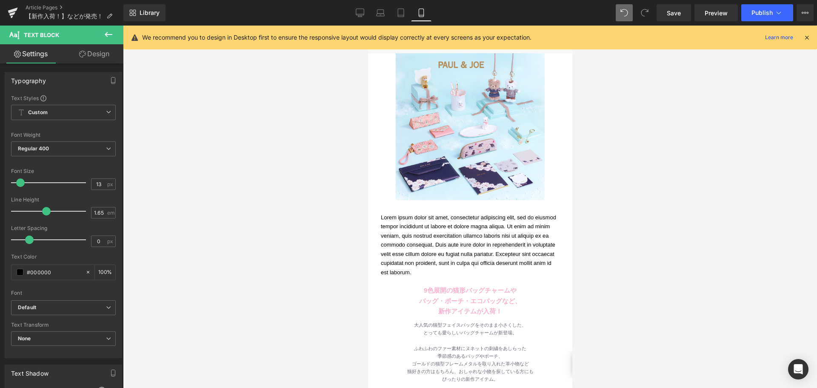
click at [355, 11] on link "Desktop" at bounding box center [360, 12] width 20 height 17
type input "100"
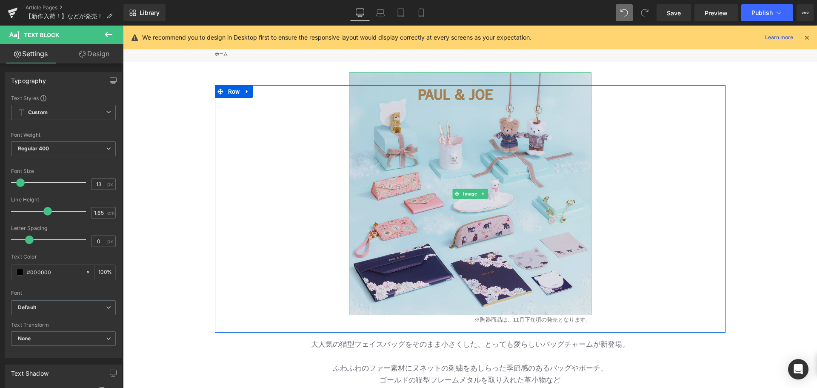
scroll to position [43, 0]
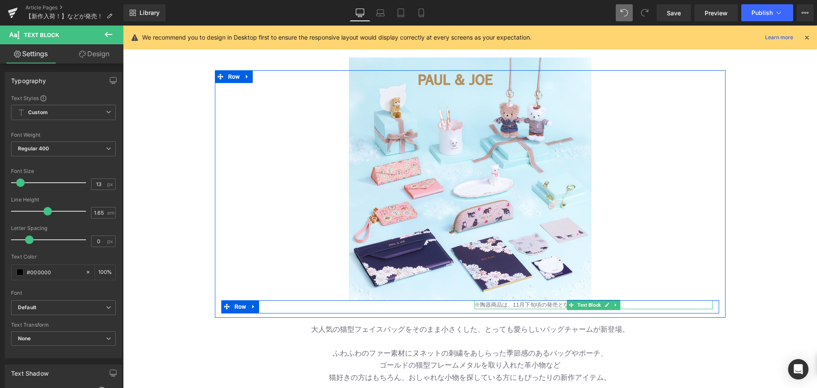
click at [474, 304] on p "※陶器商品は、11月下旬頃の発売となります。" at bounding box center [593, 304] width 238 height 9
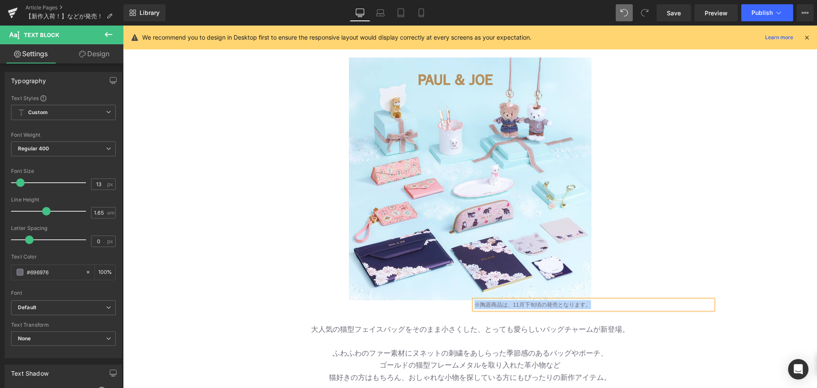
copy p "※陶器商品は、11月下旬頃の発売となります。"
click at [417, 14] on icon at bounding box center [421, 13] width 9 height 9
type input "100"
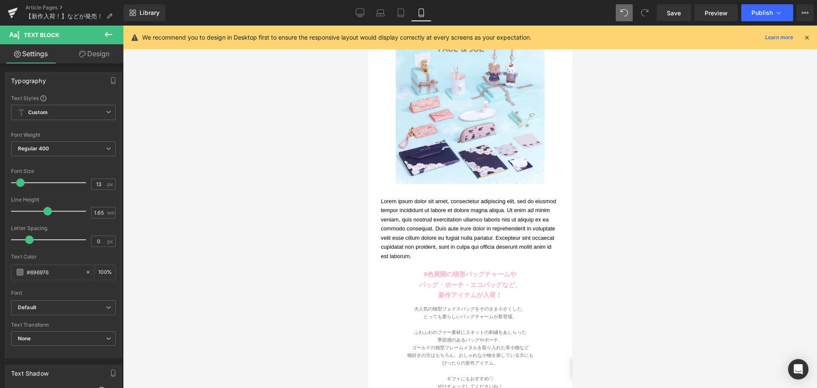
scroll to position [0, 0]
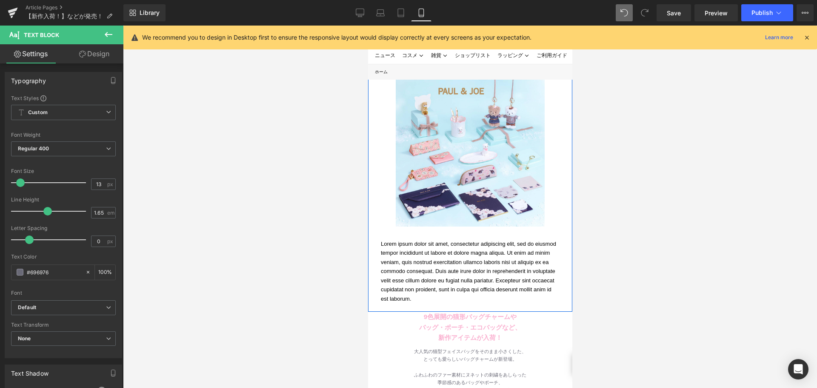
click at [431, 254] on p "Lorem ipsum dolor sit amet, consectetur adipiscing elit, sed do eiusmod tempor …" at bounding box center [469, 271] width 179 height 64
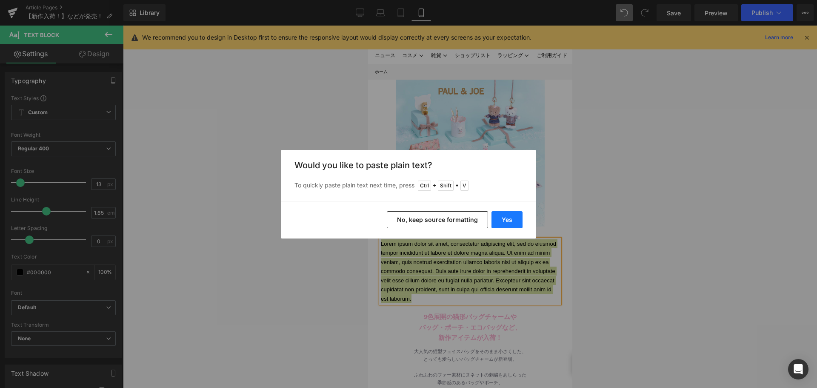
click at [507, 218] on button "Yes" at bounding box center [506, 219] width 31 height 17
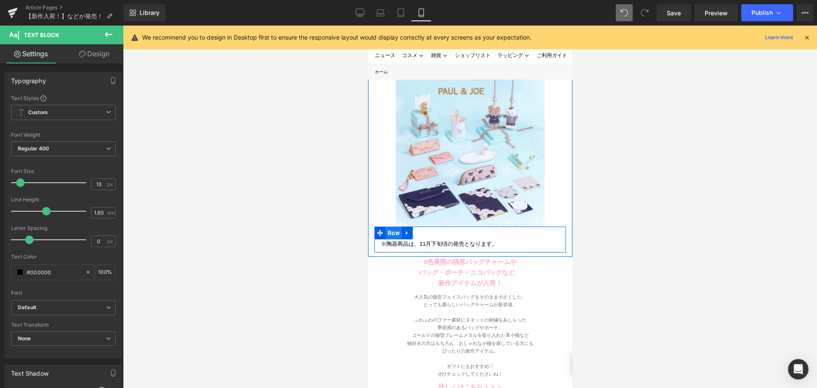
click at [389, 226] on span "Row" at bounding box center [393, 232] width 16 height 13
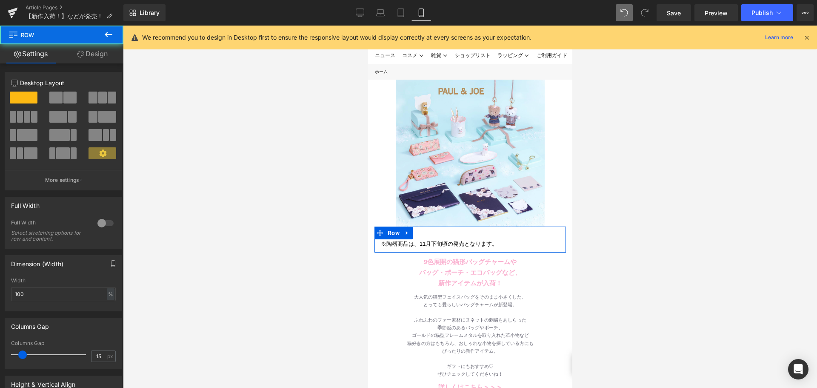
click at [103, 60] on link "Design" at bounding box center [93, 53] width 62 height 19
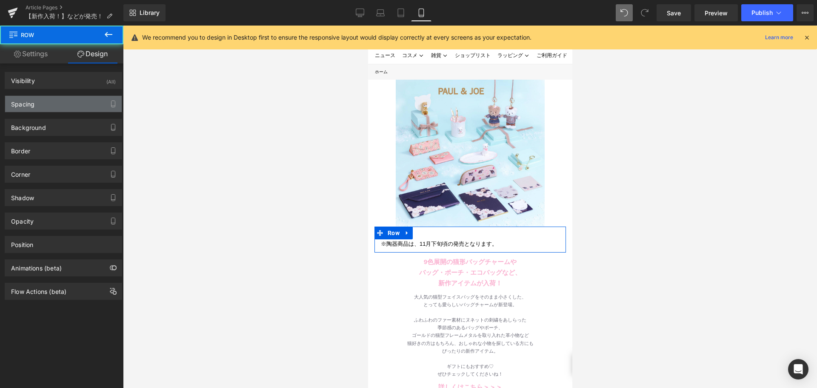
click at [48, 104] on div "Spacing" at bounding box center [63, 104] width 117 height 16
type input "0"
type input "30"
type input "0"
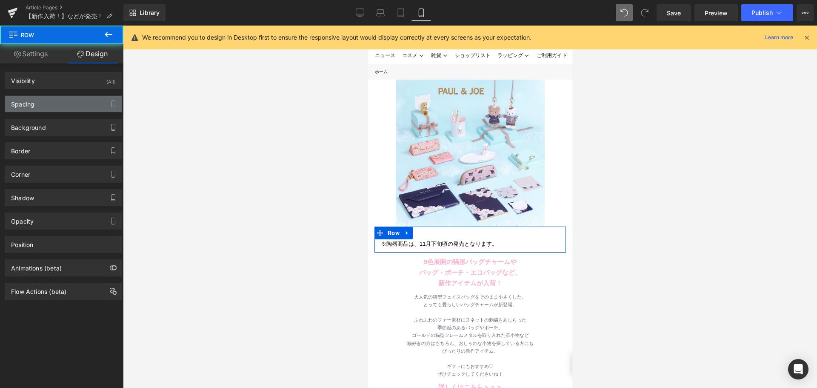
type input "10"
type input "0"
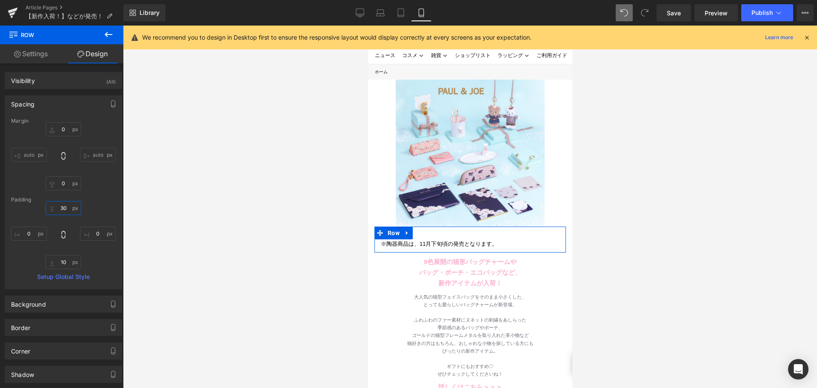
click at [61, 213] on input "30" at bounding box center [64, 208] width 36 height 14
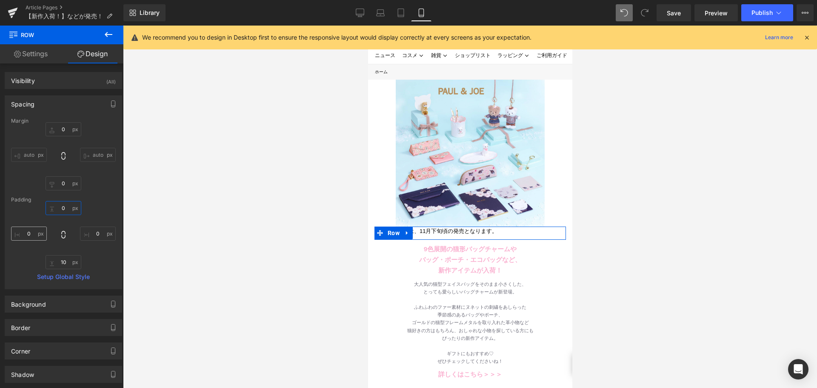
type input "0"
click at [29, 233] on input "0" at bounding box center [29, 233] width 36 height 14
type input "50"
click at [103, 231] on input "0" at bounding box center [98, 233] width 36 height 14
type input "50"
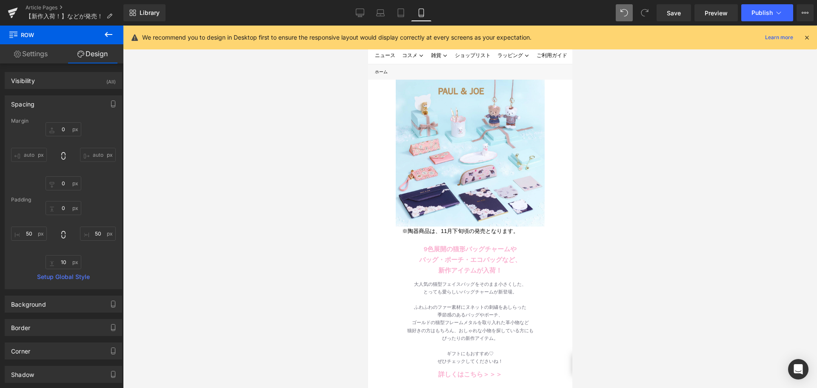
click at [179, 218] on div at bounding box center [470, 207] width 694 height 362
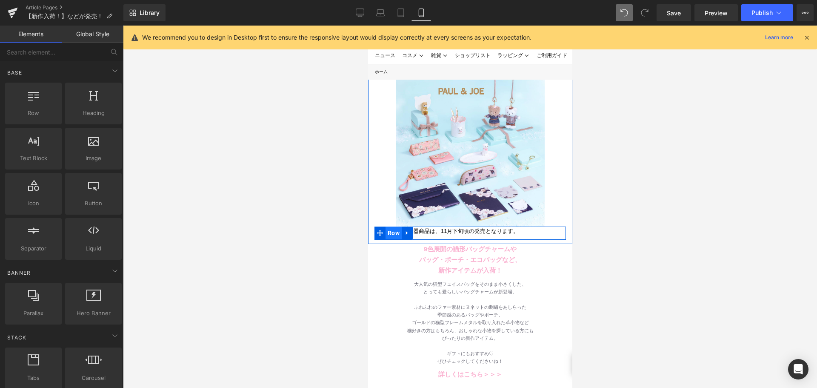
click at [395, 226] on span "Row" at bounding box center [393, 232] width 16 height 13
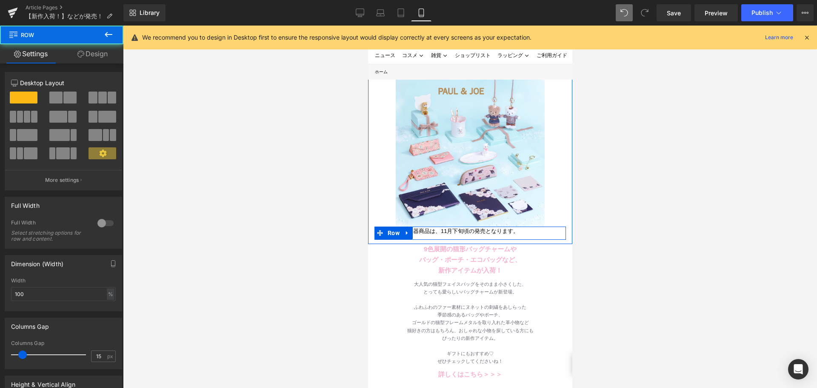
click at [474, 288] on div "とっても愛らしいバッグチャームが新登場。" at bounding box center [470, 292] width 204 height 8
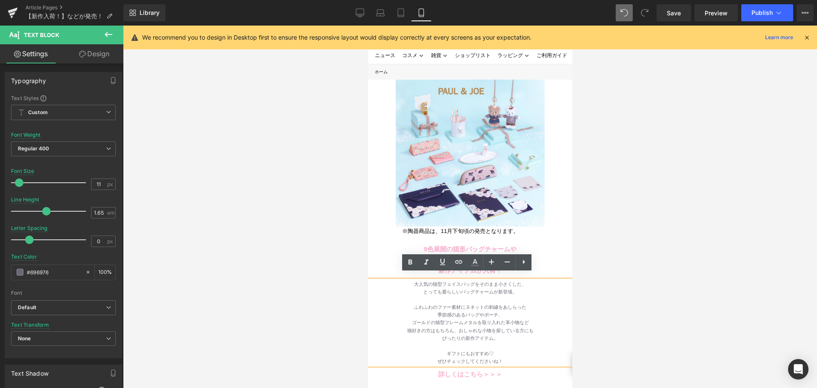
click at [442, 280] on div "大人気の猫型フェイスバッグをそのまま小さくした、" at bounding box center [470, 284] width 204 height 8
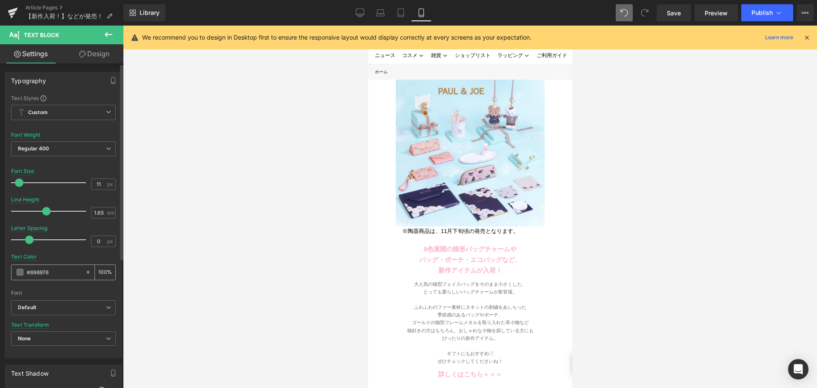
click at [60, 270] on input "#696976" at bounding box center [54, 271] width 54 height 9
click at [267, 268] on div at bounding box center [470, 207] width 694 height 362
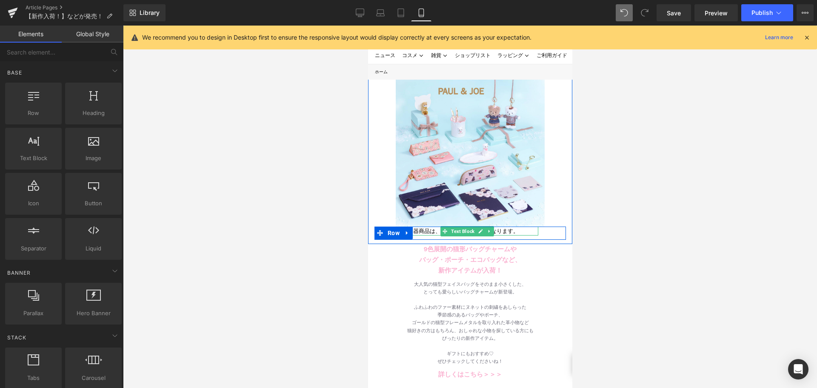
click at [427, 226] on p "※陶器商品は、11月下旬頃の発売となります。" at bounding box center [470, 230] width 136 height 9
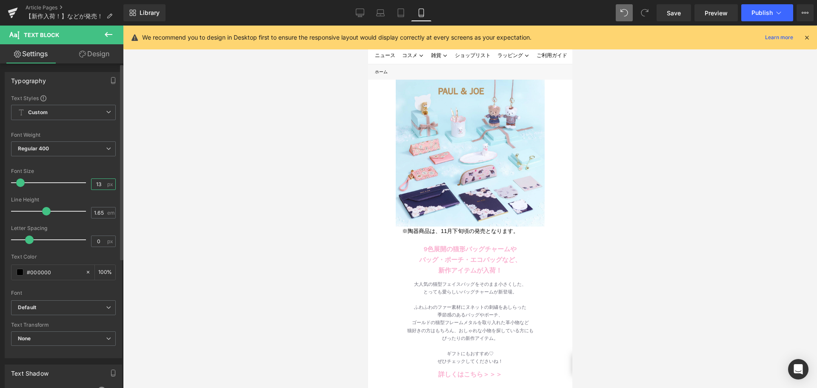
click at [99, 179] on input "13" at bounding box center [98, 184] width 15 height 11
type input "1"
type input "8"
click at [57, 267] on div "#000000" at bounding box center [48, 272] width 74 height 15
click at [58, 270] on input "#000000" at bounding box center [54, 271] width 54 height 9
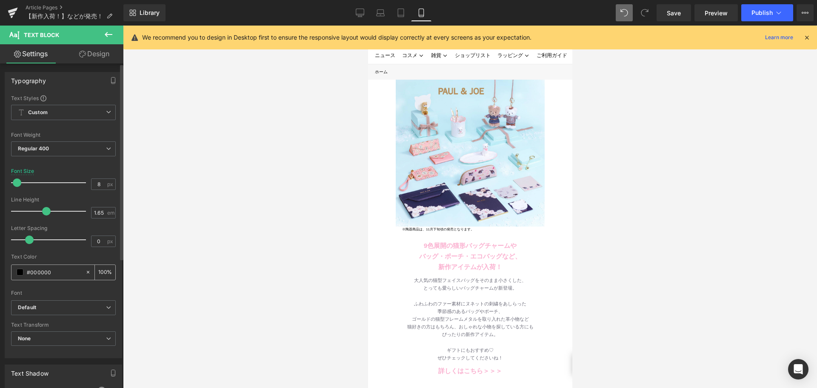
paste input "696976"
type input "#696976"
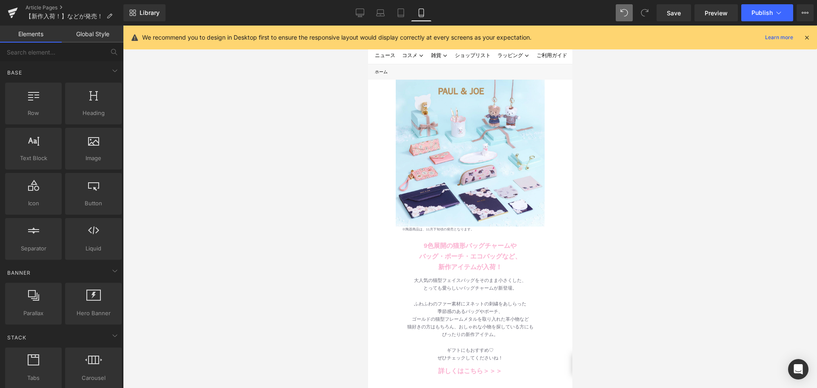
click at [171, 261] on div at bounding box center [470, 207] width 694 height 362
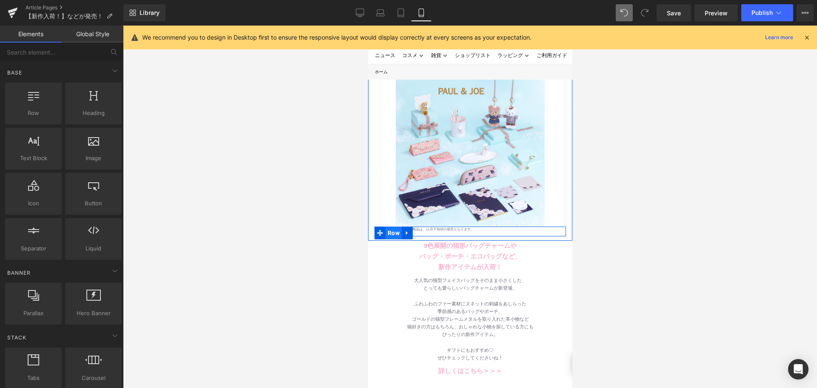
click at [397, 227] on span "Row" at bounding box center [393, 232] width 16 height 13
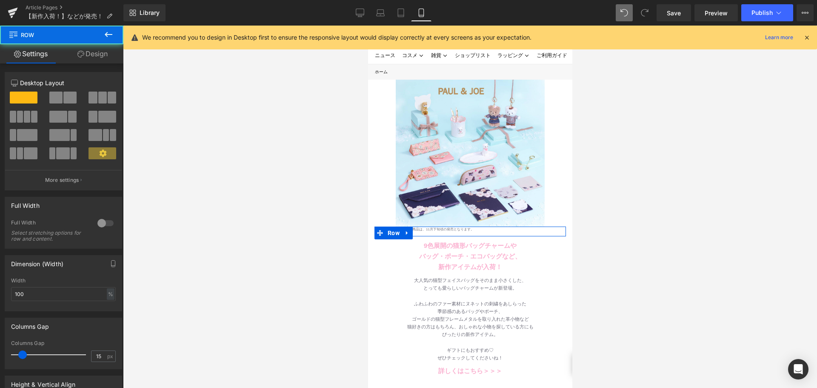
click at [86, 46] on link "Design" at bounding box center [93, 53] width 62 height 19
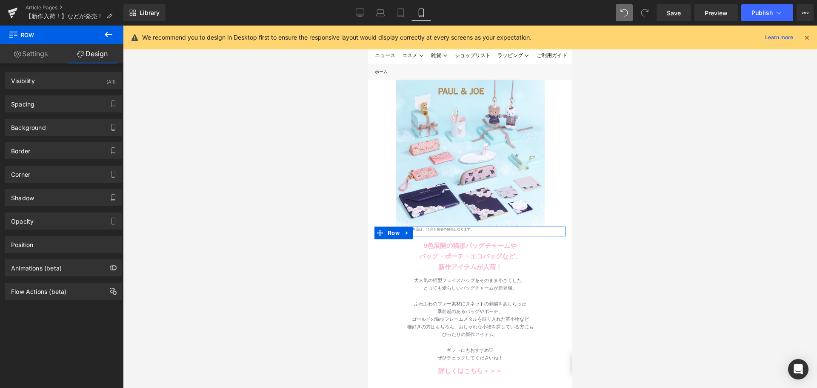
click at [42, 59] on link "Settings" at bounding box center [31, 53] width 62 height 19
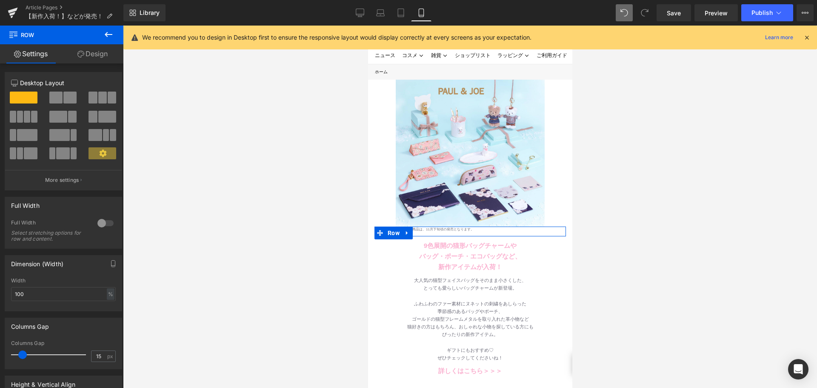
click at [77, 55] on icon at bounding box center [80, 54] width 7 height 7
type input "0"
type input "50"
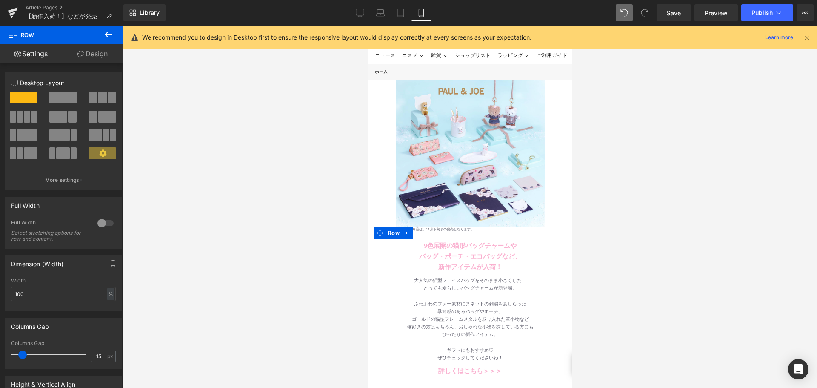
type input "10"
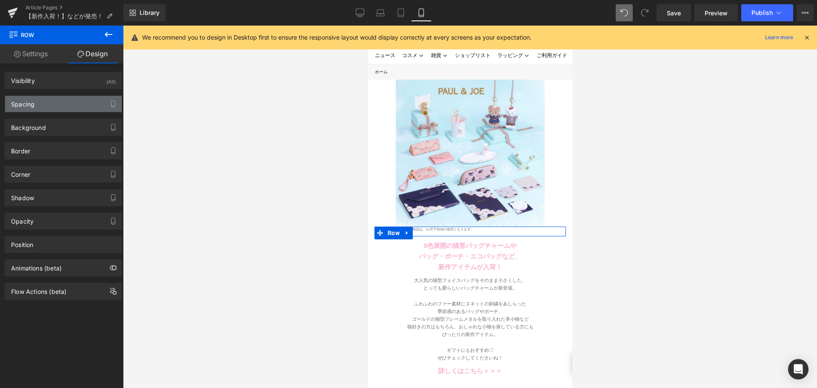
click at [65, 102] on div "Spacing" at bounding box center [63, 104] width 117 height 16
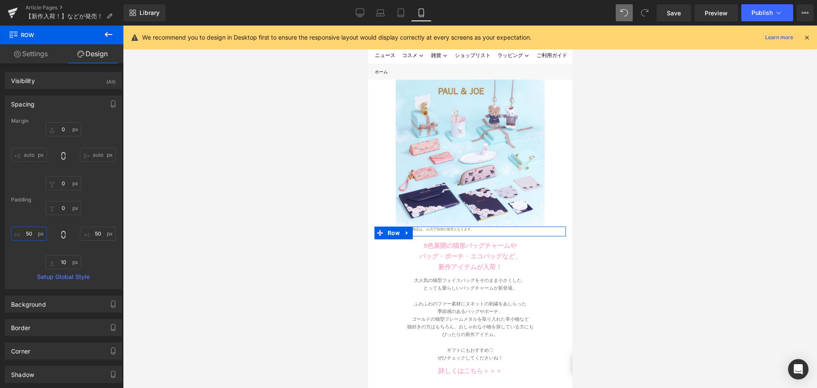
click at [28, 232] on input "50" at bounding box center [29, 233] width 36 height 14
type input "100"
click at [97, 232] on input "50" at bounding box center [98, 233] width 36 height 14
click at [30, 235] on input "100" at bounding box center [29, 233] width 36 height 14
click at [36, 236] on input "200" at bounding box center [29, 233] width 36 height 14
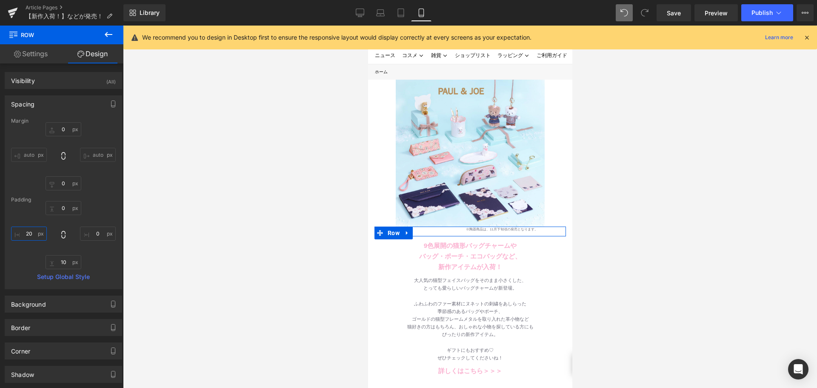
type input "2"
type input "180"
click at [178, 275] on div at bounding box center [470, 207] width 694 height 362
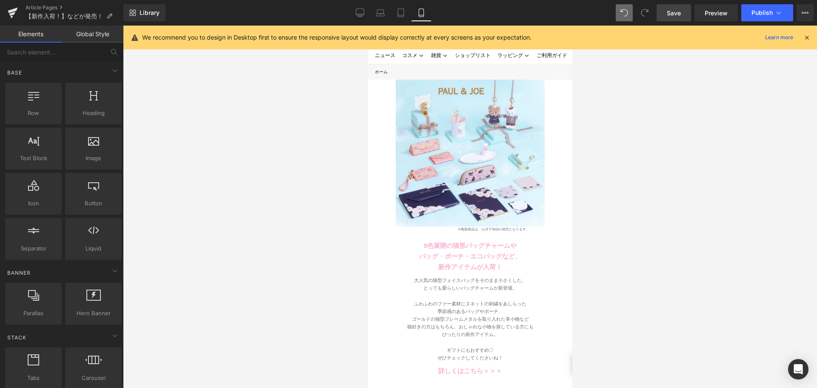
click at [674, 16] on span "Save" at bounding box center [674, 13] width 14 height 9
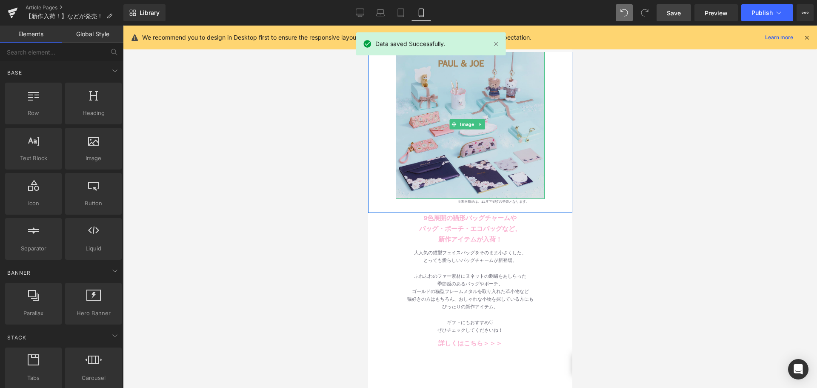
scroll to position [43, 0]
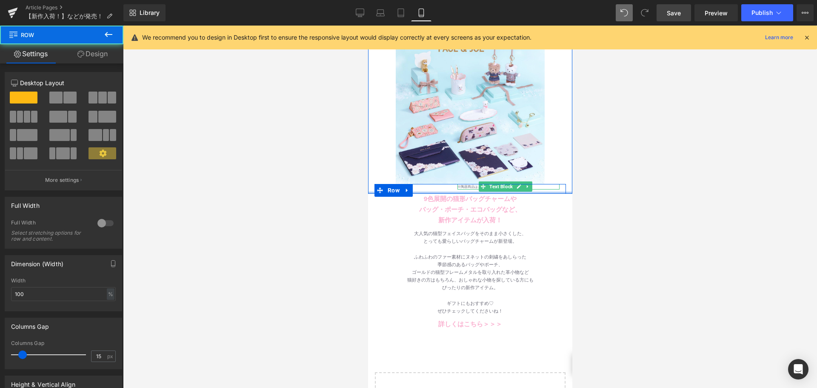
drag, startPoint x: 487, startPoint y: 190, endPoint x: 491, endPoint y: 179, distance: 11.2
click at [491, 179] on div "Image ※陶器商品は、11月下旬頃の発売となります。 Text Block Row 180px NaNpx Row" at bounding box center [470, 107] width 204 height 171
click at [647, 181] on div at bounding box center [470, 207] width 694 height 362
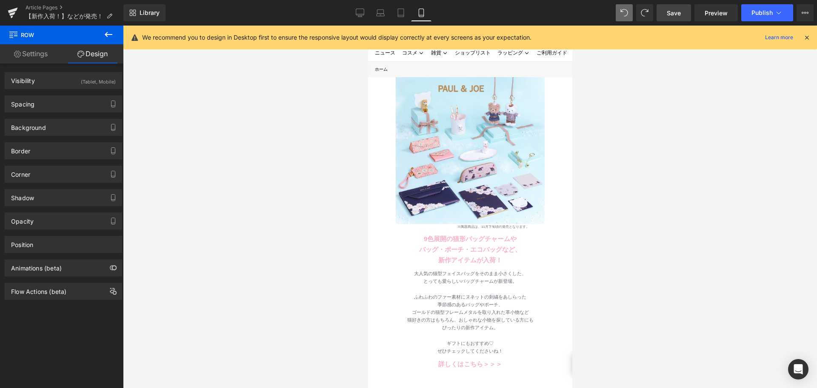
scroll to position [0, 0]
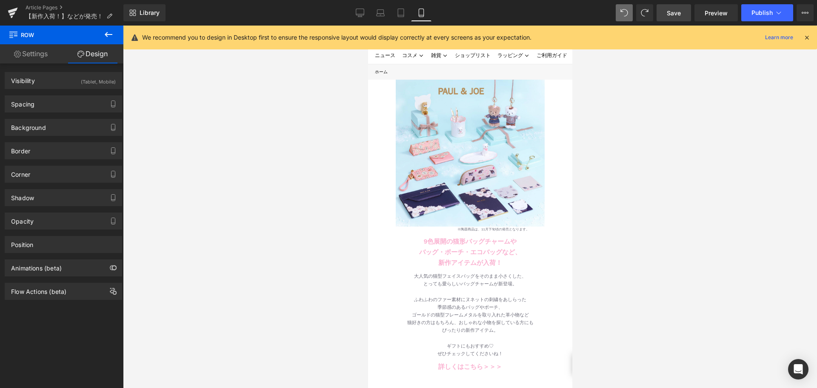
click at [671, 18] on link "Save" at bounding box center [673, 12] width 34 height 17
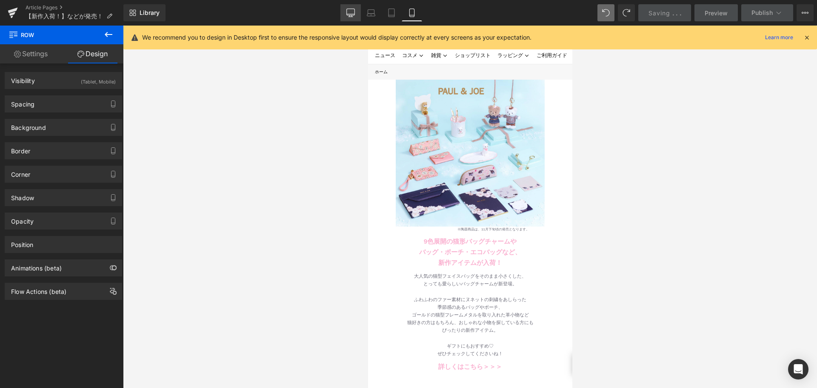
click at [351, 14] on icon at bounding box center [350, 13] width 9 height 9
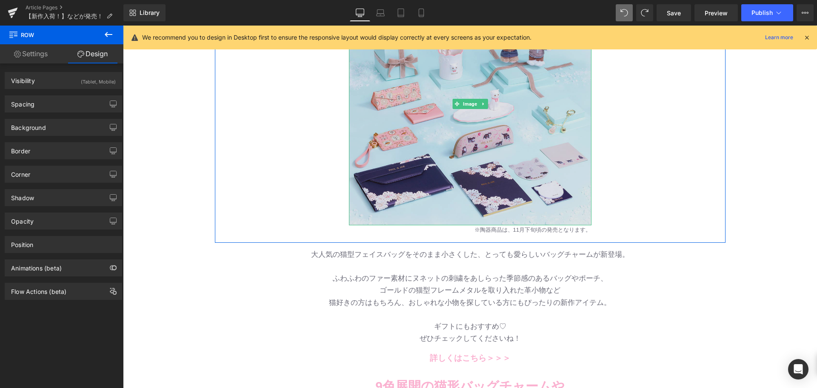
scroll to position [170, 0]
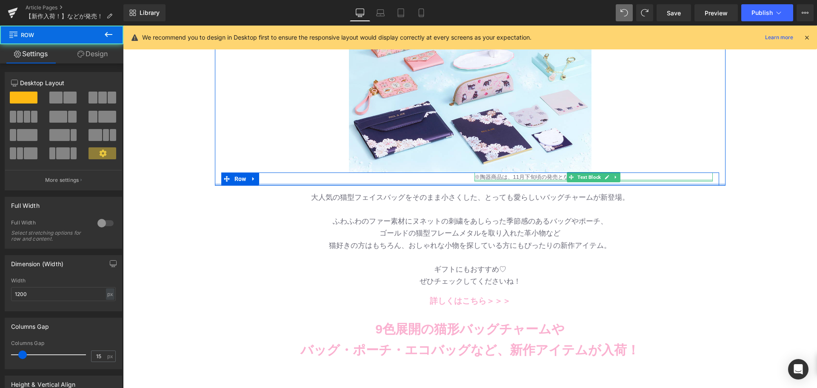
drag, startPoint x: 490, startPoint y: 189, endPoint x: 491, endPoint y: 180, distance: 9.0
click at [491, 180] on div "Image ※陶器商品は、11月下旬頃の発売となります。 Text Block Row 580px Row" at bounding box center [470, 64] width 510 height 243
click at [463, 251] on p "猫好きの方はもちろん、おしゃれな小物を探している方にもぴったりの新作アイテム。" at bounding box center [470, 246] width 498 height 12
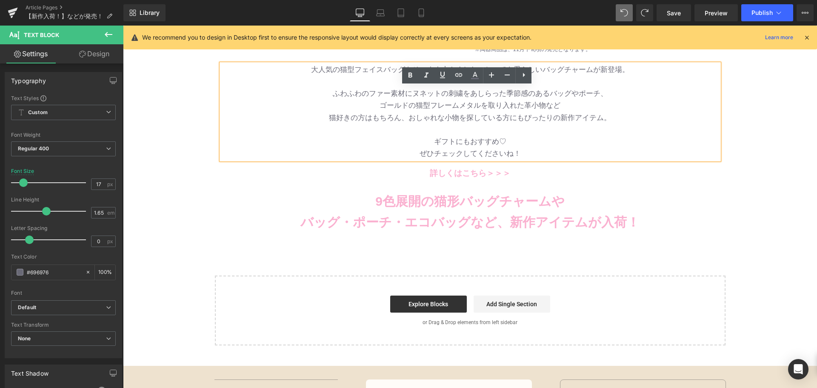
scroll to position [213, 0]
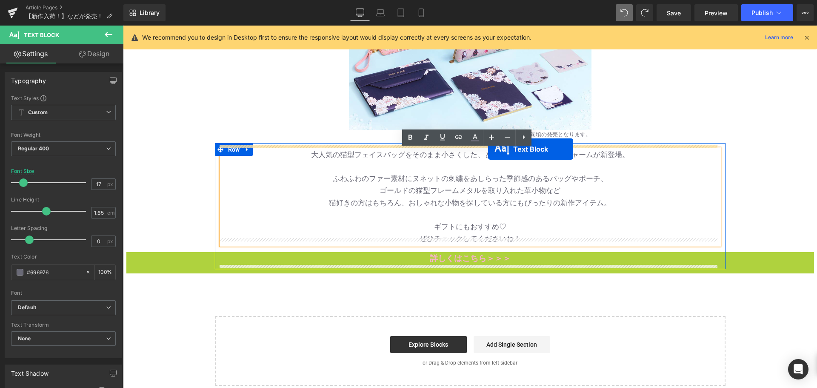
drag, startPoint x: 465, startPoint y: 283, endPoint x: 488, endPoint y: 149, distance: 136.3
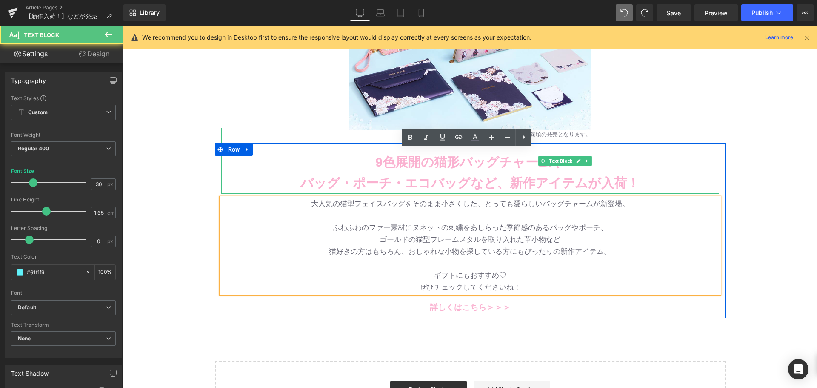
scroll to position [262, 0]
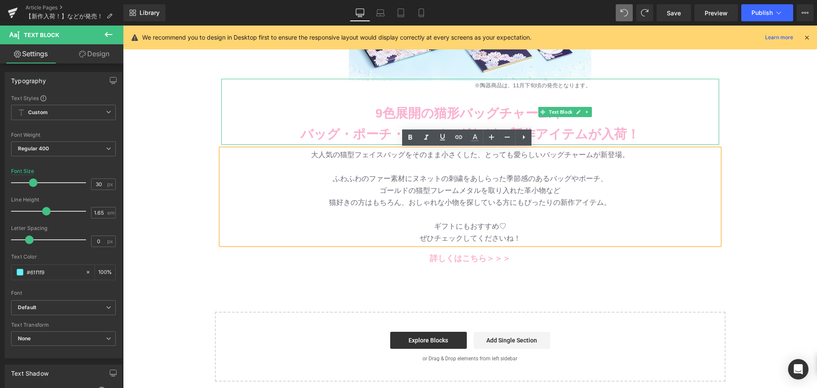
click at [304, 285] on div "Image ※陶器商品は、11月下旬頃の発売となります。 Text Block Row 180px NaNpx Row 9色展開の猫形バッグチャームや バッグ…" at bounding box center [470, 104] width 694 height 553
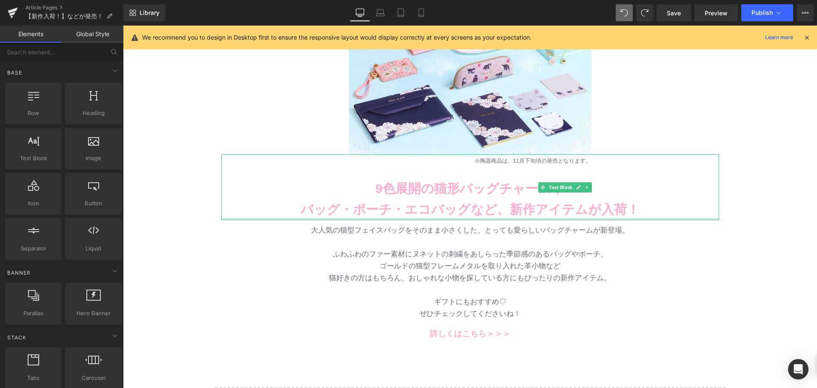
scroll to position [177, 0]
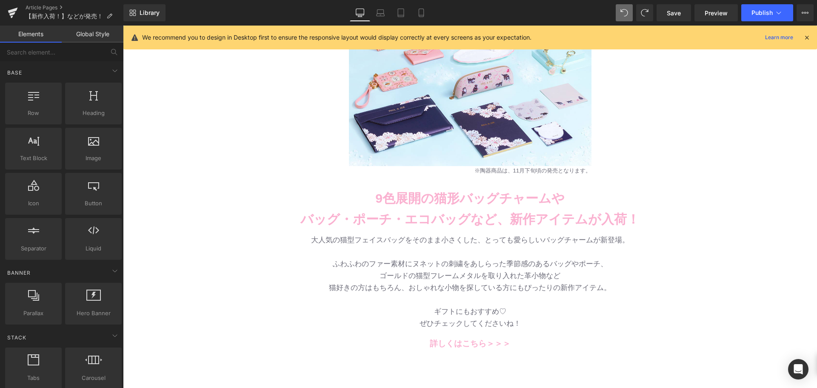
click at [739, 126] on div "Image ※陶器商品は、11月下旬頃の発売となります。 Text Block Row 180px NaNpx Row 9色展開の猫形バッグチャームや バッグ…" at bounding box center [470, 189] width 694 height 553
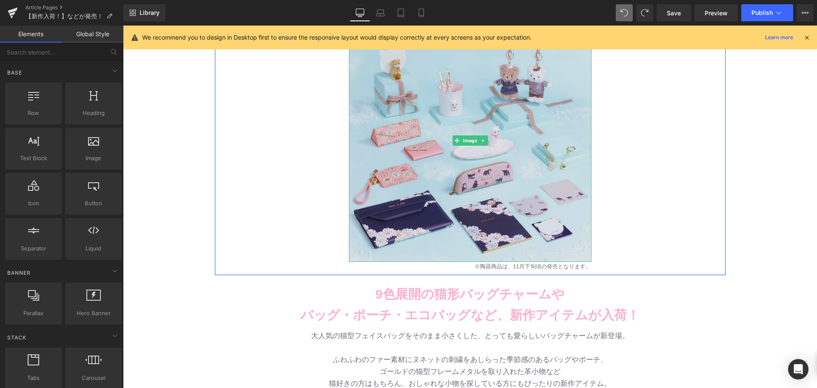
scroll to position [134, 0]
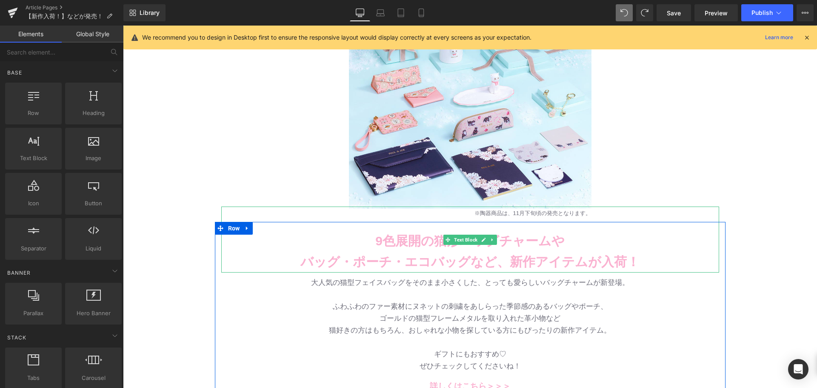
click at [387, 246] on b "9色展開の猫形バッグチャームや" at bounding box center [469, 241] width 189 height 14
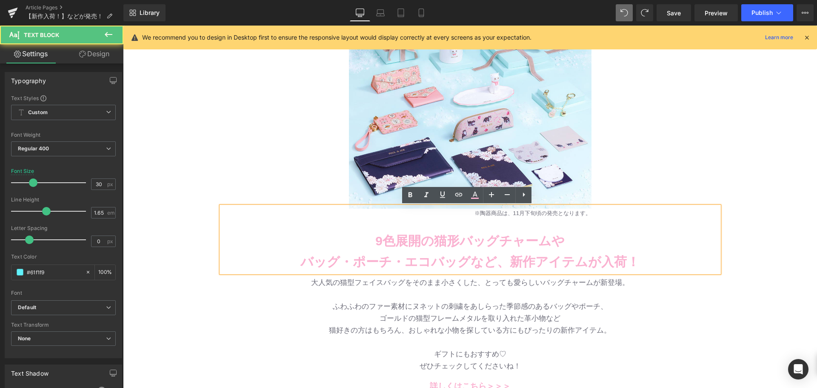
click at [386, 246] on b "9色展開の猫形バッグチャームや" at bounding box center [469, 241] width 189 height 14
click at [377, 242] on b "9色展開の猫形バッグチャームや" at bounding box center [469, 241] width 189 height 14
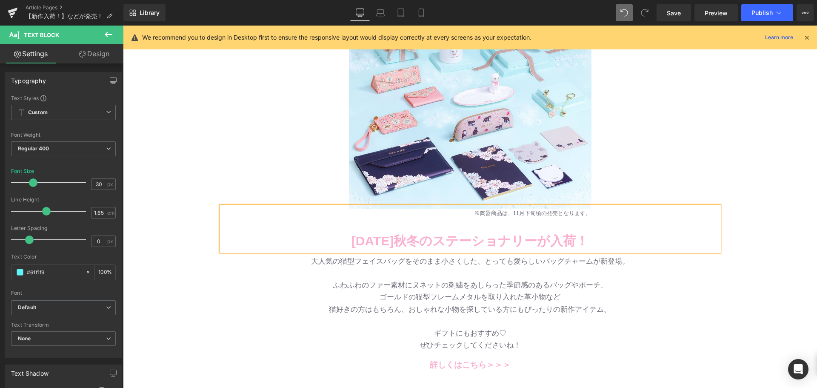
drag, startPoint x: 394, startPoint y: 297, endPoint x: 439, endPoint y: 312, distance: 47.8
click at [394, 297] on span "ゴールドの猫型フレームメタルを取り入れた革小物など" at bounding box center [469, 297] width 181 height 8
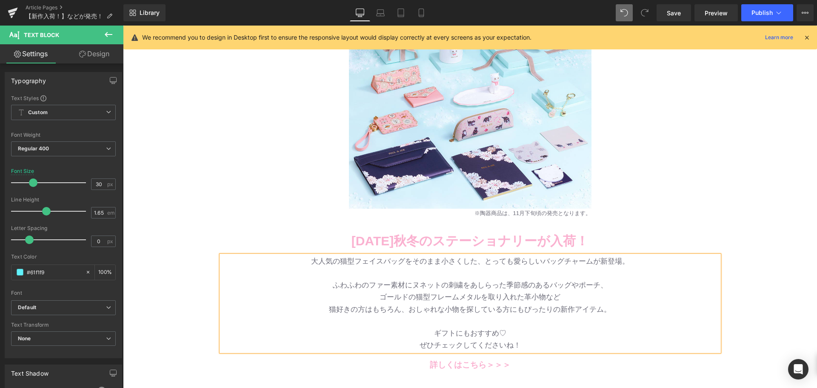
click at [439, 312] on span "猫好きの方はもちろん、おしゃれな小物を探している方にもぴったりの新作アイテム。" at bounding box center [470, 309] width 282 height 8
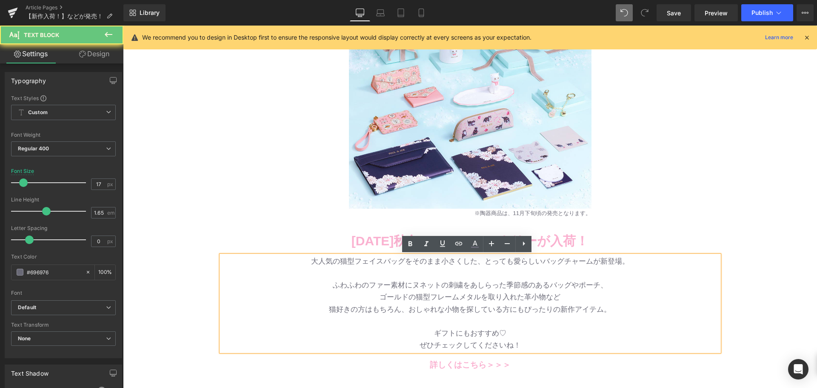
click at [435, 320] on p at bounding box center [470, 321] width 498 height 12
click at [434, 329] on span "ギフトにもおすすめ♡" at bounding box center [470, 333] width 72 height 8
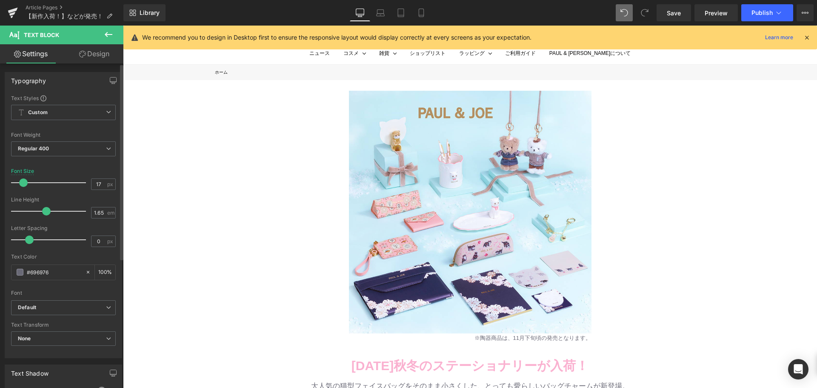
scroll to position [6, 0]
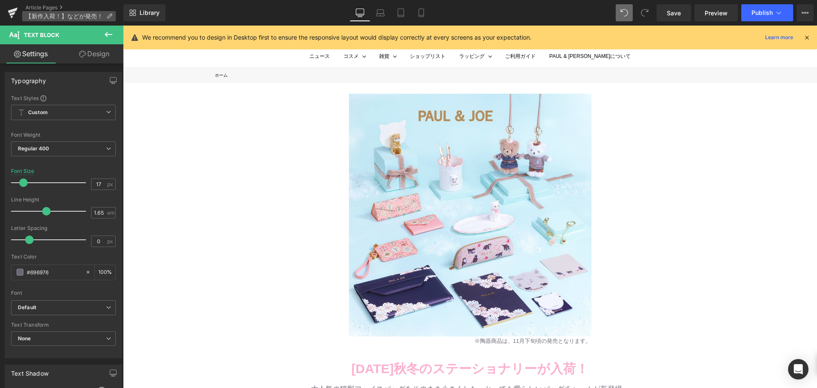
click at [106, 17] on p "【新作入荷！】などが発売！" at bounding box center [69, 16] width 94 height 10
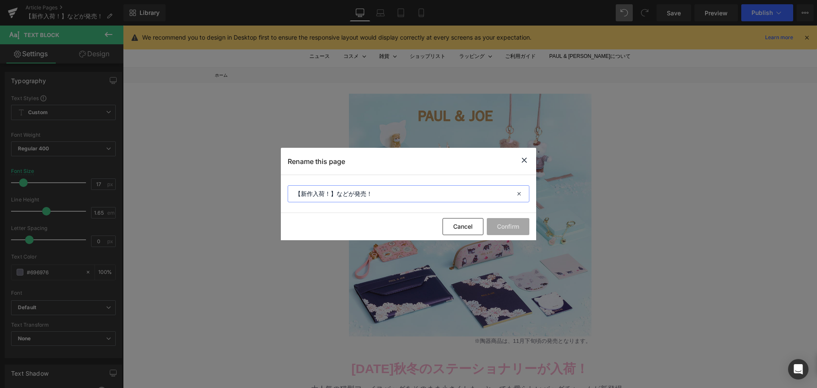
click at [374, 197] on input "【新作入荷！】などが発売！" at bounding box center [409, 193] width 242 height 17
click at [382, 196] on input "【新作入荷！】などが発売！" at bounding box center [409, 193] width 242 height 17
click at [342, 196] on input "【新作入荷！】などが発売！" at bounding box center [409, 193] width 242 height 17
paste input "[DATE]新作ステーショナリー"
type input "【新作入荷！】2025年秋冬 新作ステーショナリーが発売！"
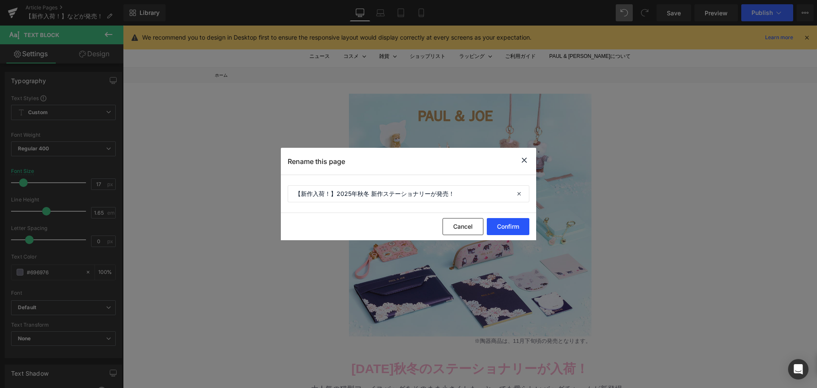
click at [492, 227] on button "Confirm" at bounding box center [508, 226] width 43 height 17
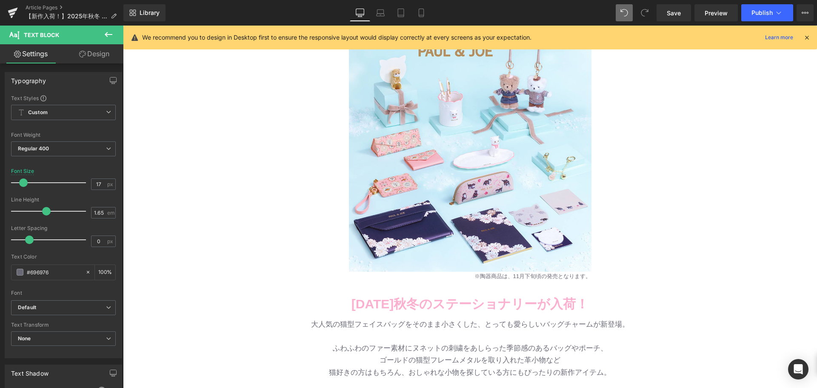
scroll to position [91, 0]
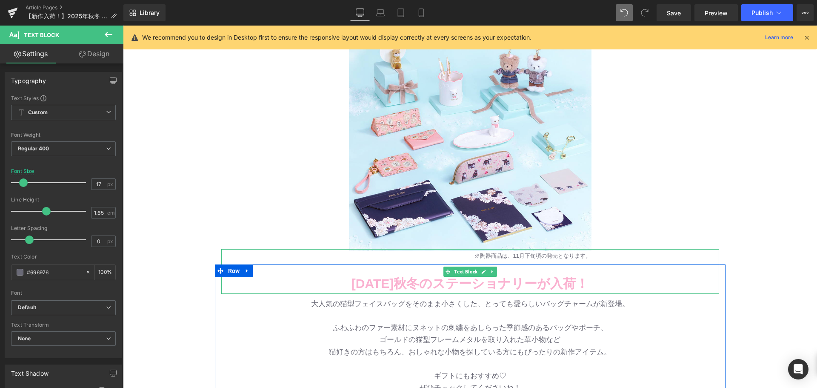
drag, startPoint x: 494, startPoint y: 288, endPoint x: 513, endPoint y: 280, distance: 21.2
click at [494, 288] on b "[DATE]秋冬のステーショナリーが入荷！" at bounding box center [469, 283] width 237 height 14
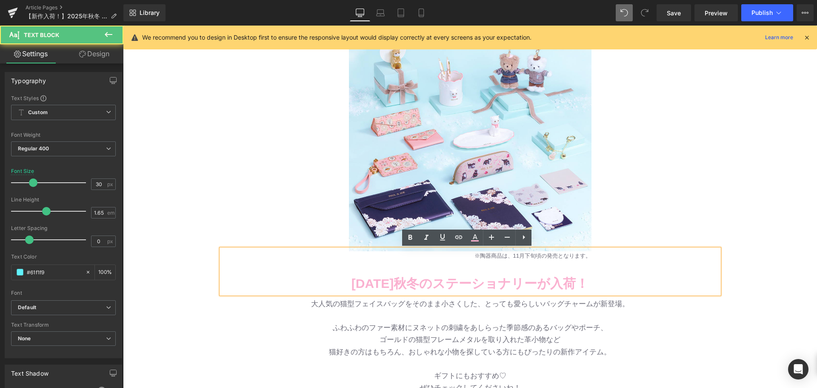
click at [519, 280] on b "[DATE]秋冬のステーショナリーが入荷！" at bounding box center [469, 283] width 237 height 14
click at [539, 281] on b "[DATE]秋冬のステーショナリーが入荷！" at bounding box center [469, 283] width 237 height 14
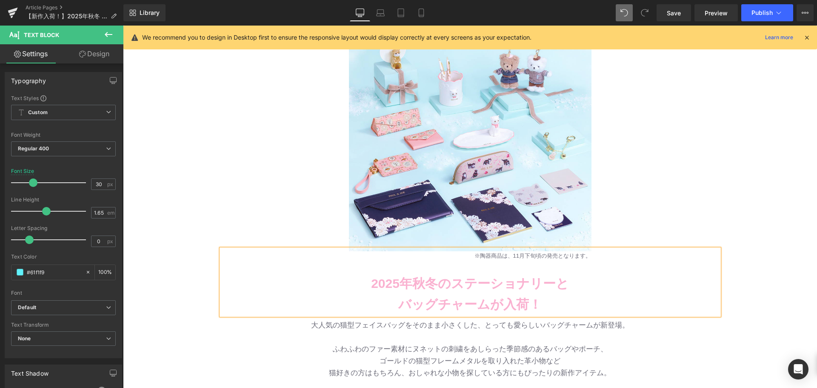
click at [585, 283] on p "2025年秋冬のステーショナリーと" at bounding box center [470, 283] width 498 height 21
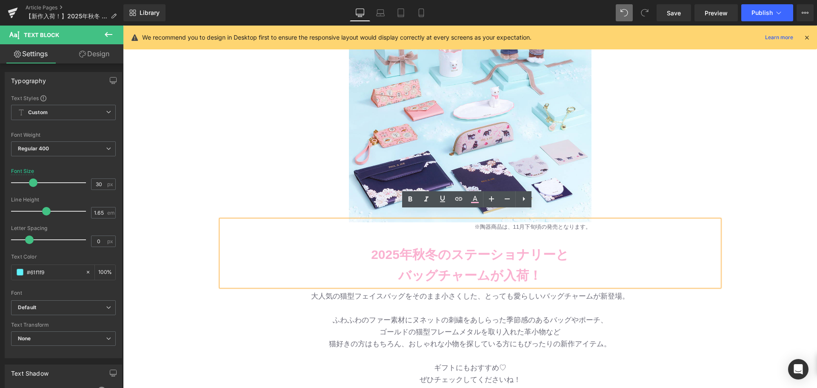
scroll to position [134, 0]
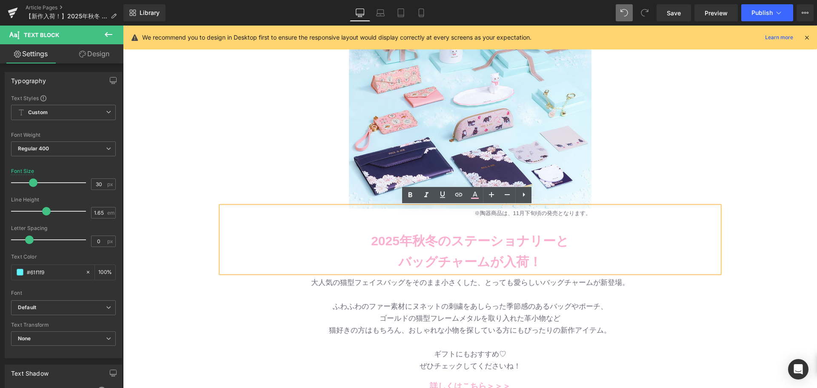
click at [374, 323] on p "ゴールドの猫型フレームメタルを取り入れた革小物など" at bounding box center [470, 318] width 498 height 12
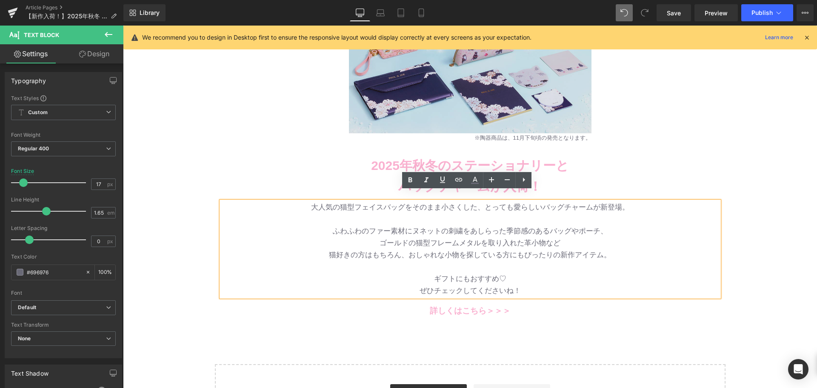
scroll to position [219, 0]
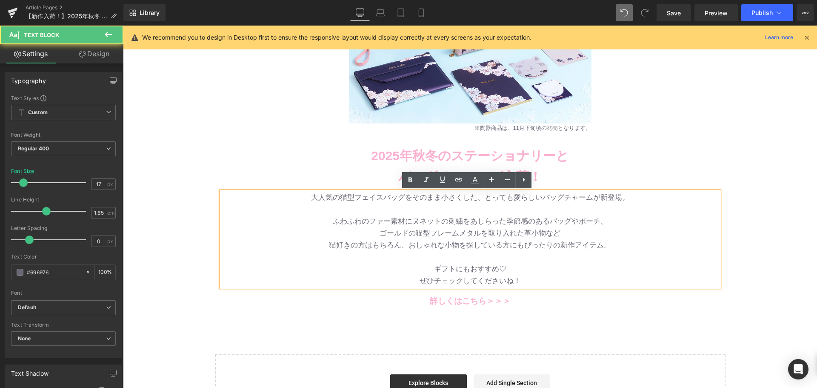
click at [514, 260] on p at bounding box center [470, 257] width 498 height 12
click at [622, 134] on p at bounding box center [470, 134] width 498 height 21
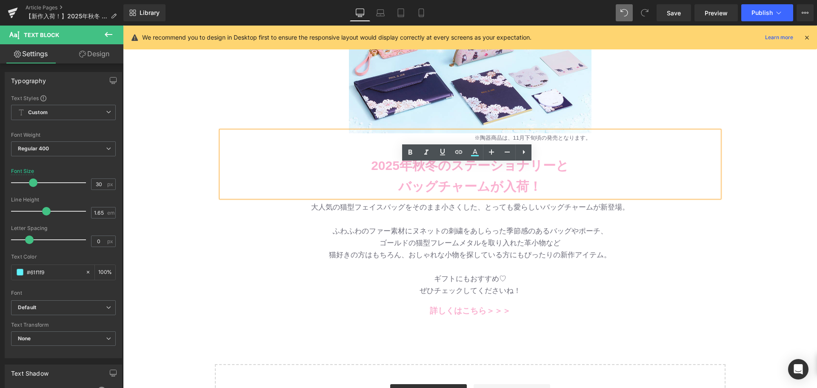
scroll to position [262, 0]
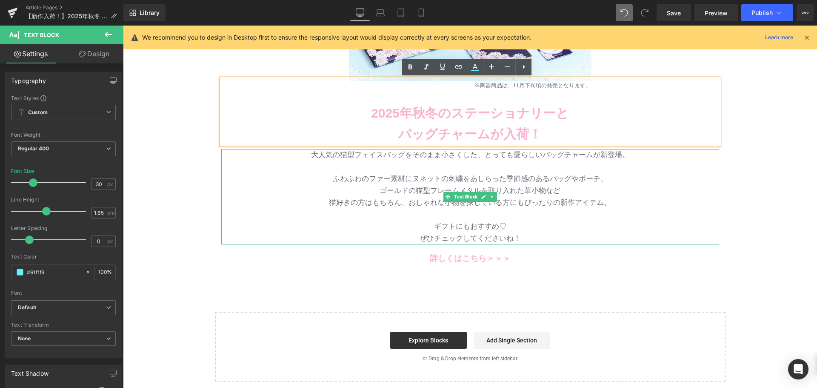
click at [398, 206] on span "猫好きの方はもちろん、おしゃれな小物を探している方にもぴったりの新作アイテム。" at bounding box center [470, 202] width 282 height 8
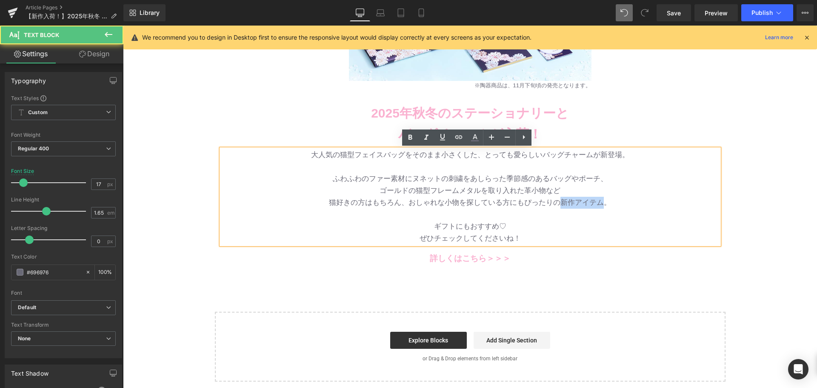
drag, startPoint x: 554, startPoint y: 199, endPoint x: 599, endPoint y: 198, distance: 44.7
click at [599, 198] on span "猫好きの方はもちろん、おしゃれな小物を探している方にもぴったりの新作アイテム。" at bounding box center [470, 202] width 282 height 8
copy span "新作アイテム"
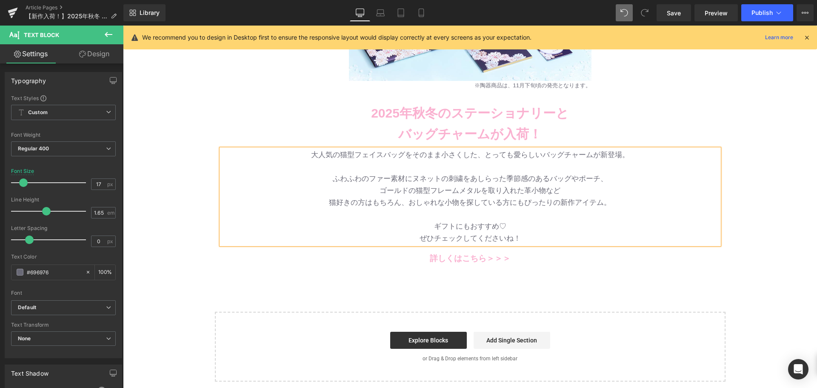
click at [347, 201] on span "猫好きの方はもちろん、おしゃれな小物を探している方にもぴったりの新作アイテム。" at bounding box center [470, 202] width 282 height 8
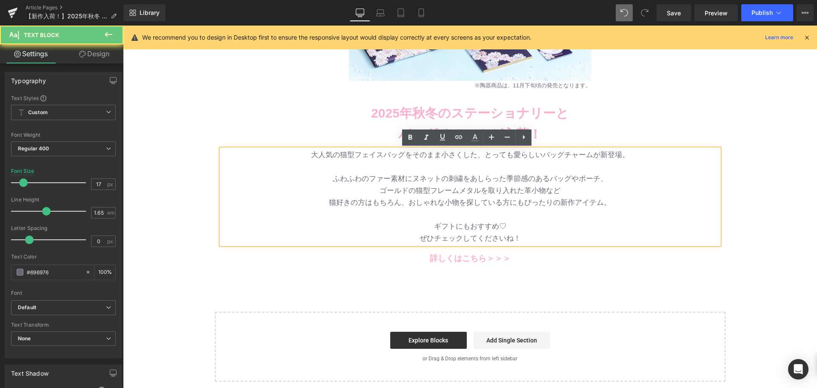
click at [285, 162] on p at bounding box center [470, 167] width 498 height 12
click at [432, 198] on span "猫好きの方はもちろん、おしゃれな小物を探している方にもぴったりの新作アイテム。" at bounding box center [470, 202] width 282 height 8
click at [499, 254] on strong "詳しくはこちら＞＞＞" at bounding box center [470, 258] width 81 height 9
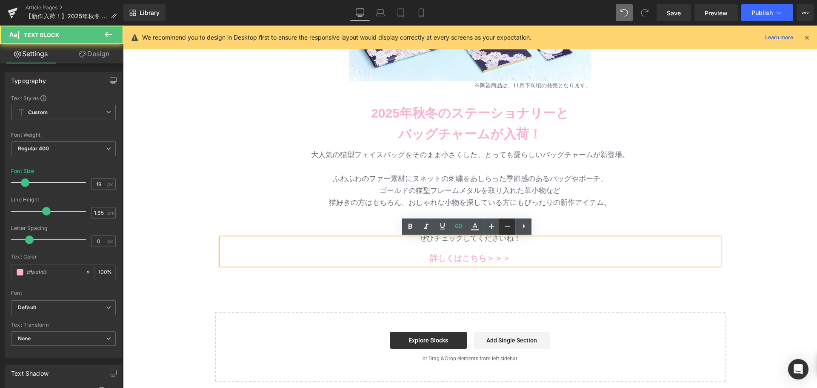
click at [508, 229] on icon at bounding box center [507, 226] width 10 height 10
type input "17"
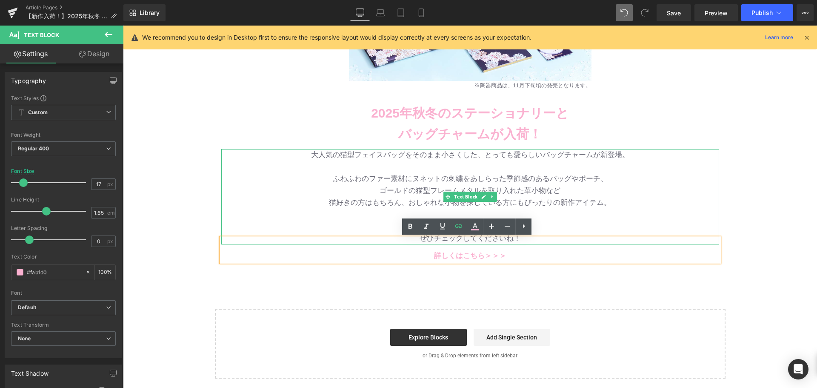
click at [550, 190] on span "ゴールドの猫型フレームメタルを取り入れた革小物など" at bounding box center [469, 190] width 181 height 8
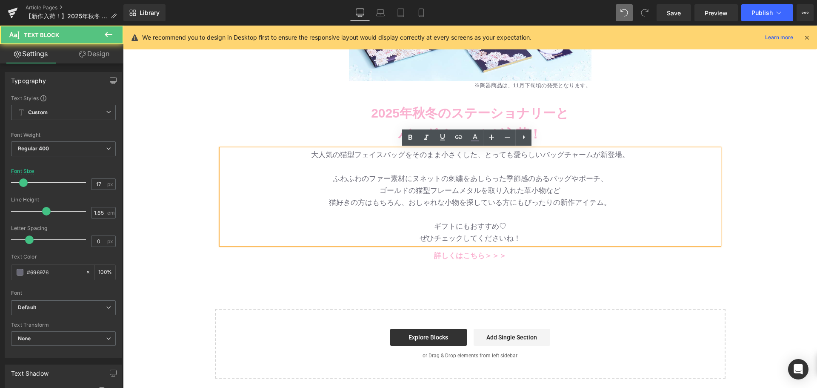
click at [548, 191] on span "ゴールドの猫型フレームメタルを取り入れた革小物など" at bounding box center [469, 190] width 181 height 8
click at [511, 231] on p "ギフトにもおすすめ♡" at bounding box center [470, 226] width 498 height 12
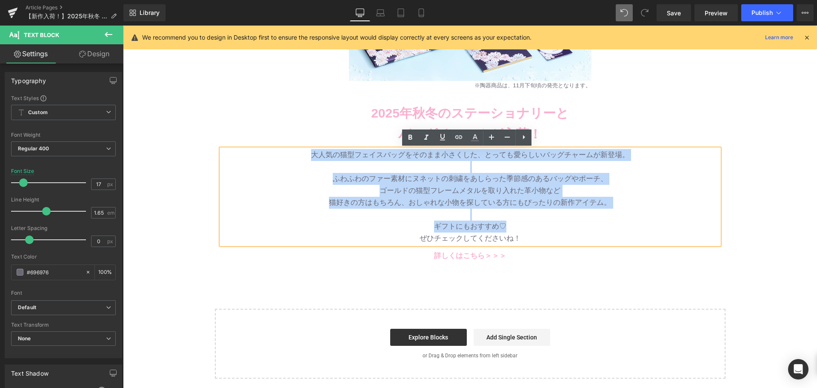
drag, startPoint x: 511, startPoint y: 223, endPoint x: 299, endPoint y: 152, distance: 223.7
click at [299, 152] on div "大人気の猫型フェイスバッグをそのまま小さくした、とっても愛らしいバッグチャームが新登場。 ふわふわのファー素材にヌネットの刺繍をあしらった季節感のあるバッグや…" at bounding box center [470, 196] width 498 height 95
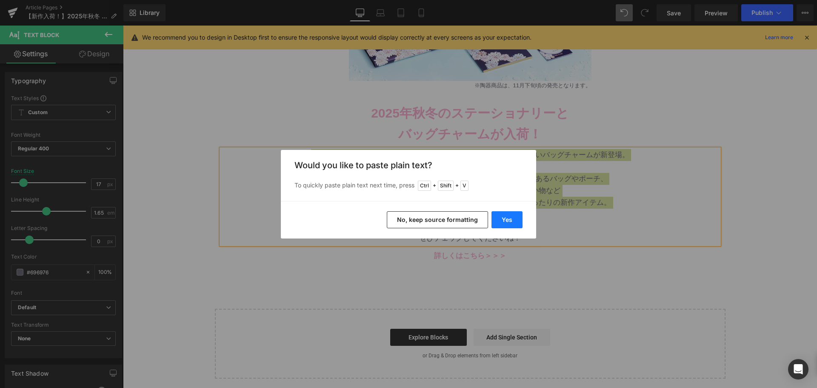
click at [496, 222] on button "Yes" at bounding box center [506, 219] width 31 height 17
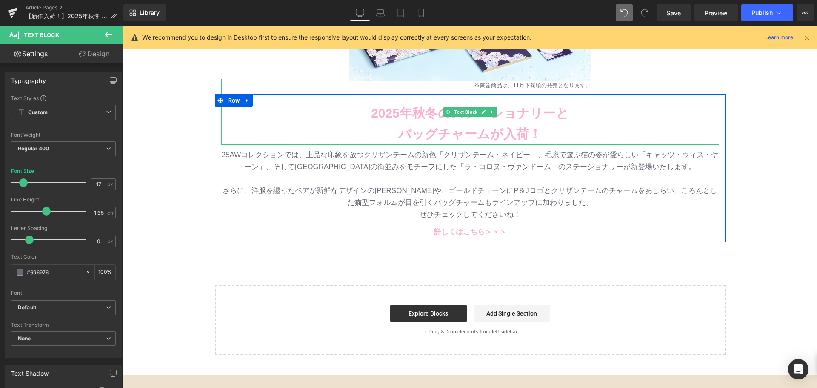
click at [388, 125] on p "バッグチャームが入荷！" at bounding box center [470, 133] width 498 height 21
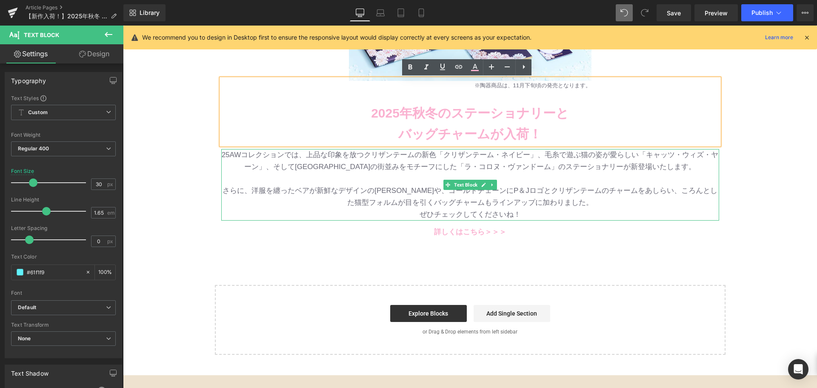
click at [548, 155] on p "25AWコレクションでは、上品な印象を放つクリザンテームの新色「クリザンテーム・ネイビー」、毛糸で遊ぶ猫の姿が愛らしい「キャッツ・ウィズ・ヤーン」、そして[G…" at bounding box center [470, 161] width 498 height 24
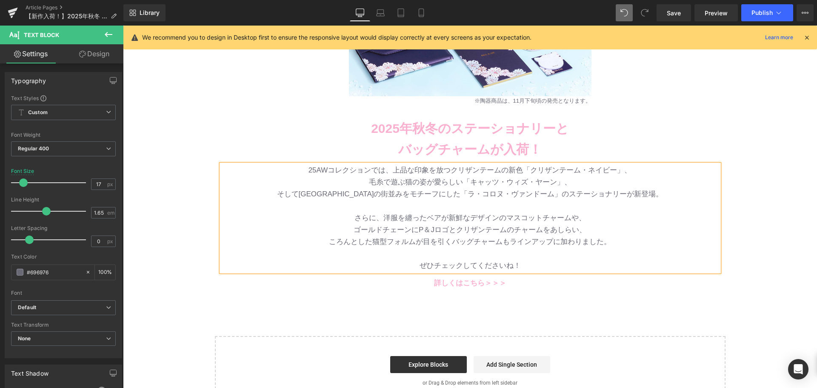
scroll to position [219, 0]
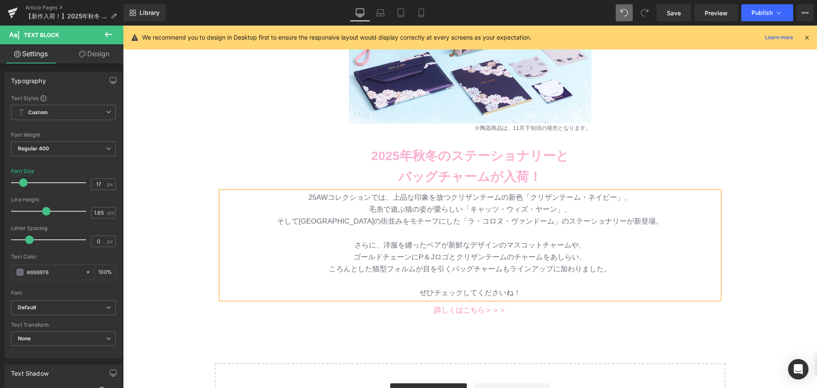
click at [366, 218] on p "そして[GEOGRAPHIC_DATA]の街並みをモチーフにした「ラ・コロヌ・ヴァンドーム」のステーショナリーが新登場。" at bounding box center [470, 221] width 498 height 12
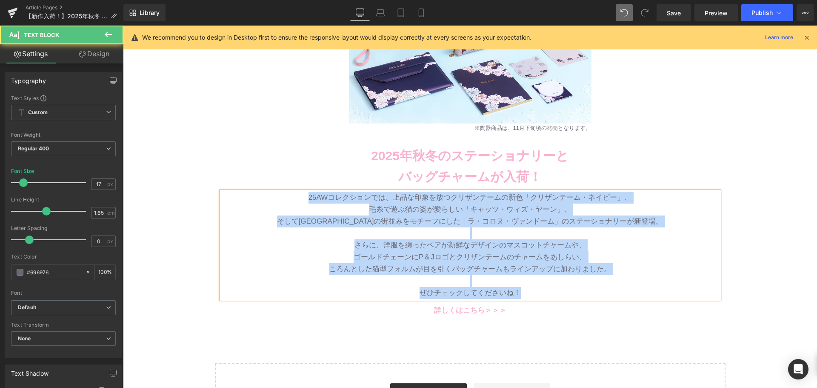
copy div "25AWコレクションでは、上品な印象を放つクリザンテームの新色「クリザンテーム・ネイビー」、 毛糸で遊ぶ猫の姿が愛らしい「キャッツ・ウィズ・ヤーン」、 そして…"
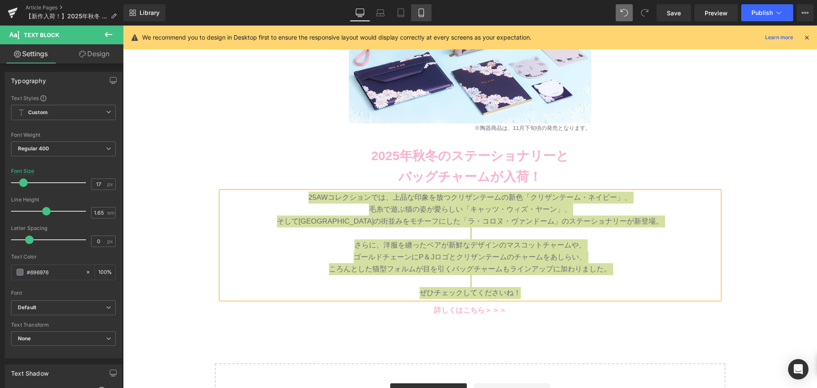
click at [420, 11] on icon at bounding box center [421, 13] width 9 height 9
type input "13"
type input "100"
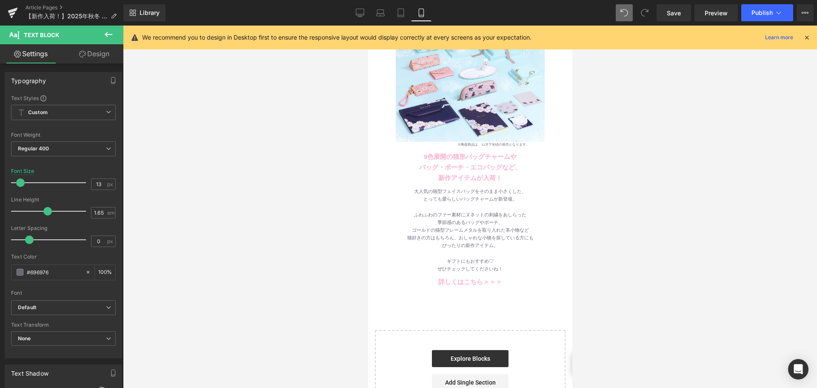
scroll to position [85, 0]
click at [434, 210] on div "ふわふわのファー素材にヌネットの刺繍をあしらった" at bounding box center [470, 214] width 204 height 8
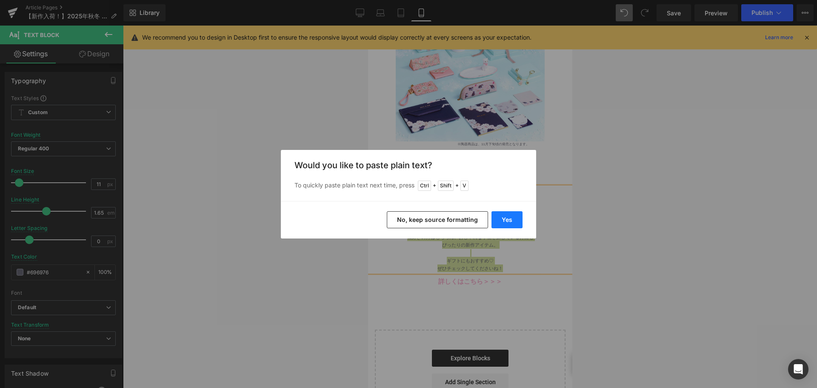
click at [500, 214] on button "Yes" at bounding box center [506, 219] width 31 height 17
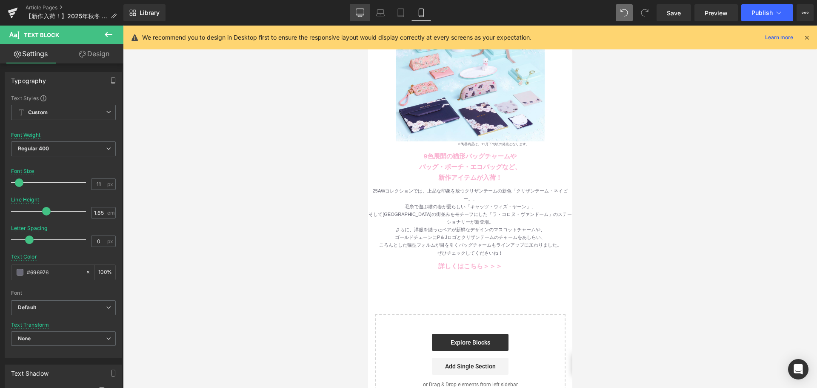
click at [359, 14] on icon at bounding box center [360, 13] width 9 height 9
type input "13"
type input "#000000"
type input "100"
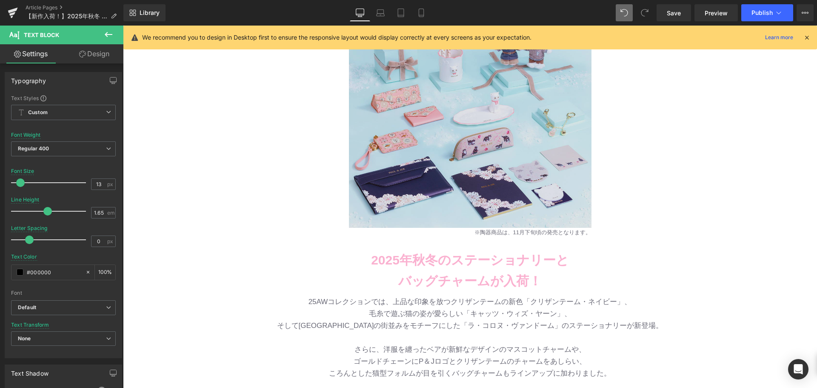
scroll to position [170, 0]
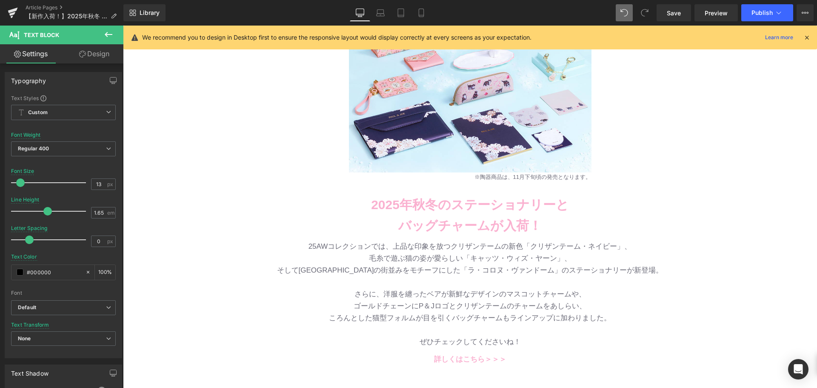
click at [403, 191] on p at bounding box center [470, 183] width 498 height 21
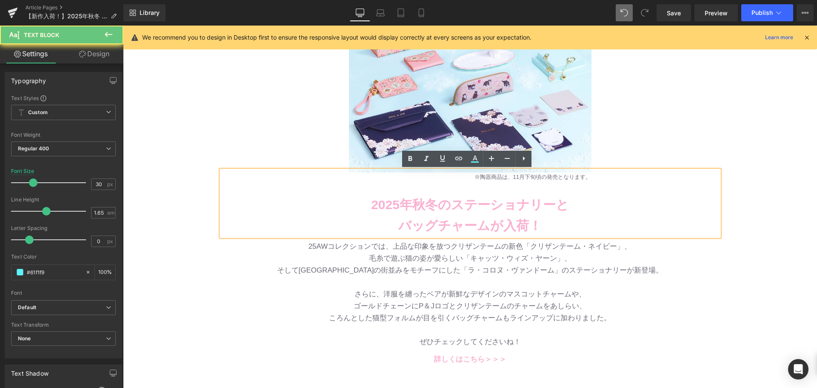
click at [403, 197] on b "2025年秋冬のステーショナリーと" at bounding box center [470, 204] width 198 height 14
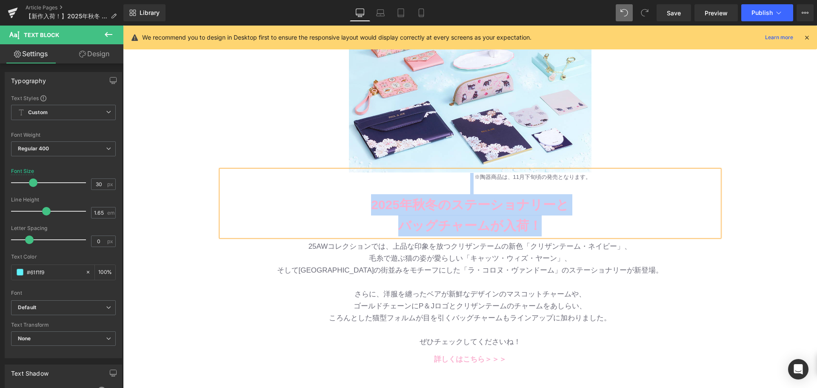
copy div "[DATE]秋冬のステーショナリーと バッグチャームが入荷！"
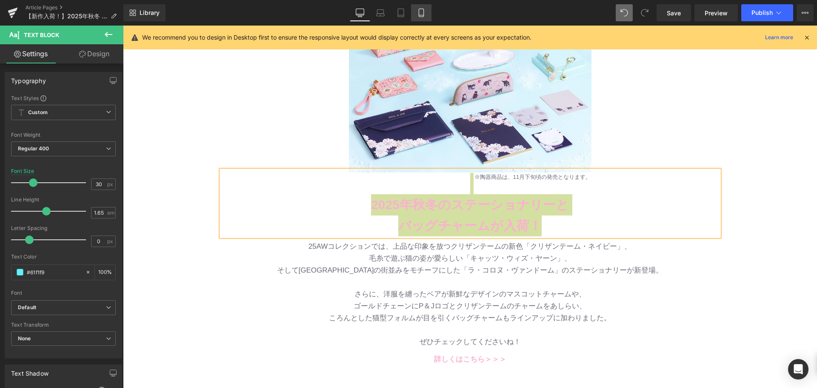
click at [420, 11] on icon at bounding box center [421, 13] width 9 height 9
type input "16"
type input "100"
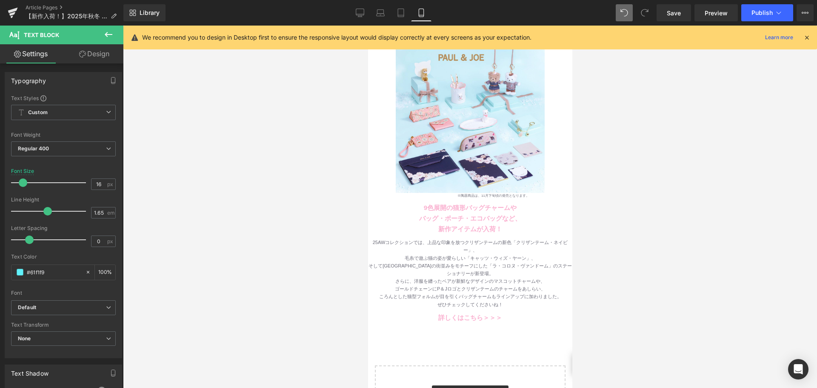
scroll to position [85, 0]
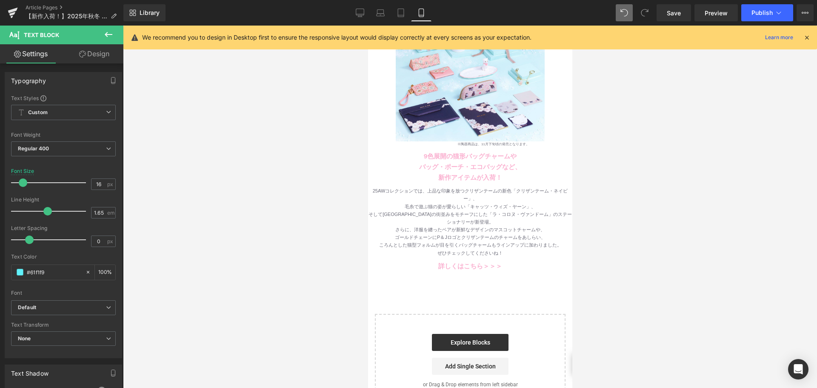
click at [430, 164] on b "バッグ・ポーチ・エコバッグなど、" at bounding box center [470, 166] width 102 height 7
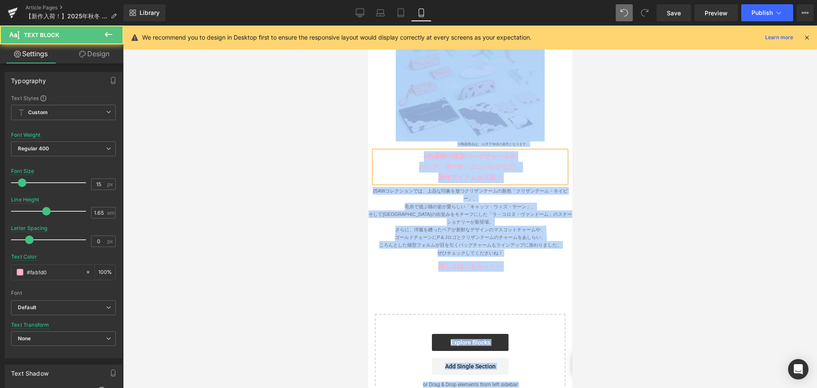
click at [430, 164] on b "バッグ・ポーチ・エコバッグなど、" at bounding box center [470, 166] width 102 height 7
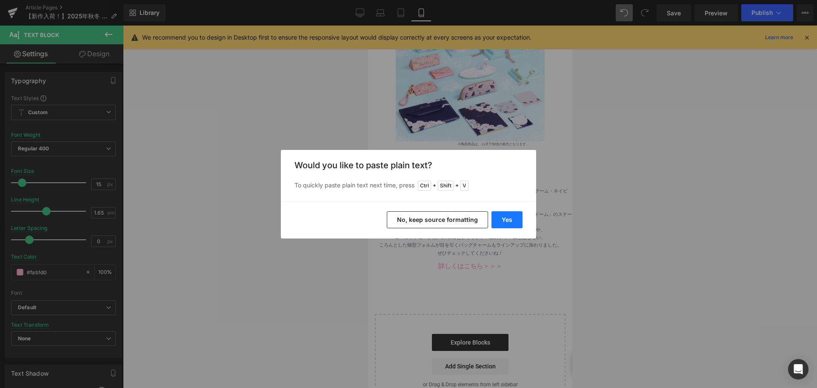
click at [495, 212] on button "Yes" at bounding box center [506, 219] width 31 height 17
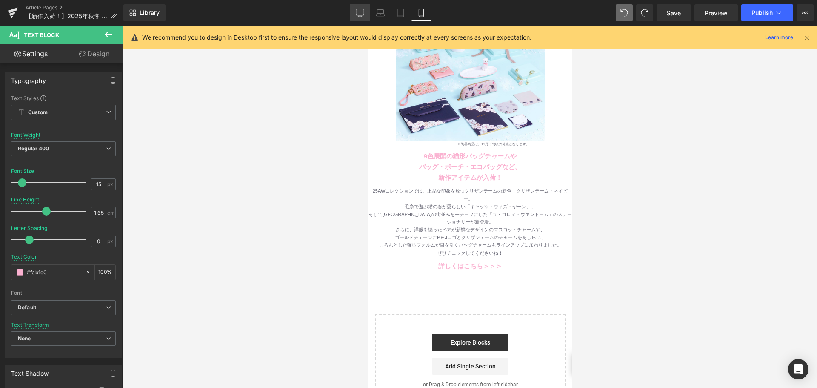
click at [365, 20] on link "Desktop" at bounding box center [360, 12] width 20 height 17
type input "13"
type input "#000000"
type input "100"
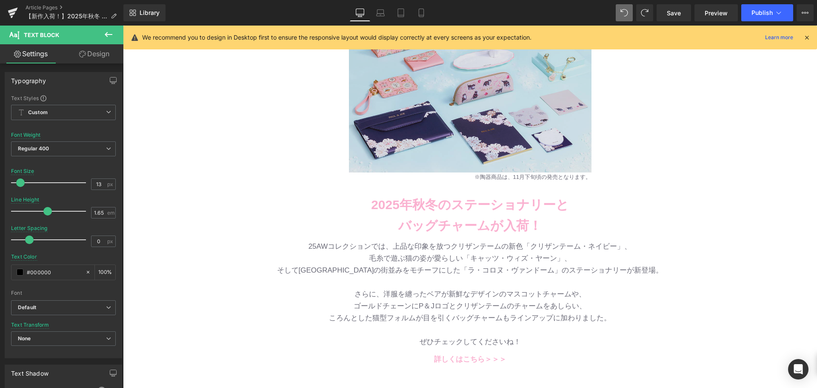
scroll to position [298, 0]
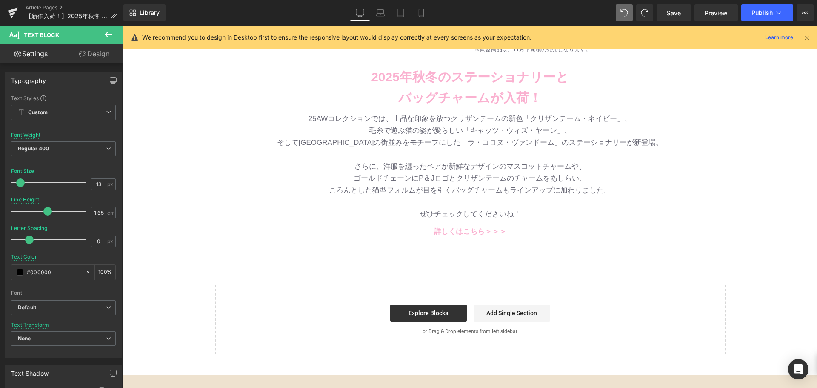
click at [424, 73] on b "2025年秋冬のステーショナリーと" at bounding box center [470, 77] width 198 height 14
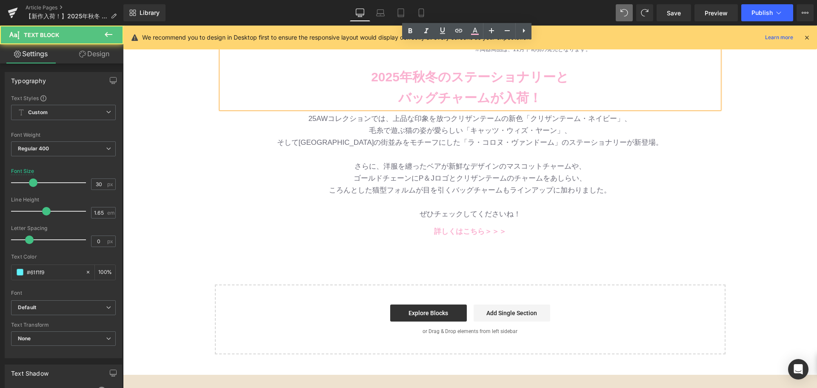
click at [373, 73] on b "2025年秋冬のステーショナリーと" at bounding box center [470, 77] width 198 height 14
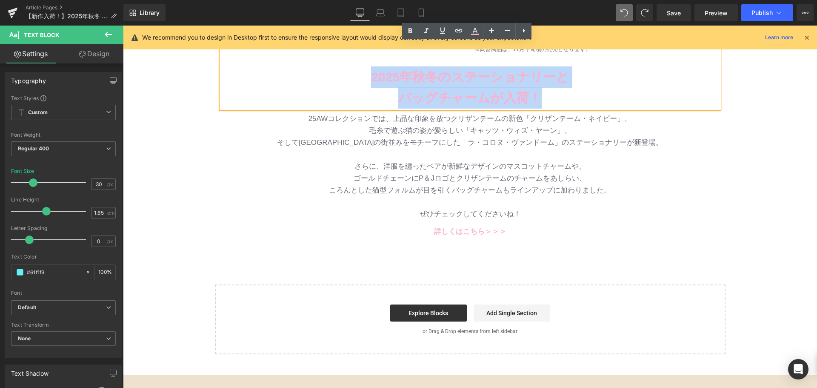
drag, startPoint x: 363, startPoint y: 74, endPoint x: 536, endPoint y: 96, distance: 174.5
click at [536, 96] on div "[DATE]秋冬のステーショナリーと バッグチャームが入荷！" at bounding box center [470, 76] width 498 height 66
copy div "[DATE]秋冬のステーショナリーと バッグチャームが入荷！"
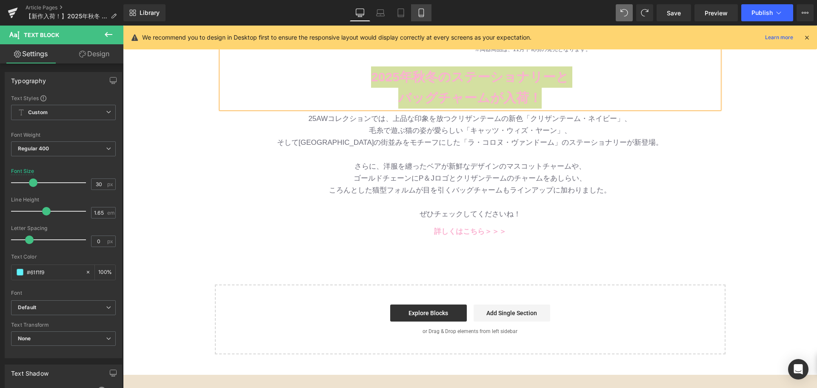
click at [428, 15] on link "Mobile" at bounding box center [421, 12] width 20 height 17
type input "16"
type input "100"
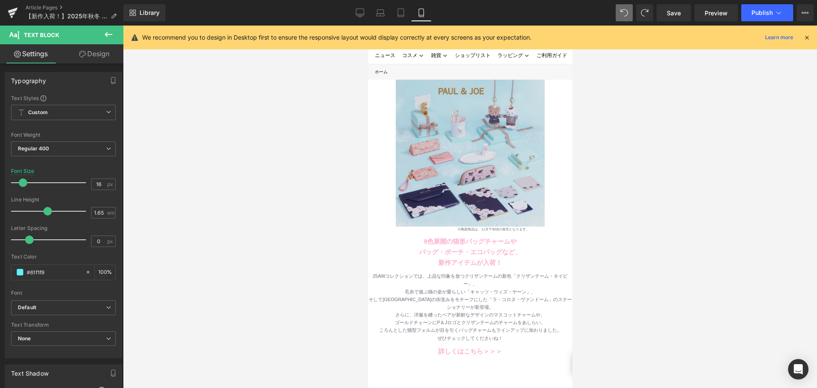
scroll to position [43, 0]
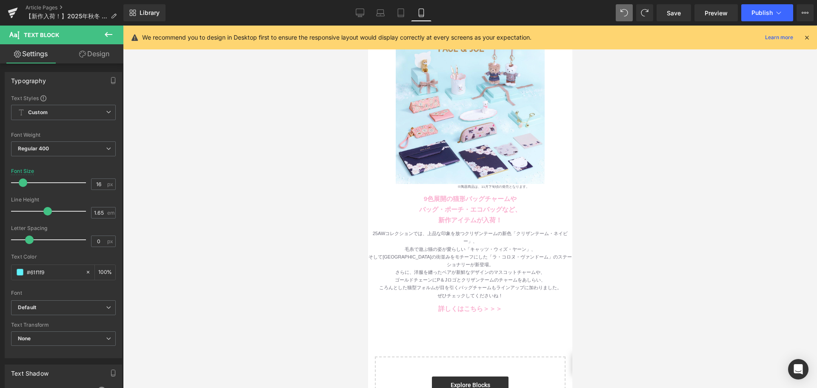
click at [445, 194] on div "9色展開の猫形バッグチャームや バッグ・ポーチ・エコバッグなど、 新作アイテムが入荷！ Text Block Row" at bounding box center [470, 212] width 204 height 36
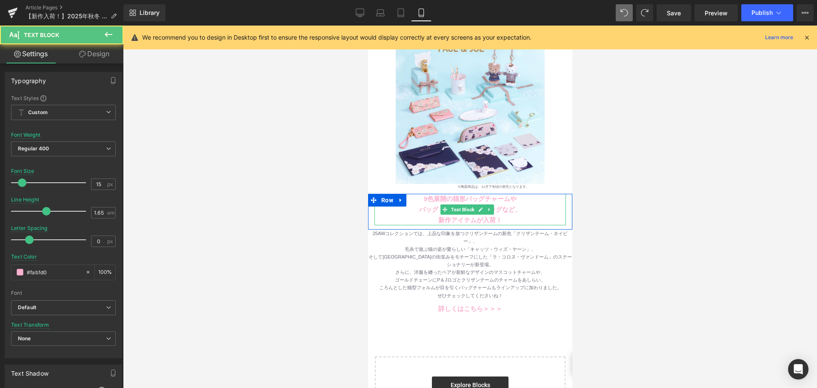
click at [443, 195] on b "9色展開の猫形バッグチャームや" at bounding box center [469, 198] width 93 height 7
click at [500, 205] on b "バッグ・ポーチ・エコバッグなど、" at bounding box center [470, 208] width 102 height 7
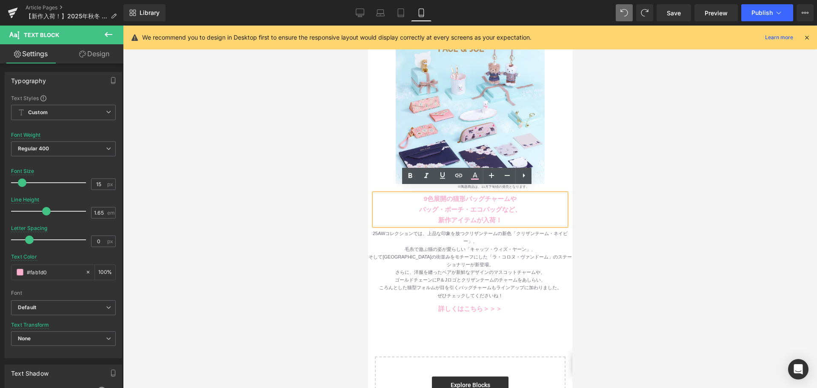
click at [510, 215] on p "新作アイテムが入荷！" at bounding box center [469, 220] width 191 height 11
drag, startPoint x: 508, startPoint y: 216, endPoint x: 411, endPoint y: 197, distance: 99.1
click at [411, 197] on div "9色展開の猫形バッグチャームや バッグ・ポーチ・エコバッグなど、 新作アイテムが入荷！" at bounding box center [469, 209] width 191 height 31
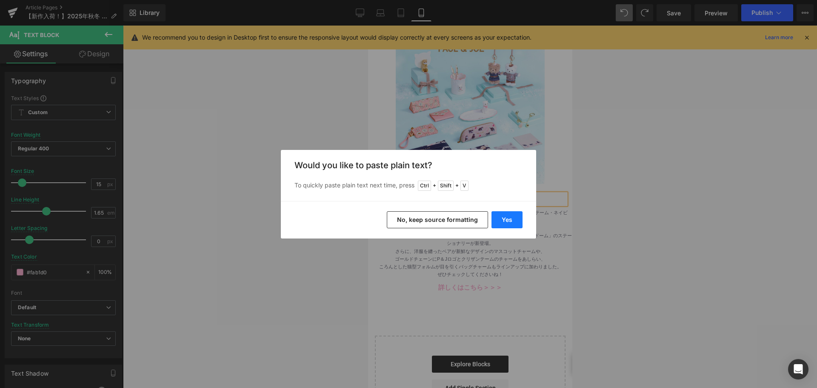
click at [510, 222] on button "Yes" at bounding box center [506, 219] width 31 height 17
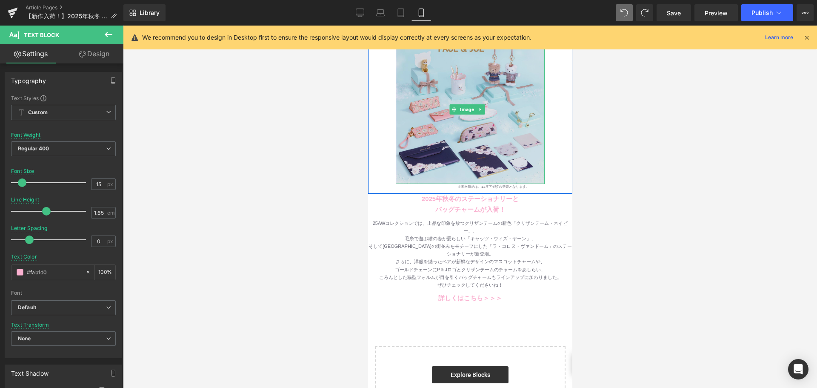
click at [494, 106] on img at bounding box center [469, 109] width 149 height 149
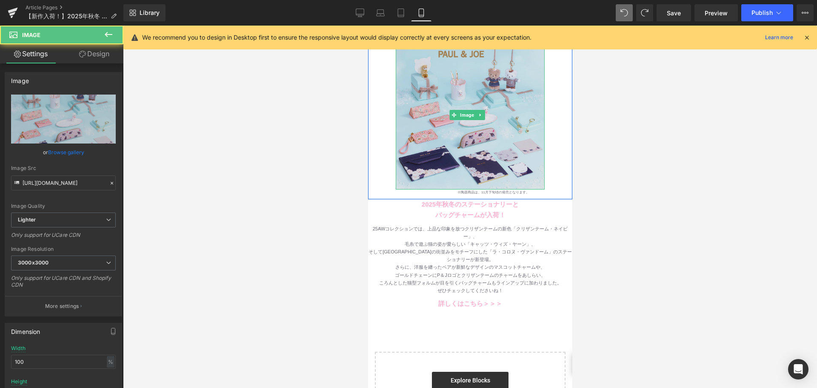
scroll to position [0, 0]
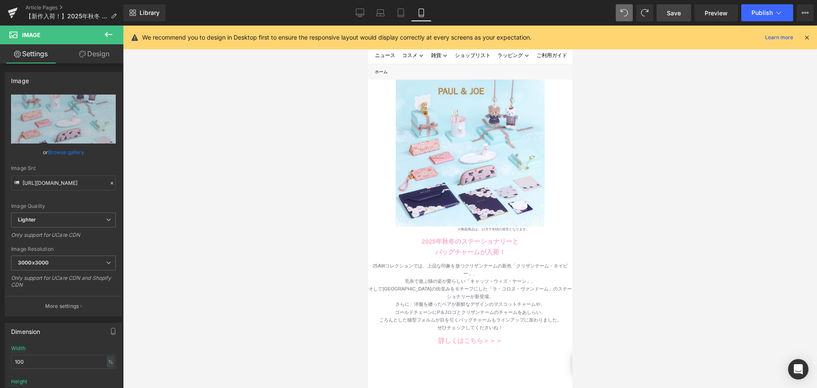
click at [666, 9] on link "Save" at bounding box center [673, 12] width 34 height 17
click at [355, 13] on link "Desktop" at bounding box center [360, 12] width 20 height 17
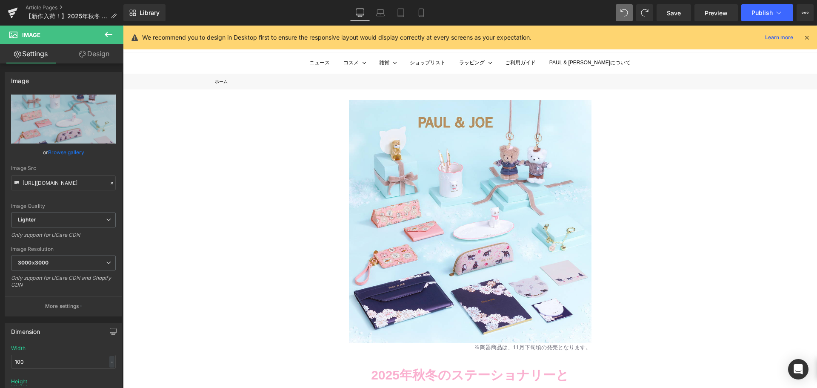
type input "auto"
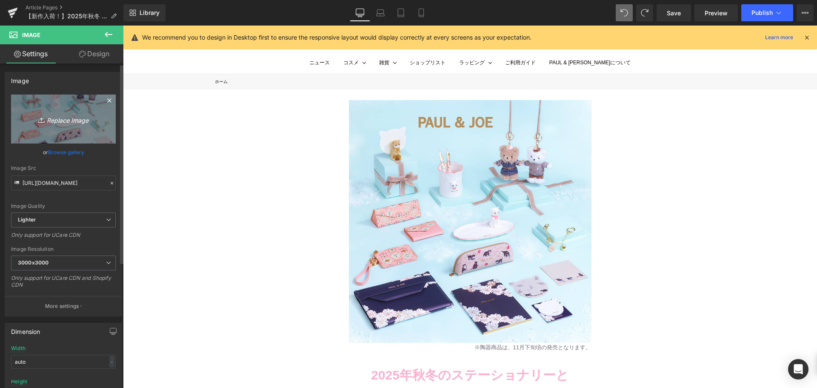
click at [44, 128] on link "Replace Image" at bounding box center [63, 118] width 105 height 49
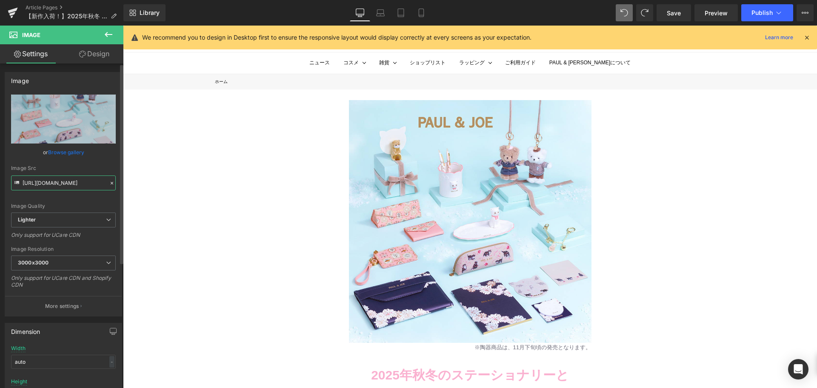
click at [68, 181] on input "[URL][DOMAIN_NAME]" at bounding box center [63, 182] width 105 height 15
click at [145, 176] on div "Image ※陶器商品は、11月下旬頃の発売となります。 Text Block Row 180px NaNpx Row [DATE]秋冬のステーショナリーと…" at bounding box center [470, 370] width 694 height 562
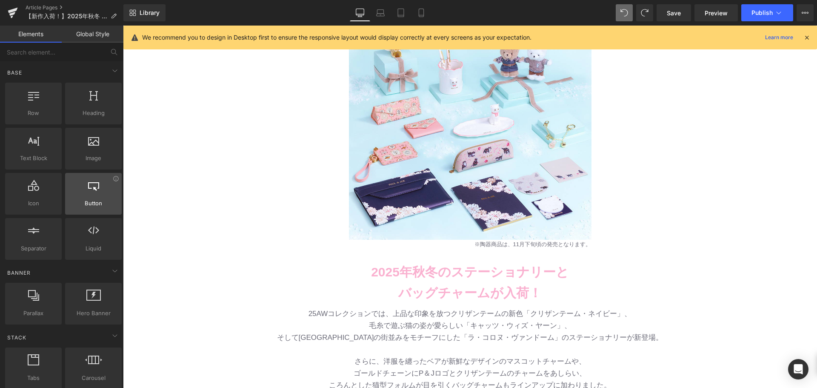
scroll to position [170, 0]
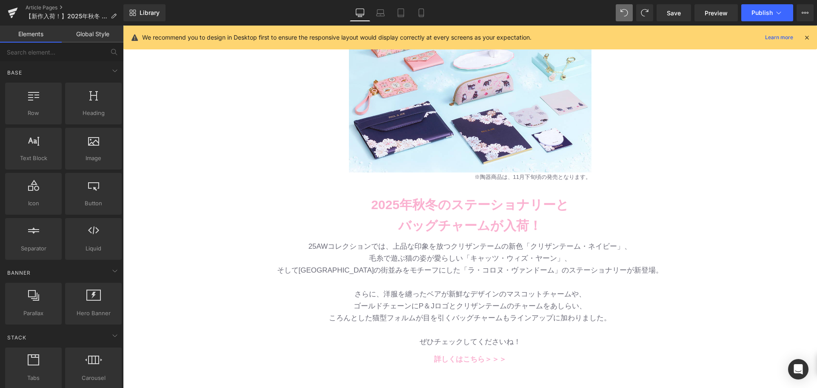
click at [359, 103] on img at bounding box center [470, 51] width 242 height 242
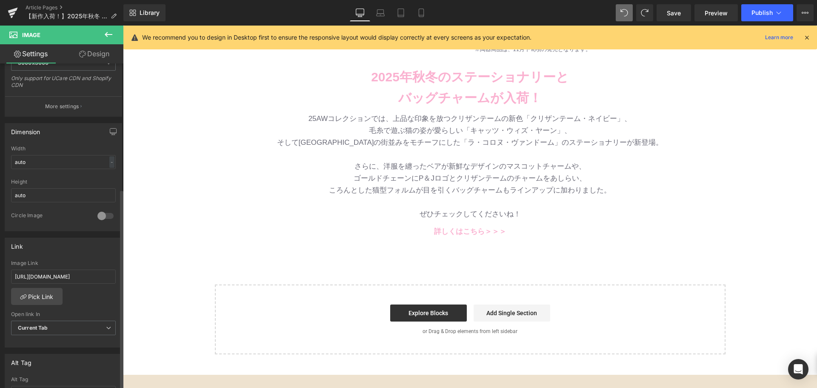
scroll to position [213, 0]
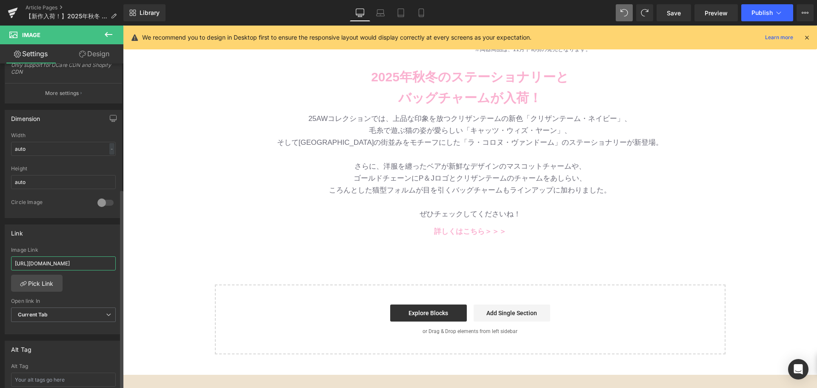
click at [54, 264] on input "[URL][DOMAIN_NAME]" at bounding box center [63, 263] width 105 height 14
paste input "marks-new-collection-2025aw"
type input "[URL][DOMAIN_NAME]"
click at [181, 233] on div "Image ※陶器商品は、11月下旬頃の発売となります。 Text Block Row 180px NaNpx Row [DATE]秋冬のステーショナリーと…" at bounding box center [470, 73] width 694 height 562
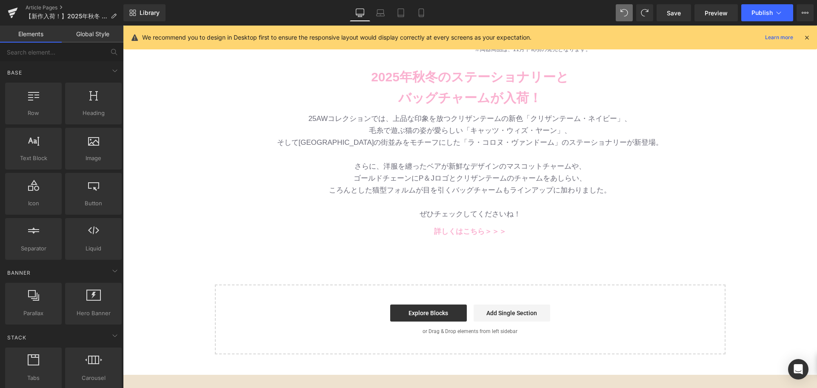
scroll to position [0, 0]
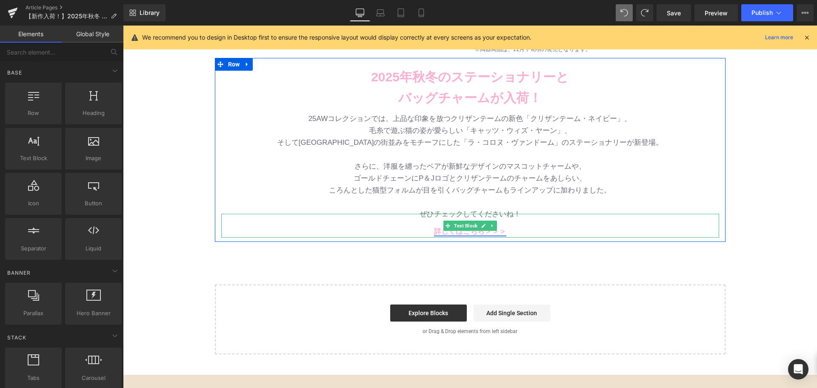
click at [452, 229] on span "Text Block" at bounding box center [465, 225] width 27 height 10
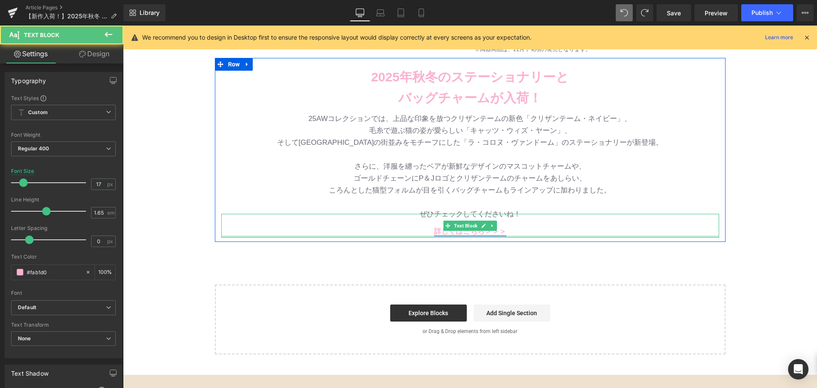
click at [457, 236] on div "詳しくはこちら＞＞＞ Text Block" at bounding box center [470, 226] width 498 height 24
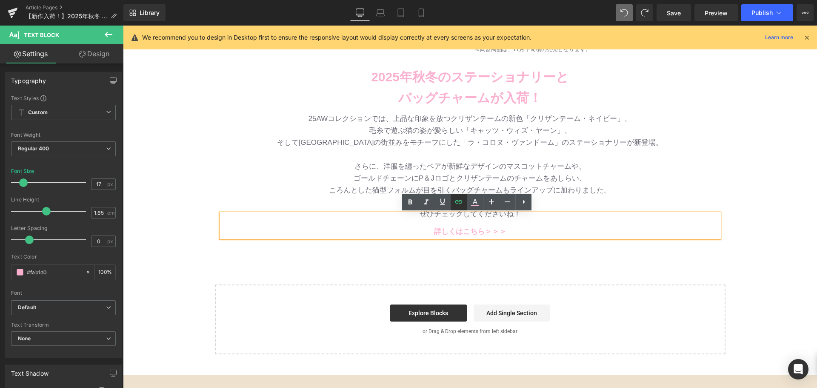
click at [455, 200] on icon at bounding box center [458, 202] width 10 height 10
click at [462, 251] on input "[URL][DOMAIN_NAME]" at bounding box center [489, 250] width 131 height 21
paste input "marks-new-collection-2025aw"
type input "[URL][DOMAIN_NAME]"
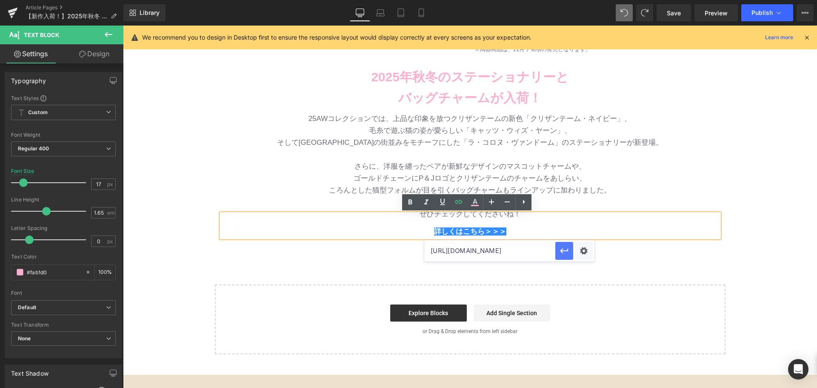
drag, startPoint x: 558, startPoint y: 250, endPoint x: 436, endPoint y: 225, distance: 125.1
click at [558, 250] on button "button" at bounding box center [564, 251] width 18 height 18
click at [419, 26] on div "We recommend you to design in Desktop first to ensure the responsive layout wou…" at bounding box center [469, 38] width 693 height 24
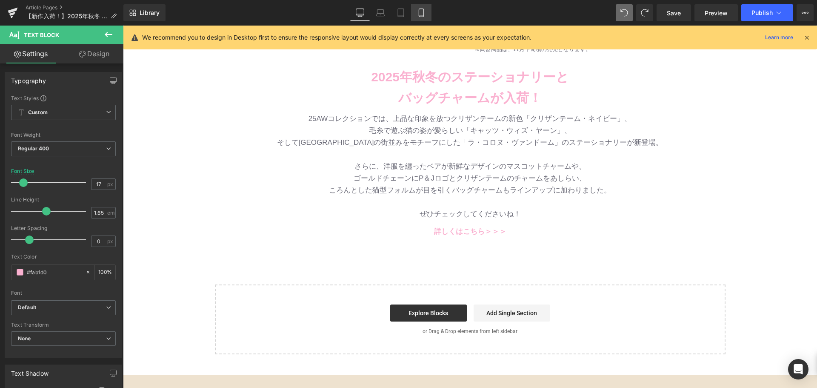
click at [422, 18] on link "Mobile" at bounding box center [421, 12] width 20 height 17
type input "13"
type input "100"
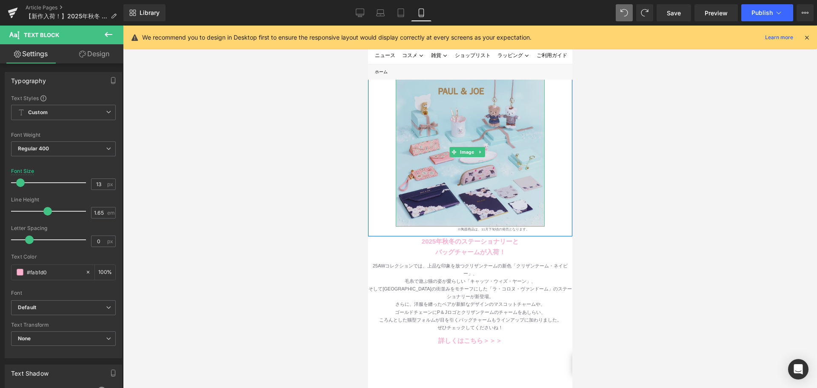
click at [452, 134] on img at bounding box center [469, 151] width 149 height 149
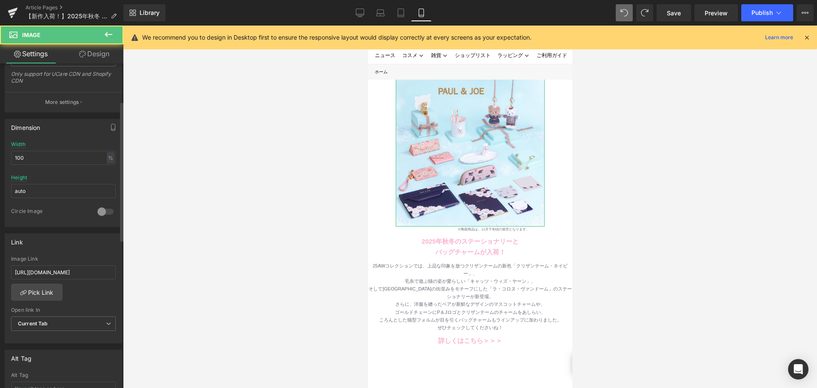
scroll to position [213, 0]
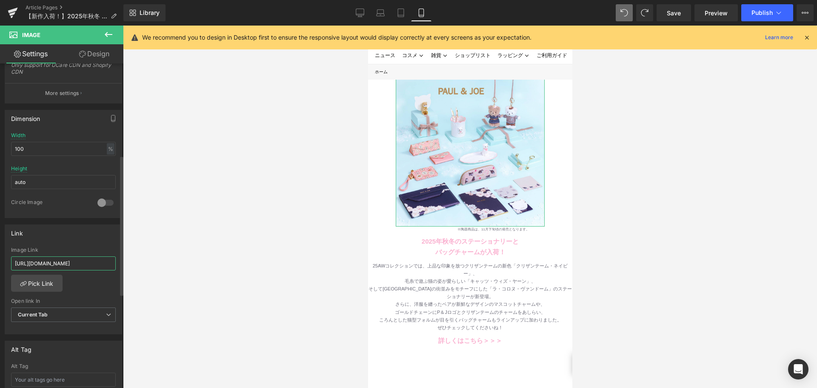
click at [61, 261] on input "[URL][DOMAIN_NAME]" at bounding box center [63, 263] width 105 height 14
type input "[URL][DOMAIN_NAME]"
click at [206, 251] on div at bounding box center [470, 207] width 694 height 362
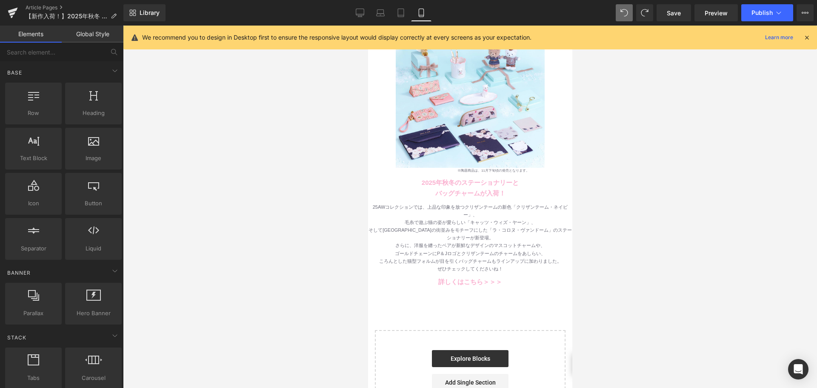
scroll to position [85, 0]
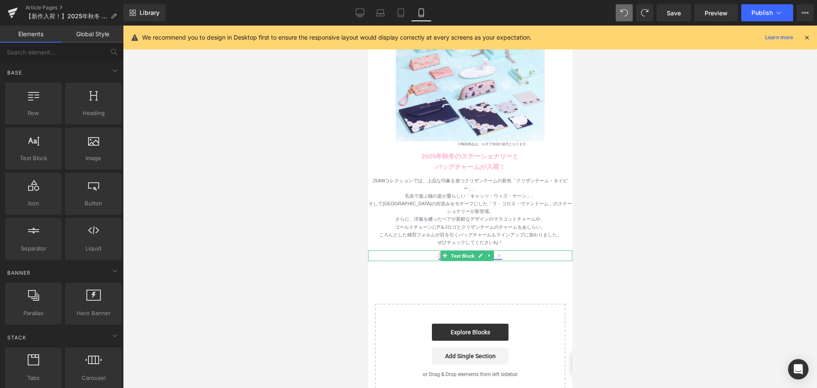
click at [461, 251] on span "Text Block" at bounding box center [462, 256] width 27 height 10
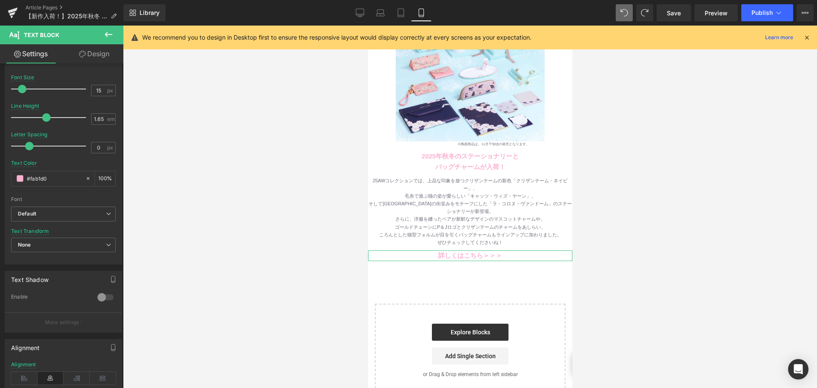
scroll to position [0, 0]
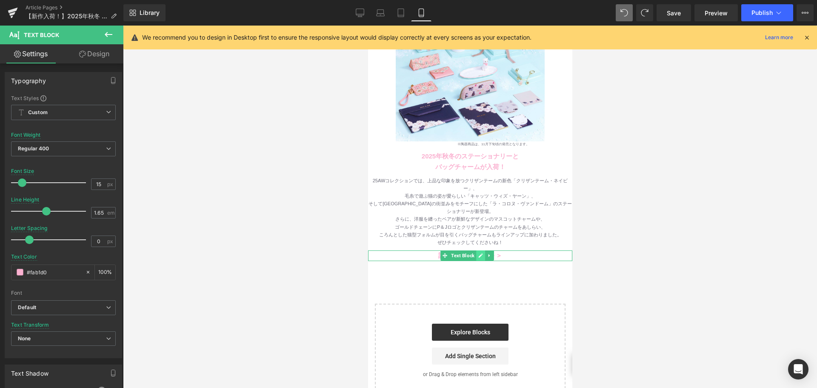
click at [482, 253] on icon at bounding box center [480, 255] width 5 height 5
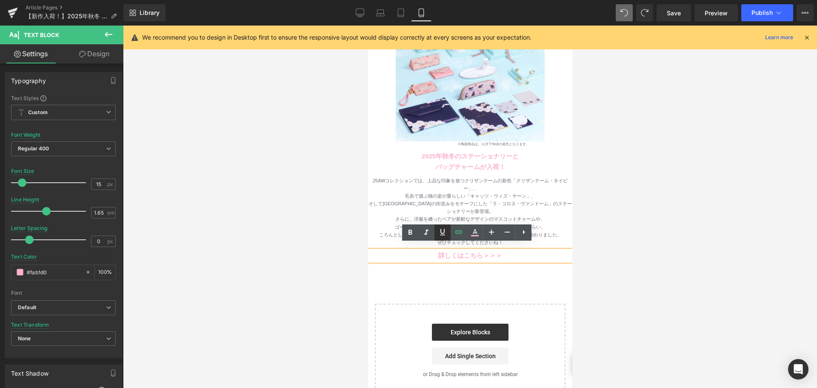
click at [449, 235] on link at bounding box center [442, 232] width 16 height 16
click at [457, 232] on icon at bounding box center [458, 232] width 10 height 10
click at [458, 239] on link at bounding box center [459, 232] width 16 height 16
click at [458, 233] on icon at bounding box center [458, 232] width 10 height 10
click at [452, 271] on input "[URL][DOMAIN_NAME]" at bounding box center [461, 267] width 131 height 21
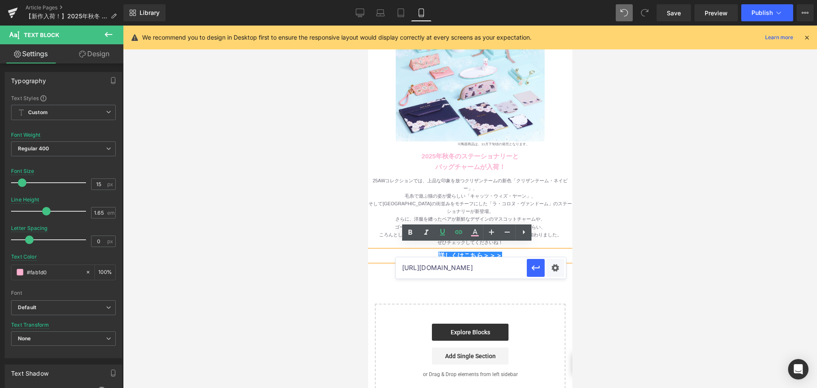
paste input "marks-new-collection-2025aw"
type input "[URL][DOMAIN_NAME]"
click at [439, 234] on icon at bounding box center [442, 232] width 10 height 10
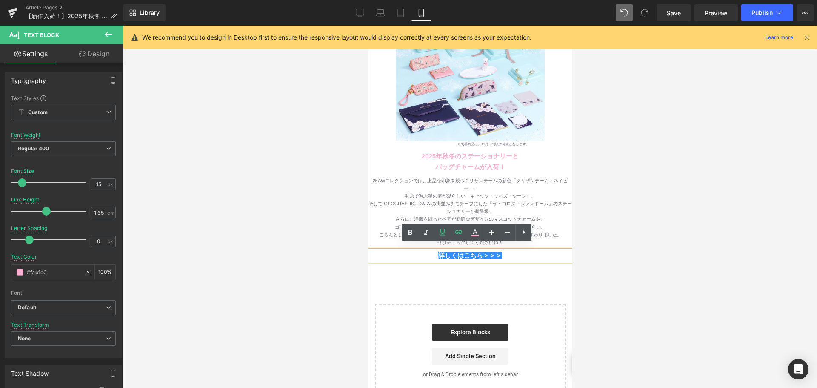
click at [620, 250] on div at bounding box center [470, 207] width 694 height 362
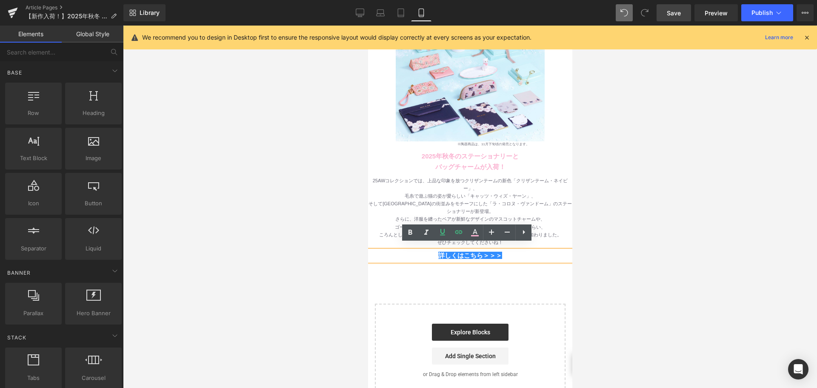
click at [669, 19] on link "Save" at bounding box center [673, 12] width 34 height 17
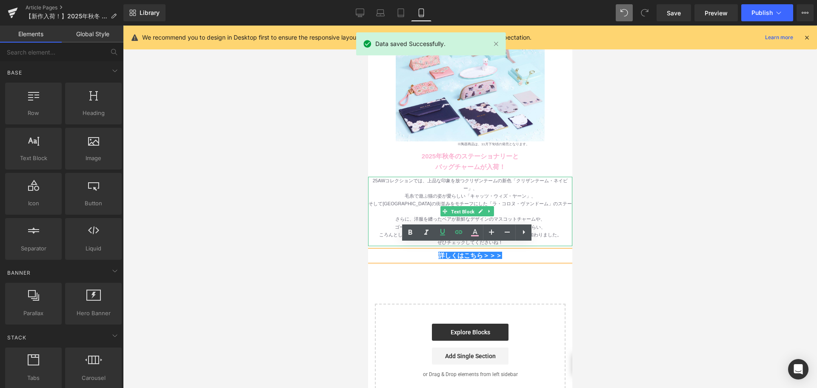
click at [470, 206] on span "Text Block" at bounding box center [462, 211] width 27 height 10
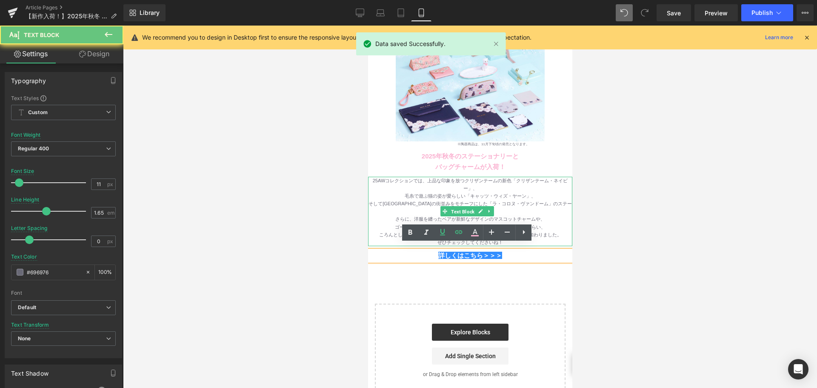
click at [451, 178] on div "25AWコレクションでは、上品な印象を放つクリザンテームの新色「クリザンテーム・ネイビー」、" at bounding box center [470, 184] width 204 height 15
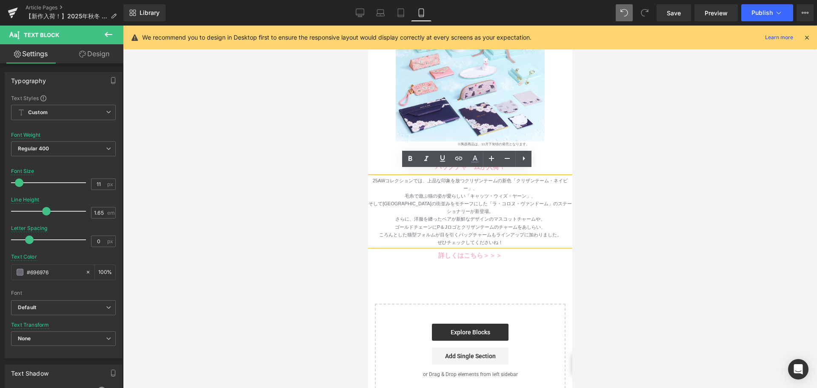
click at [422, 177] on div "25AWコレクションでは、上品な印象を放つクリザンテームの新色「クリザンテーム・ネイビー」、" at bounding box center [470, 184] width 204 height 15
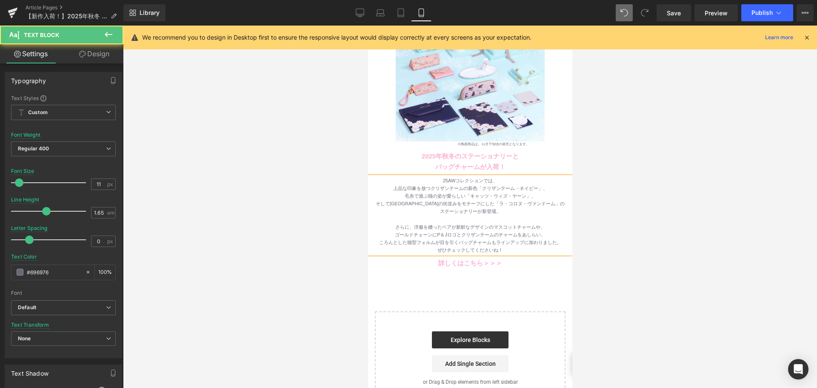
click at [547, 238] on div "ころんとした猫型フォルムが目を引くバッグチャームもラインアップに加わりました。" at bounding box center [470, 242] width 204 height 8
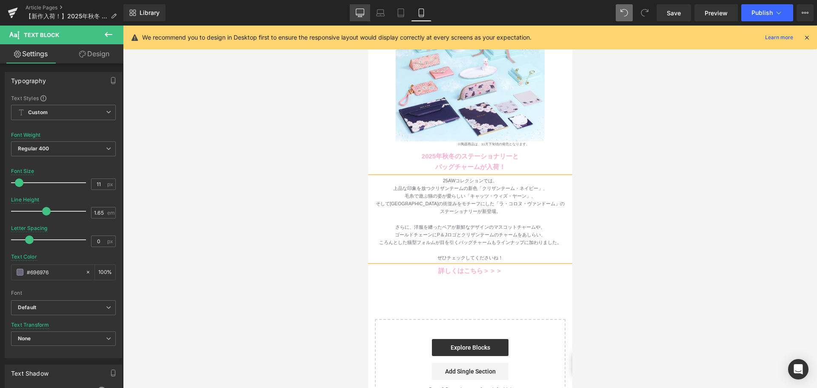
click at [368, 9] on link "Desktop" at bounding box center [360, 12] width 20 height 17
type input "13"
type input "#000000"
type input "100"
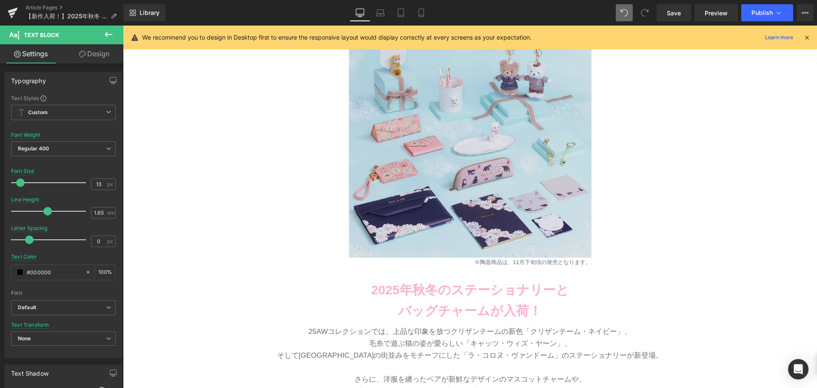
scroll to position [170, 0]
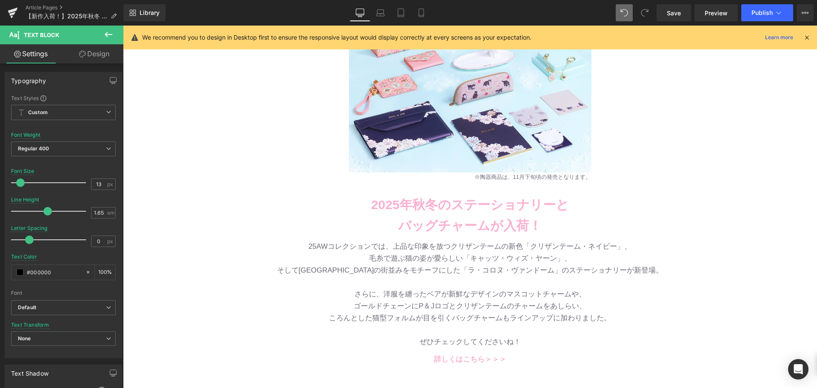
drag, startPoint x: 522, startPoint y: 299, endPoint x: 545, endPoint y: 325, distance: 35.5
click at [522, 299] on p "さらに、洋服を纏ったベアが新鮮なデザインのマスコットチャームや、" at bounding box center [470, 294] width 498 height 12
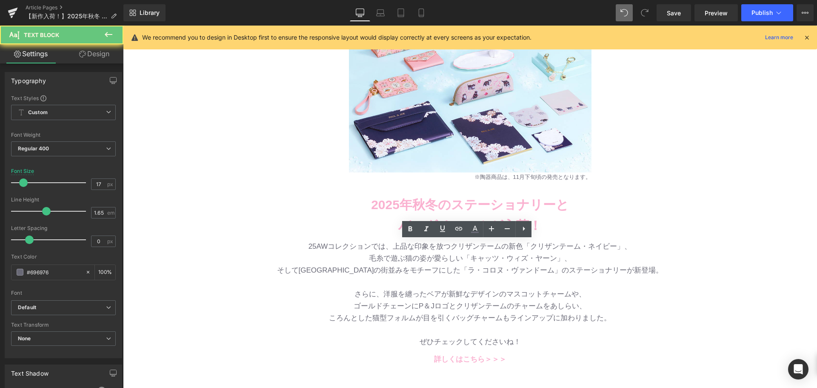
click at [544, 325] on p at bounding box center [470, 330] width 498 height 12
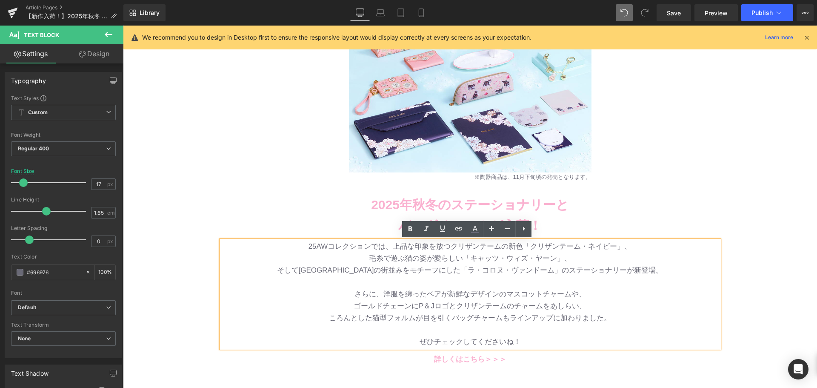
click at [587, 329] on p at bounding box center [470, 330] width 498 height 12
click at [564, 327] on p at bounding box center [470, 330] width 498 height 12
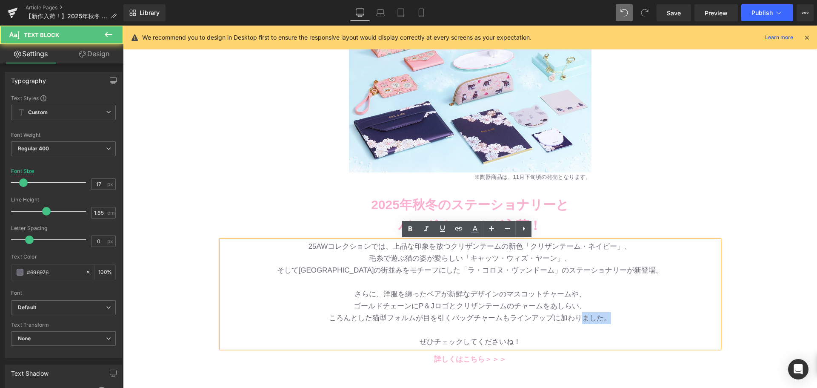
click at [578, 324] on div "25AWコレクションでは、上品な印象を放つクリザンテームの新色「クリザンテーム・ネイビー」、 毛糸で遊ぶ猫の姿が愛らしい「キャッツ・ウィズ・ヤーン」、 そして…" at bounding box center [470, 293] width 498 height 107
click at [553, 327] on p at bounding box center [470, 330] width 498 height 12
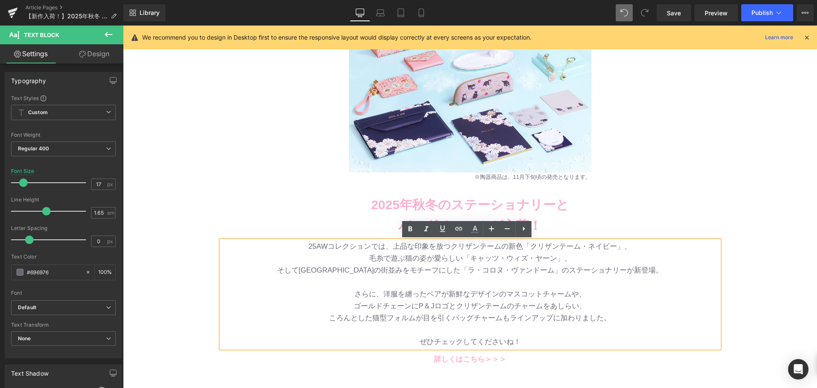
click at [530, 322] on p "ころんとした猫型フォルムが目を引くバッグチャームもラインアップに加わりました。" at bounding box center [470, 318] width 498 height 12
click at [551, 315] on p "ころんとした猫型フォルムが目を引くバッグチャームもラインアップに加わりました。" at bounding box center [470, 318] width 498 height 12
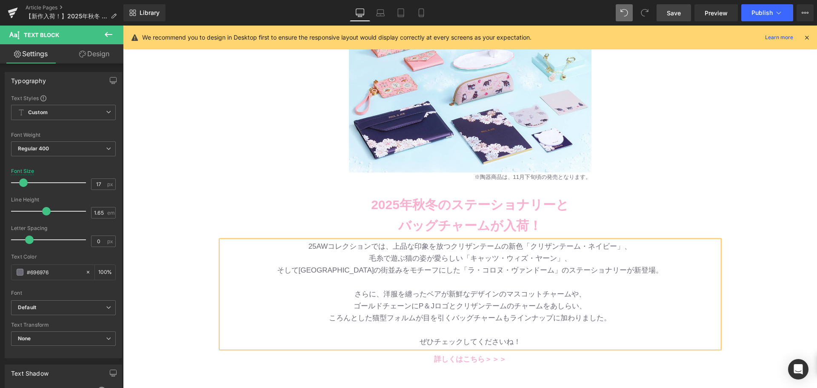
click at [670, 14] on span "Save" at bounding box center [674, 13] width 14 height 9
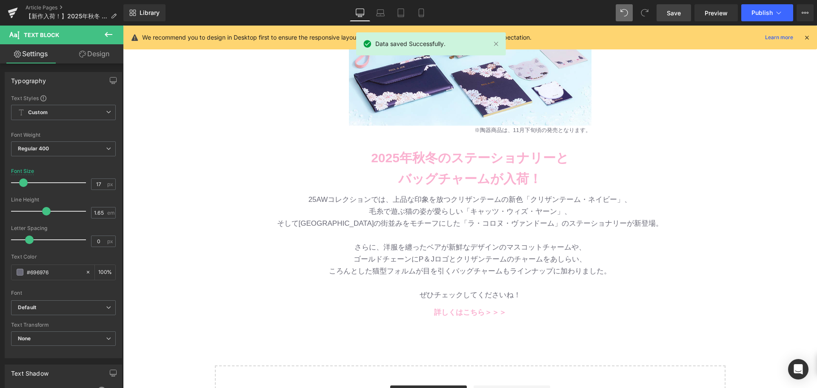
scroll to position [255, 0]
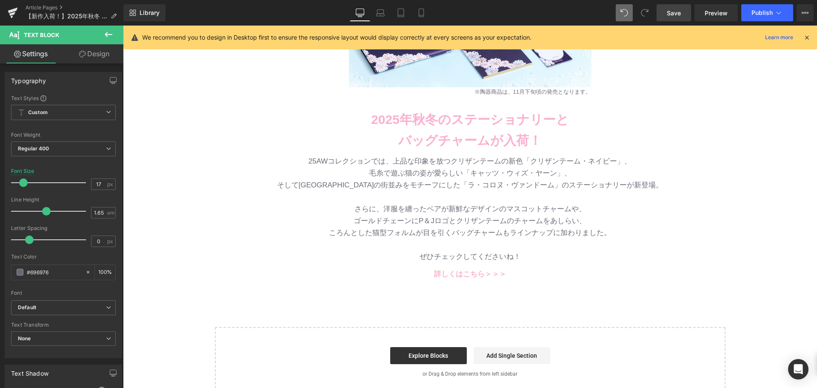
click at [674, 16] on span "Save" at bounding box center [674, 13] width 14 height 9
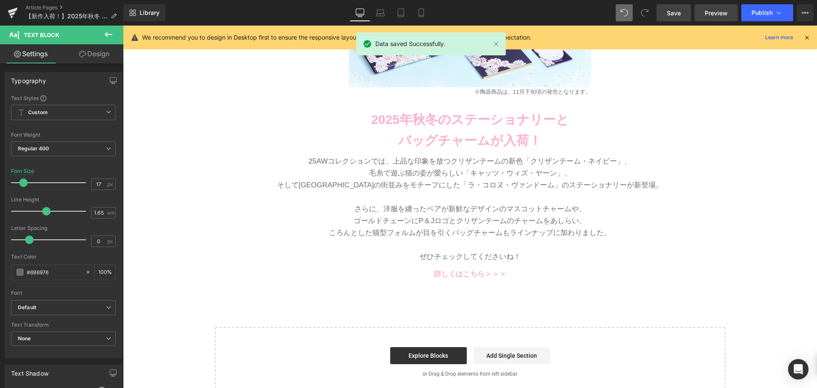
click at [714, 14] on span "Preview" at bounding box center [715, 13] width 23 height 9
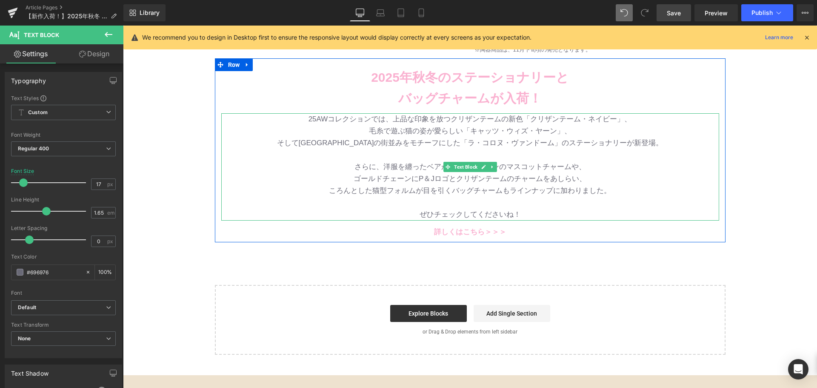
scroll to position [340, 0]
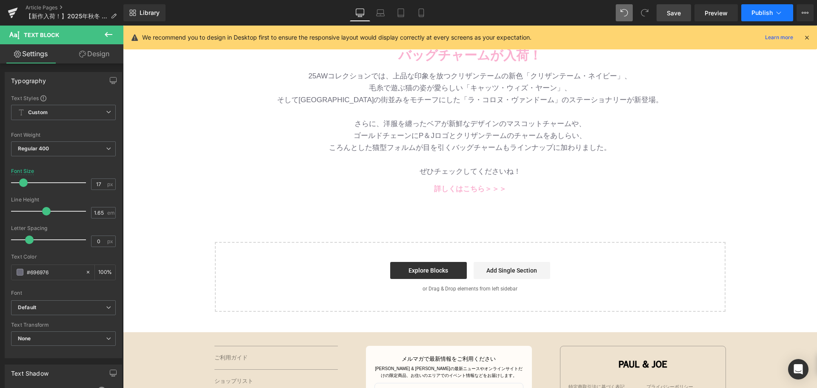
click at [755, 14] on span "Publish" at bounding box center [761, 12] width 21 height 7
click at [123, 26] on div at bounding box center [123, 26] width 0 height 0
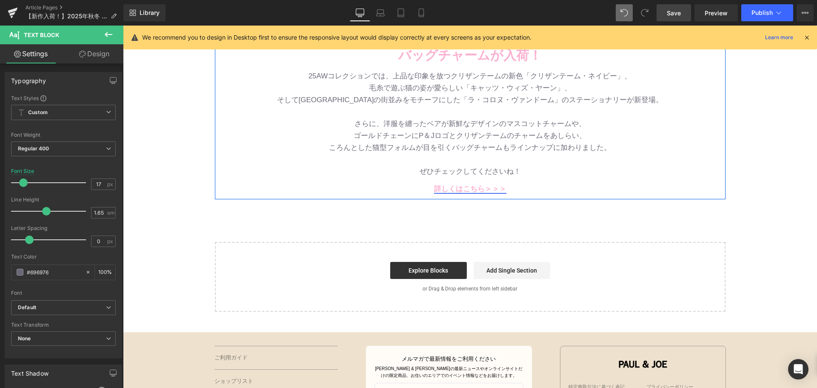
click at [473, 184] on div "詳しくはこちら＞＞＞ Text Block" at bounding box center [470, 183] width 498 height 24
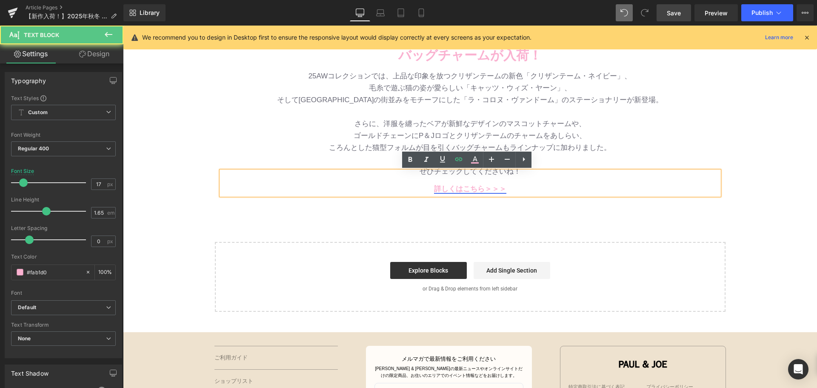
click at [473, 187] on link "詳しくはこちら＞＞＞" at bounding box center [470, 189] width 72 height 8
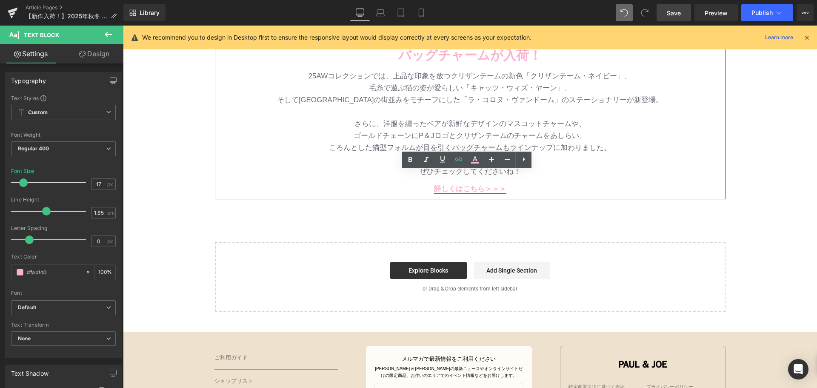
click at [456, 187] on div "詳しくはこちら＞＞＞ Text Block" at bounding box center [470, 183] width 498 height 24
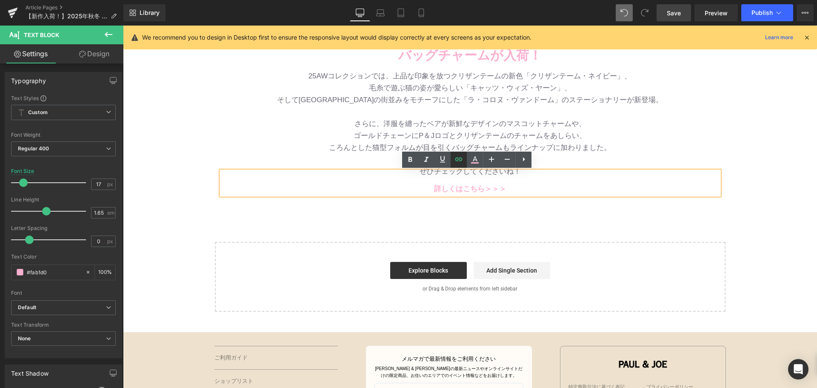
click at [457, 159] on icon at bounding box center [458, 158] width 7 height 3
type input "[URL][DOMAIN_NAME]"
click at [464, 203] on input "[URL][DOMAIN_NAME]" at bounding box center [489, 207] width 131 height 21
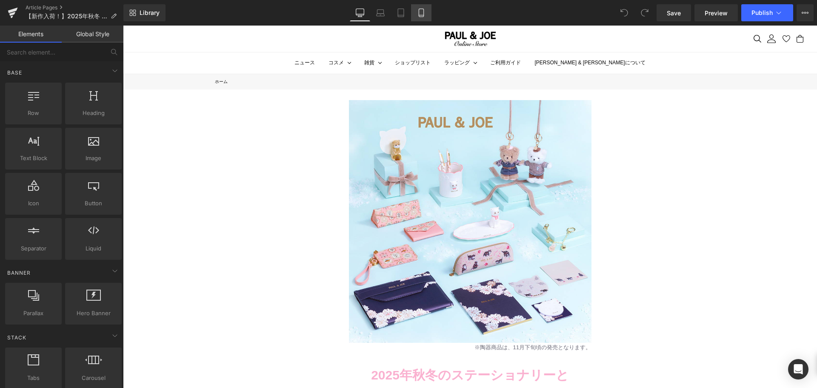
click at [425, 6] on link "Mobile" at bounding box center [421, 12] width 20 height 17
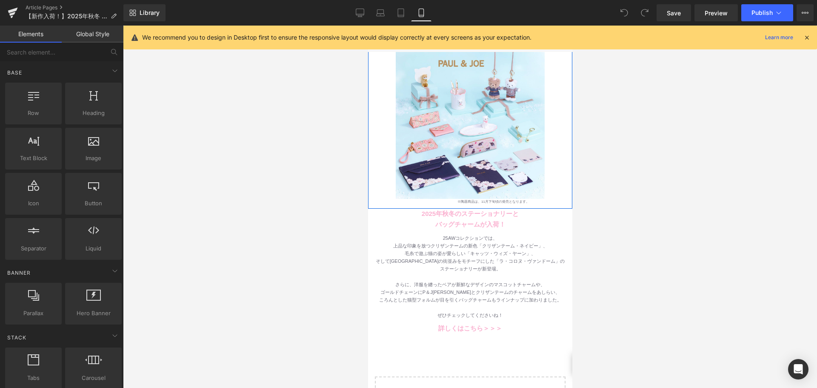
scroll to position [43, 0]
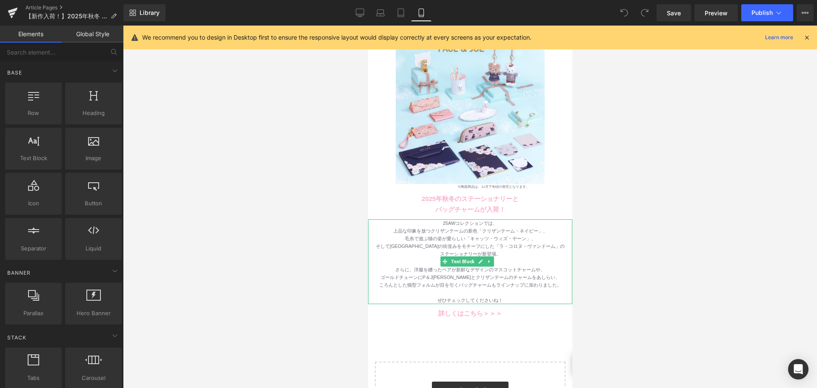
click at [376, 227] on div "上品な印象を放つクリザンテームの新色「クリザンテーム・ネイビー」、" at bounding box center [470, 231] width 204 height 8
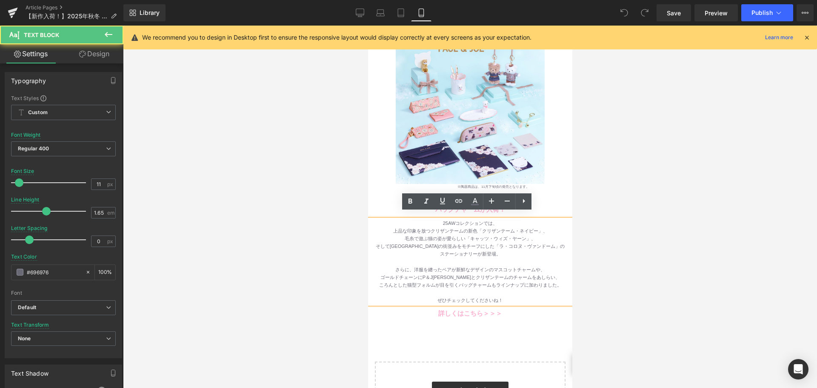
click at [401, 234] on div "毛糸で遊ぶ猫の姿が愛らしい「キャッツ・ウィズ・ヤーン」、" at bounding box center [470, 238] width 204 height 8
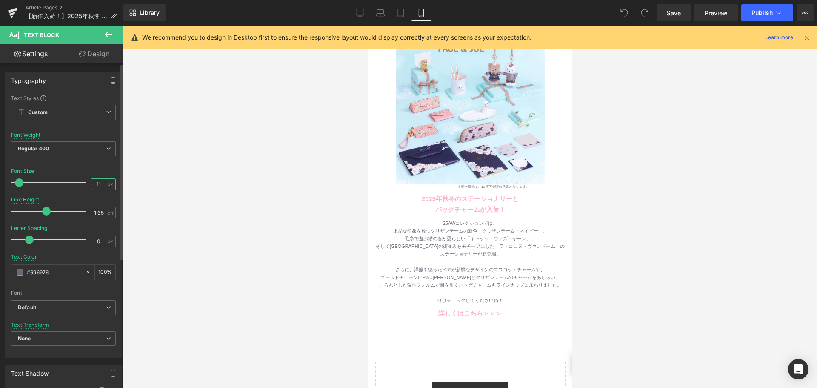
click at [100, 187] on input "11" at bounding box center [98, 184] width 15 height 11
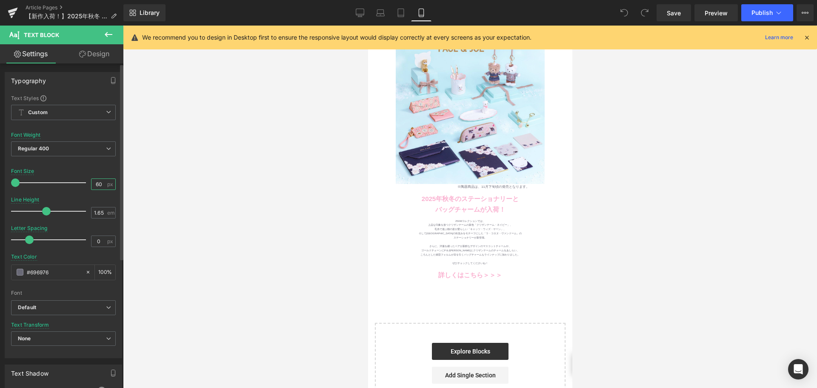
type input "6"
type input "1"
type input "10"
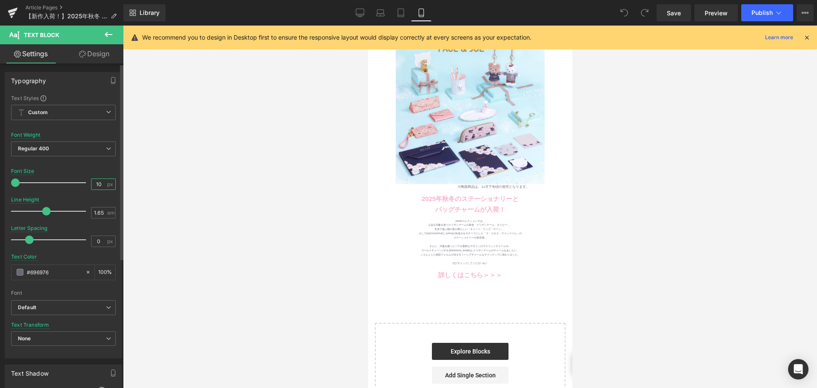
scroll to position [0, 0]
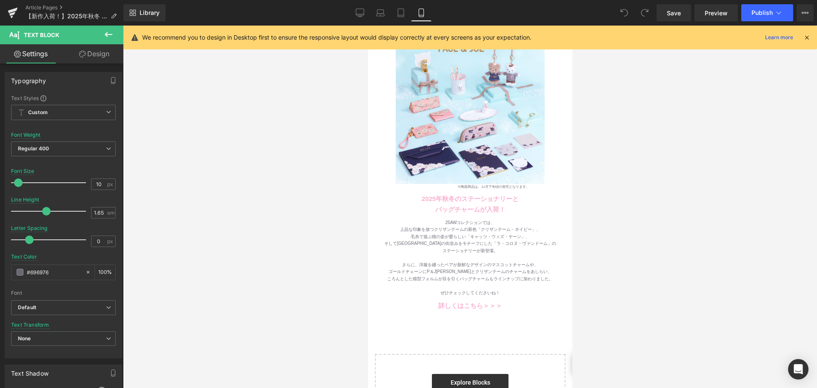
click at [174, 207] on div at bounding box center [470, 207] width 694 height 362
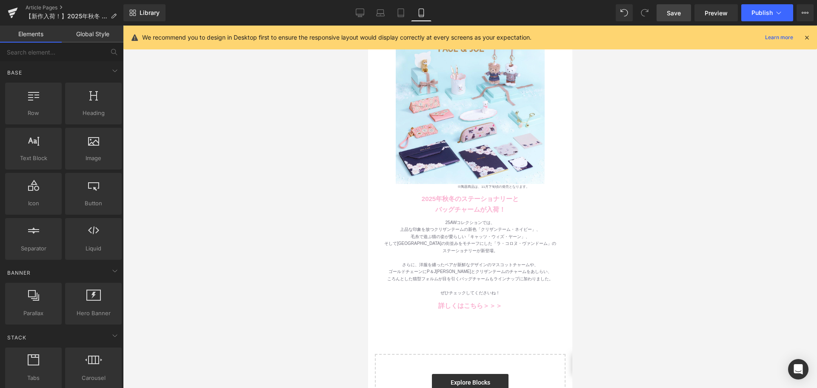
click at [686, 17] on link "Save" at bounding box center [673, 12] width 34 height 17
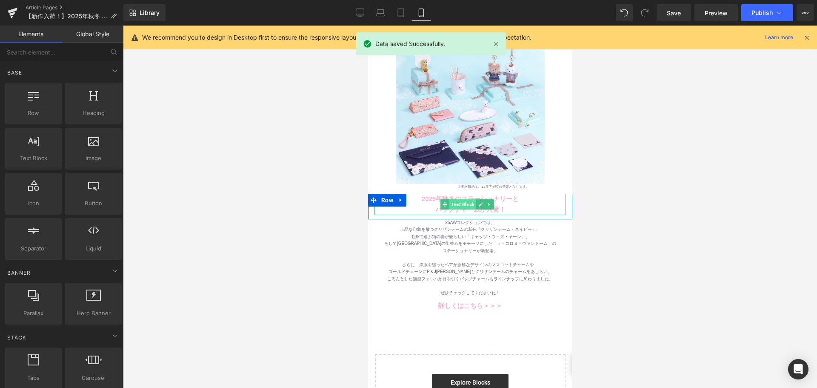
click at [463, 200] on span "Text Block" at bounding box center [462, 204] width 27 height 10
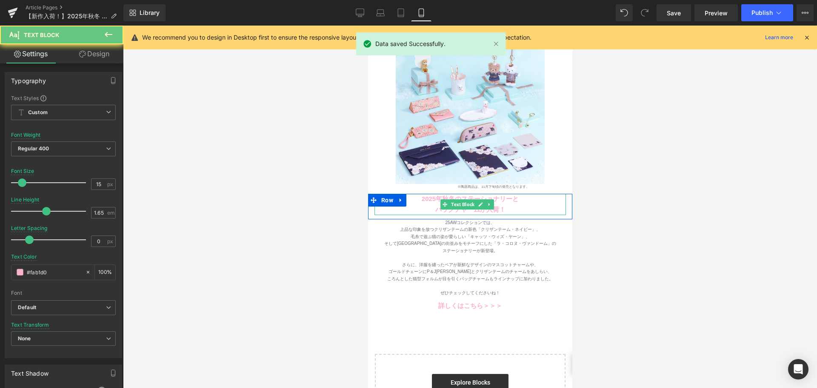
click at [429, 204] on p "バッグチャームが入荷！" at bounding box center [469, 209] width 191 height 11
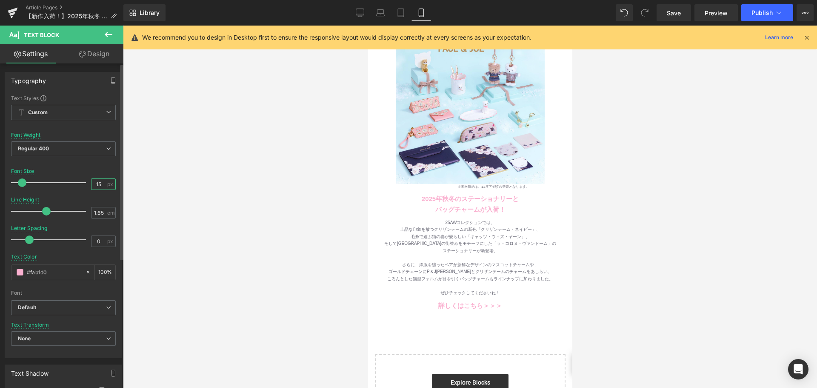
click at [100, 183] on input "15" at bounding box center [98, 184] width 15 height 11
type input "13"
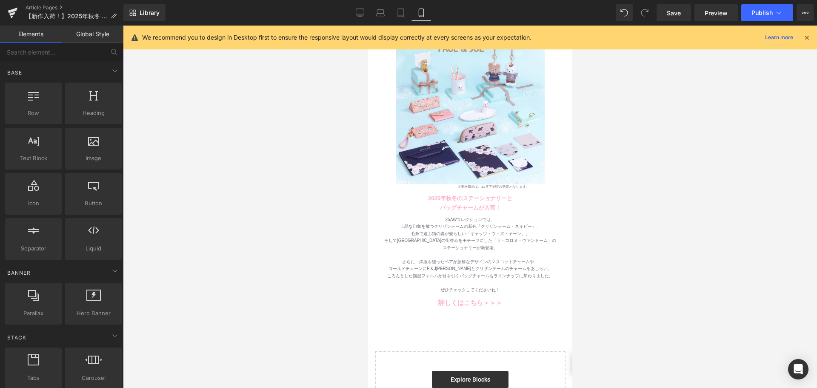
click at [238, 264] on div at bounding box center [470, 207] width 694 height 362
click at [433, 291] on div "Image ※陶器商品は、11月下旬頃の発売となります。 Text Block Row Row 2025年秋冬のステーショナリーと バッグチャームが入荷！ T…" at bounding box center [470, 240] width 204 height 407
click at [368, 26] on div at bounding box center [368, 26] width 0 height 0
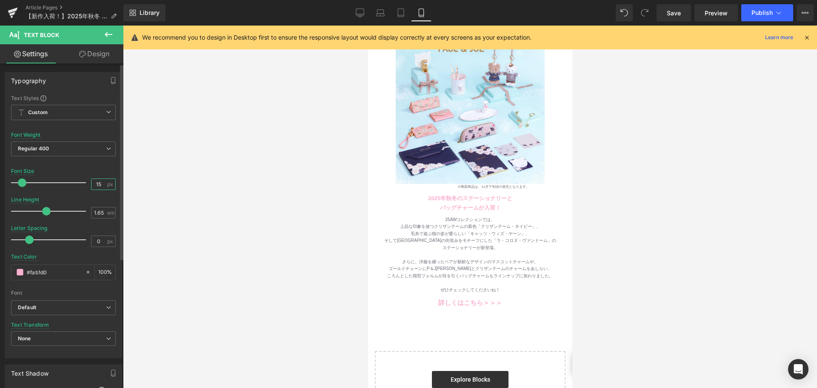
click at [102, 184] on input "15" at bounding box center [98, 184] width 15 height 11
type input "13"
click at [742, 210] on div at bounding box center [470, 207] width 694 height 362
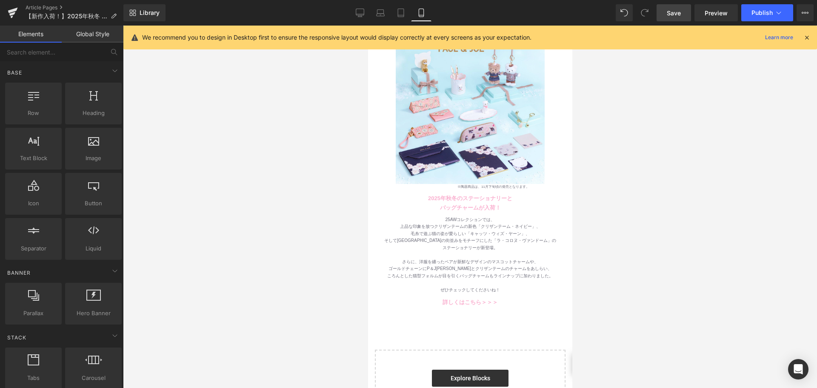
click at [670, 9] on span "Save" at bounding box center [674, 13] width 14 height 9
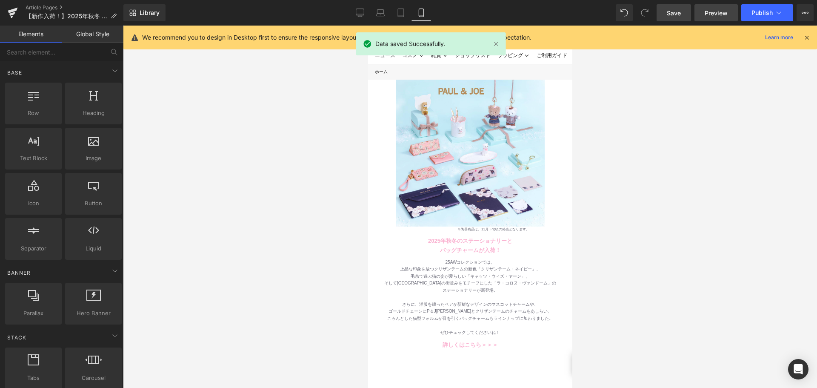
click at [709, 10] on span "Preview" at bounding box center [715, 13] width 23 height 9
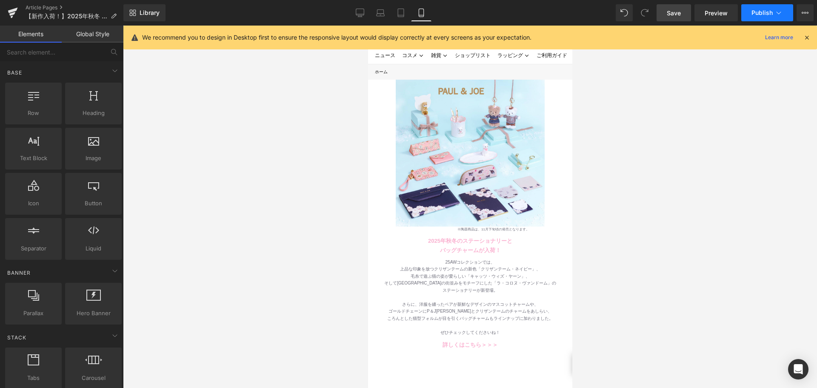
click at [766, 15] on span "Publish" at bounding box center [761, 12] width 21 height 7
click at [769, 16] on span "Publish" at bounding box center [761, 12] width 21 height 7
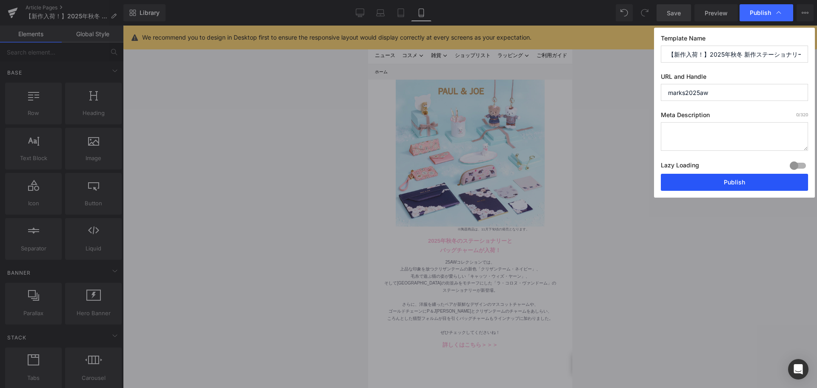
click at [731, 175] on button "Publish" at bounding box center [734, 182] width 147 height 17
